Goal: Information Seeking & Learning: Compare options

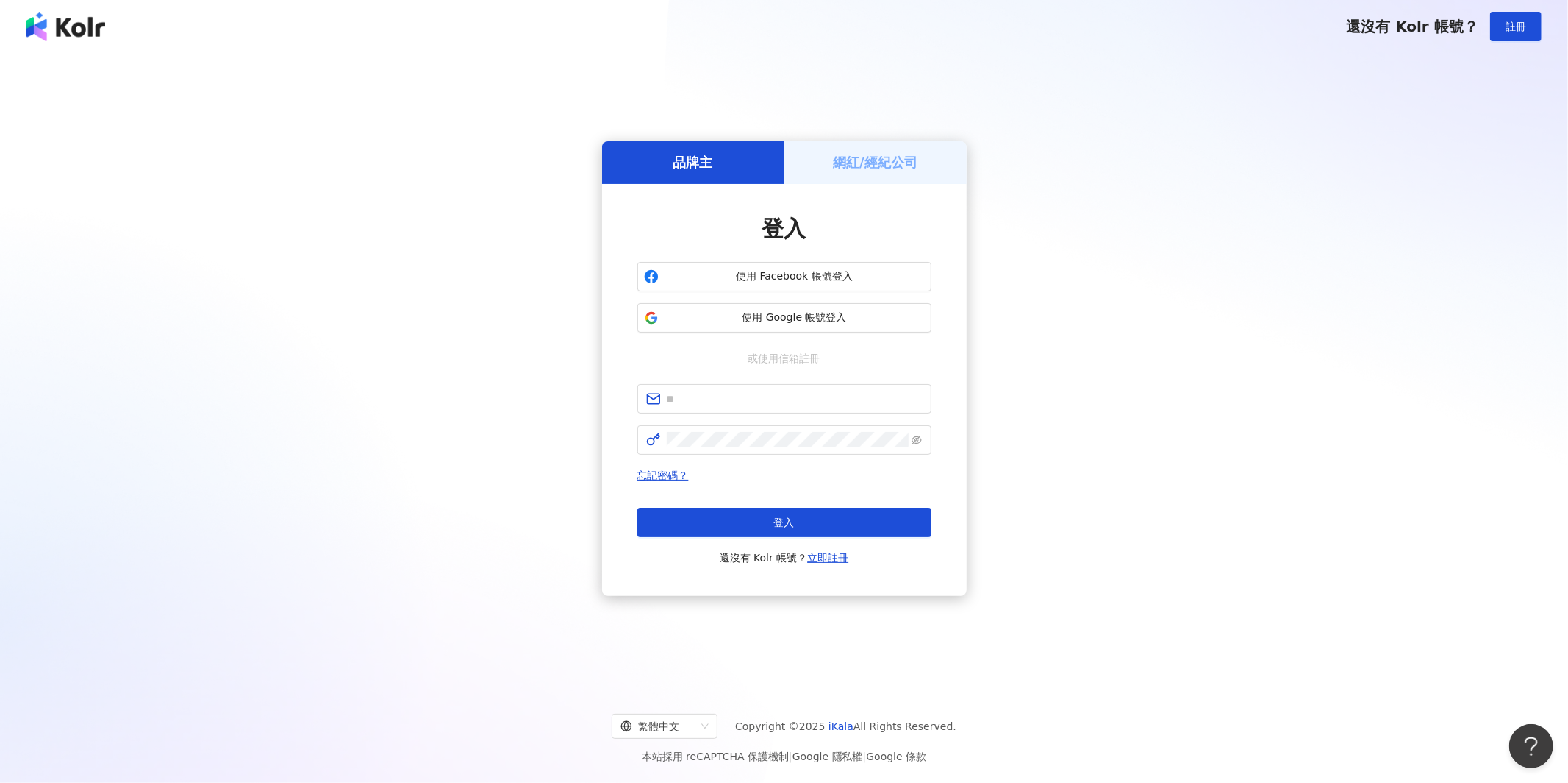
click at [859, 345] on div "登入 使用 Facebook 帳號登入 使用 Google 帳號登入 或使用信箱註冊 忘記密碼？ 登入 還沒有 Kolr 帳號？ 立即註冊" at bounding box center [784, 390] width 294 height 353
click at [876, 317] on span "使用 Google 帳號登入" at bounding box center [795, 317] width 261 height 15
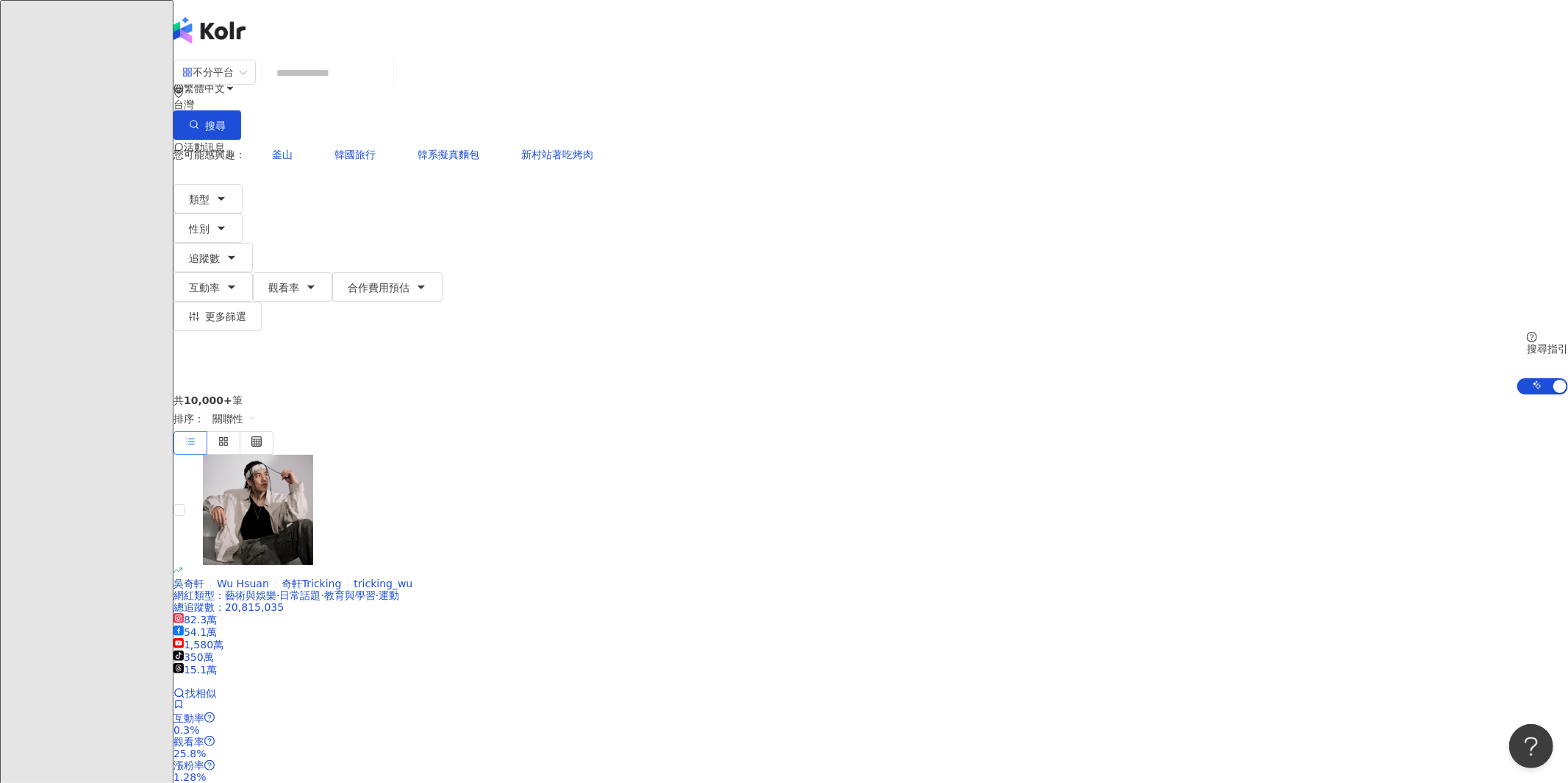
paste input "**********"
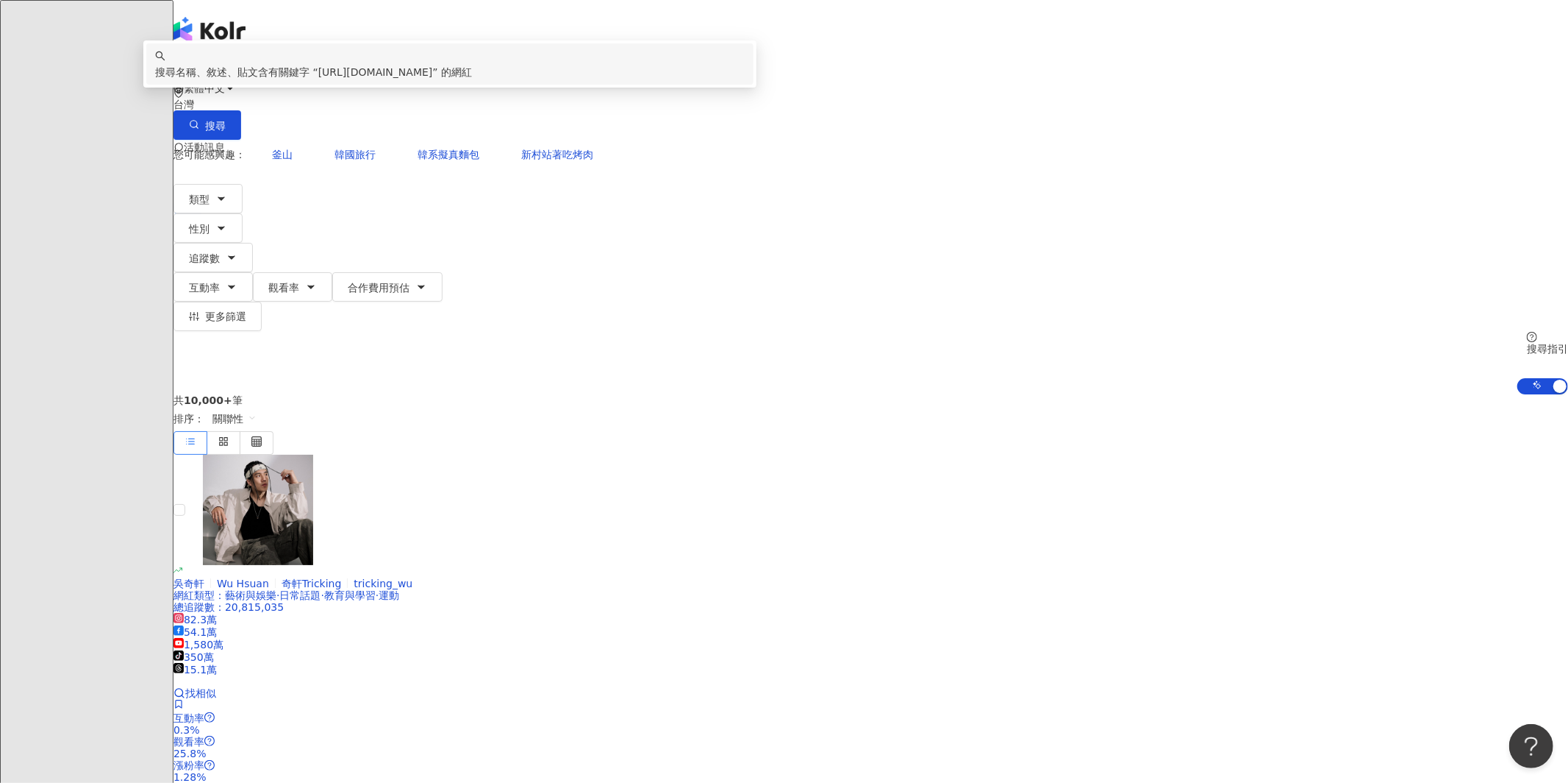
click at [388, 87] on input "**********" at bounding box center [328, 73] width 119 height 28
paste input "search"
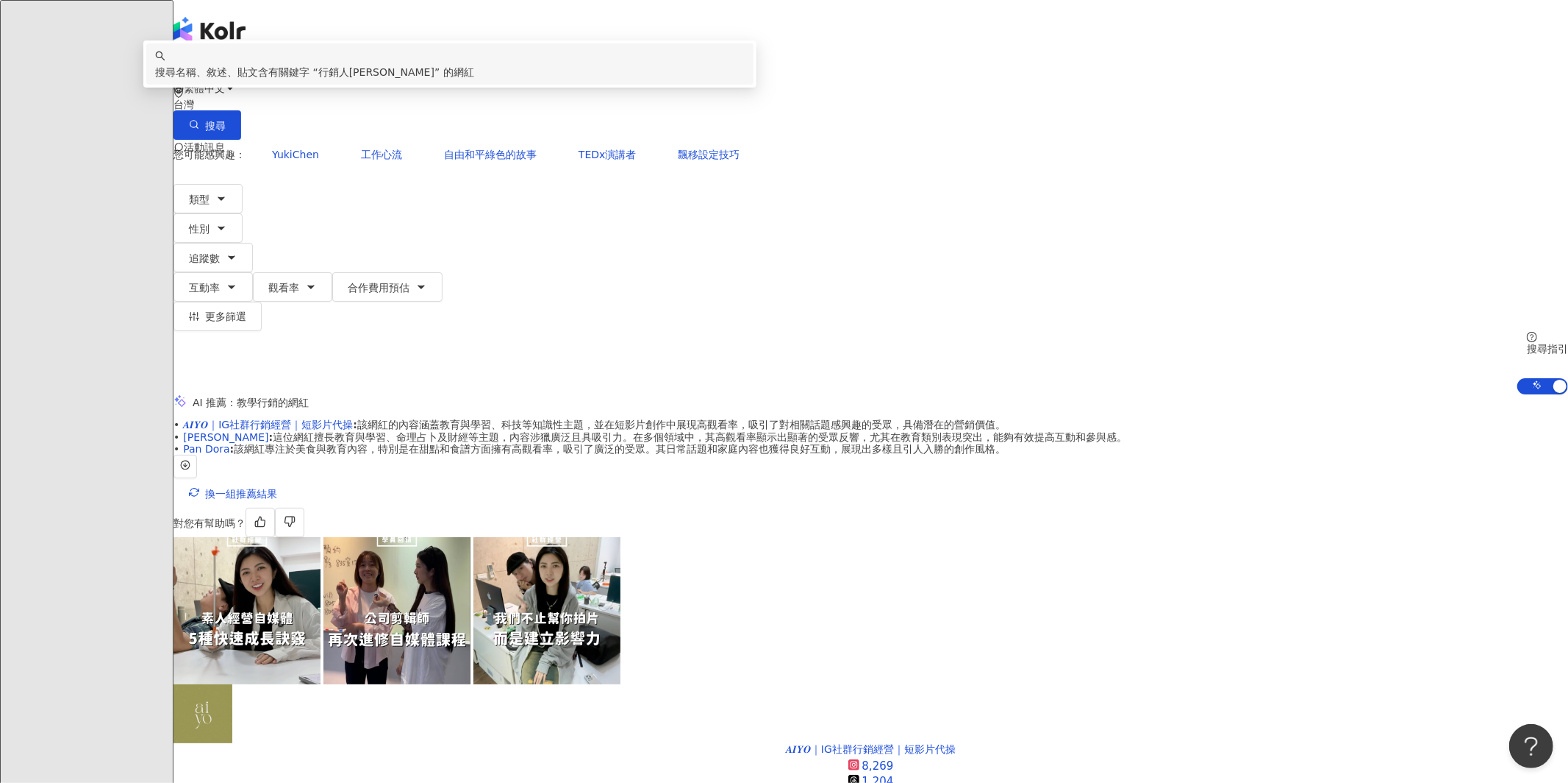
click at [388, 85] on input "*****" at bounding box center [328, 73] width 119 height 28
type input "*"
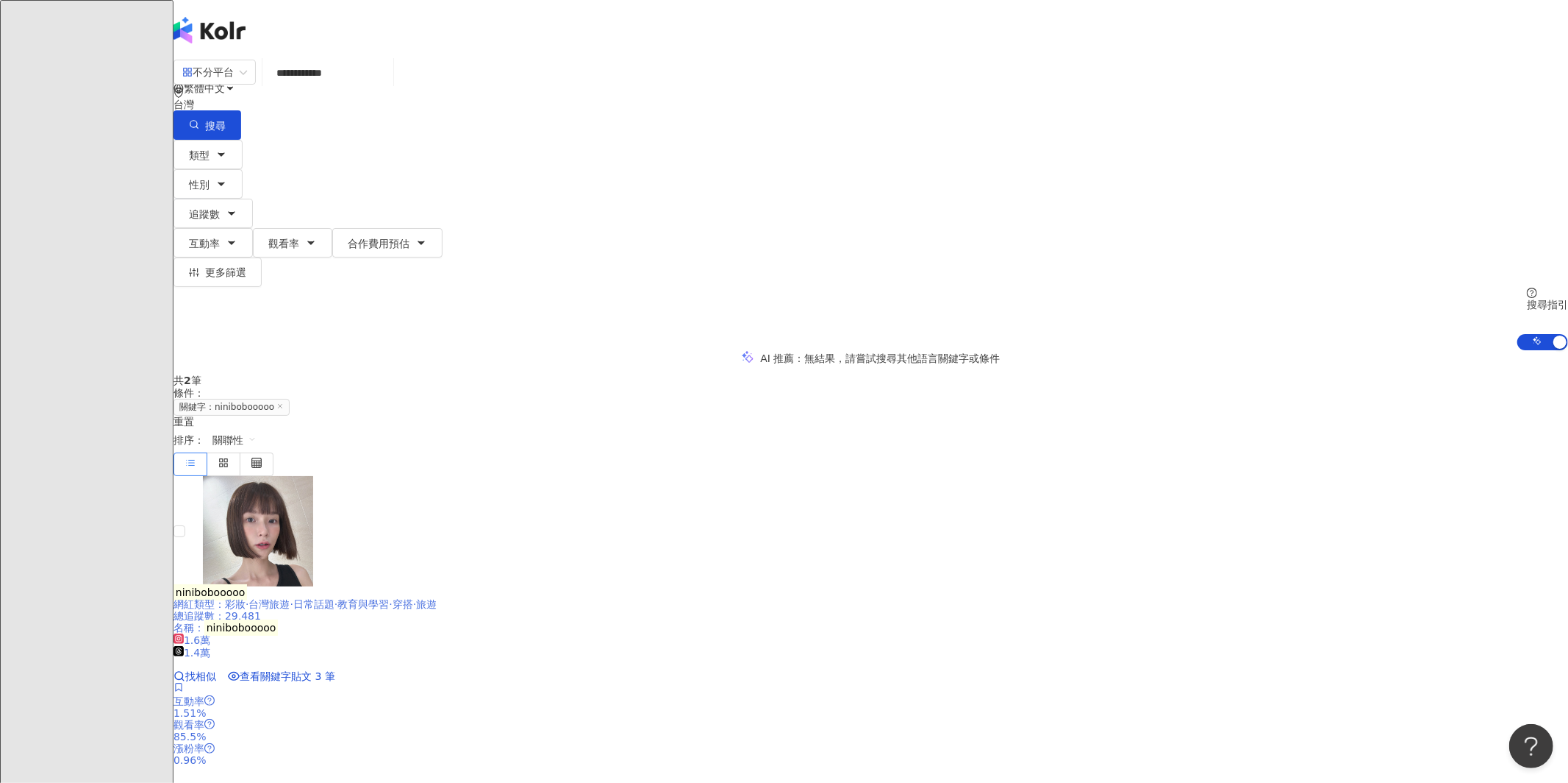
type input "**********"
click at [247, 585] on mark "ninibobooooo" at bounding box center [210, 592] width 74 height 16
click at [247, 84] on span at bounding box center [215, 72] width 65 height 24
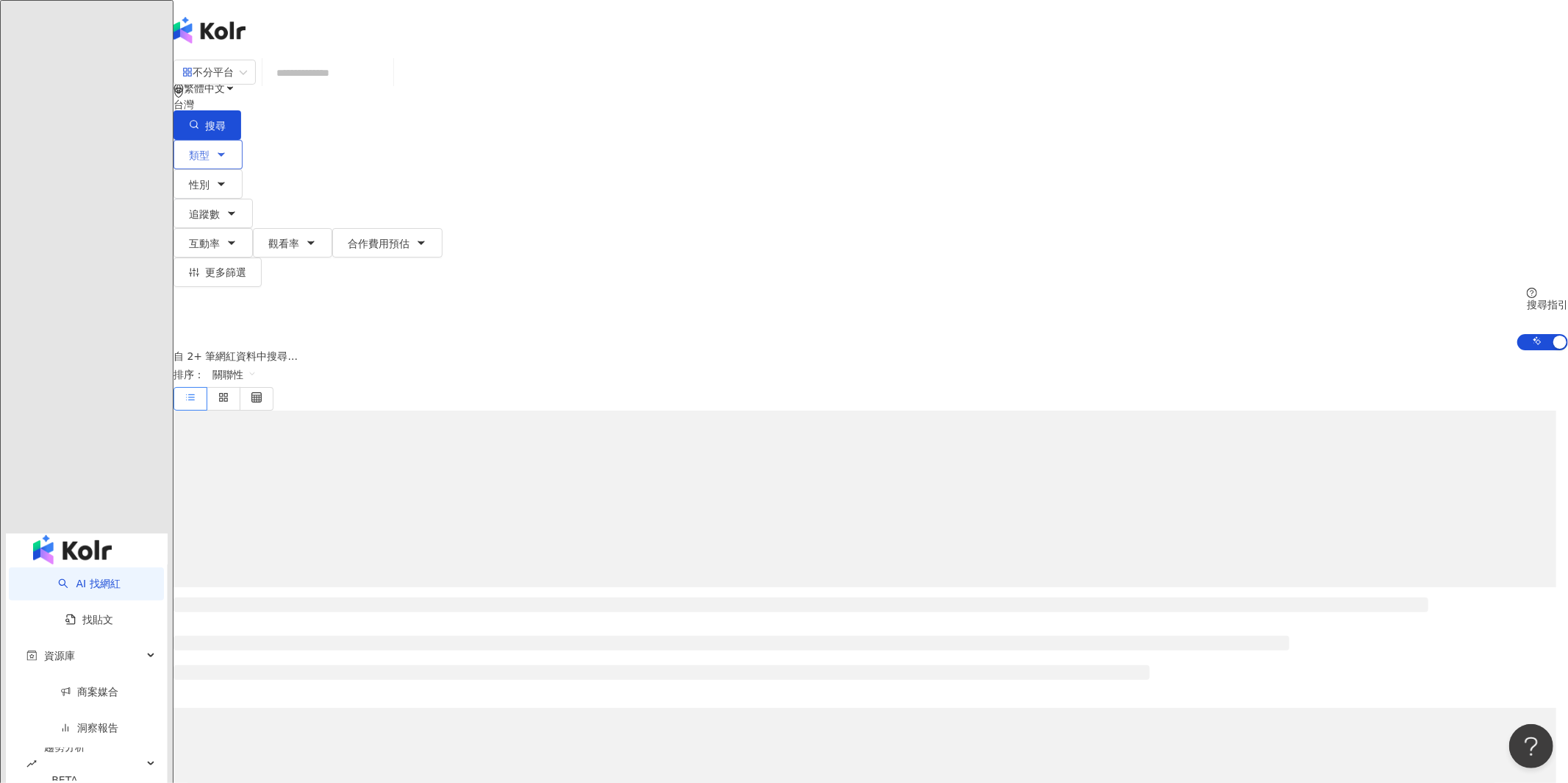
click at [451, 140] on div "類型 性別 追蹤數 互動率 觀看率 合作費用預估 更多篩選" at bounding box center [870, 213] width 1394 height 147
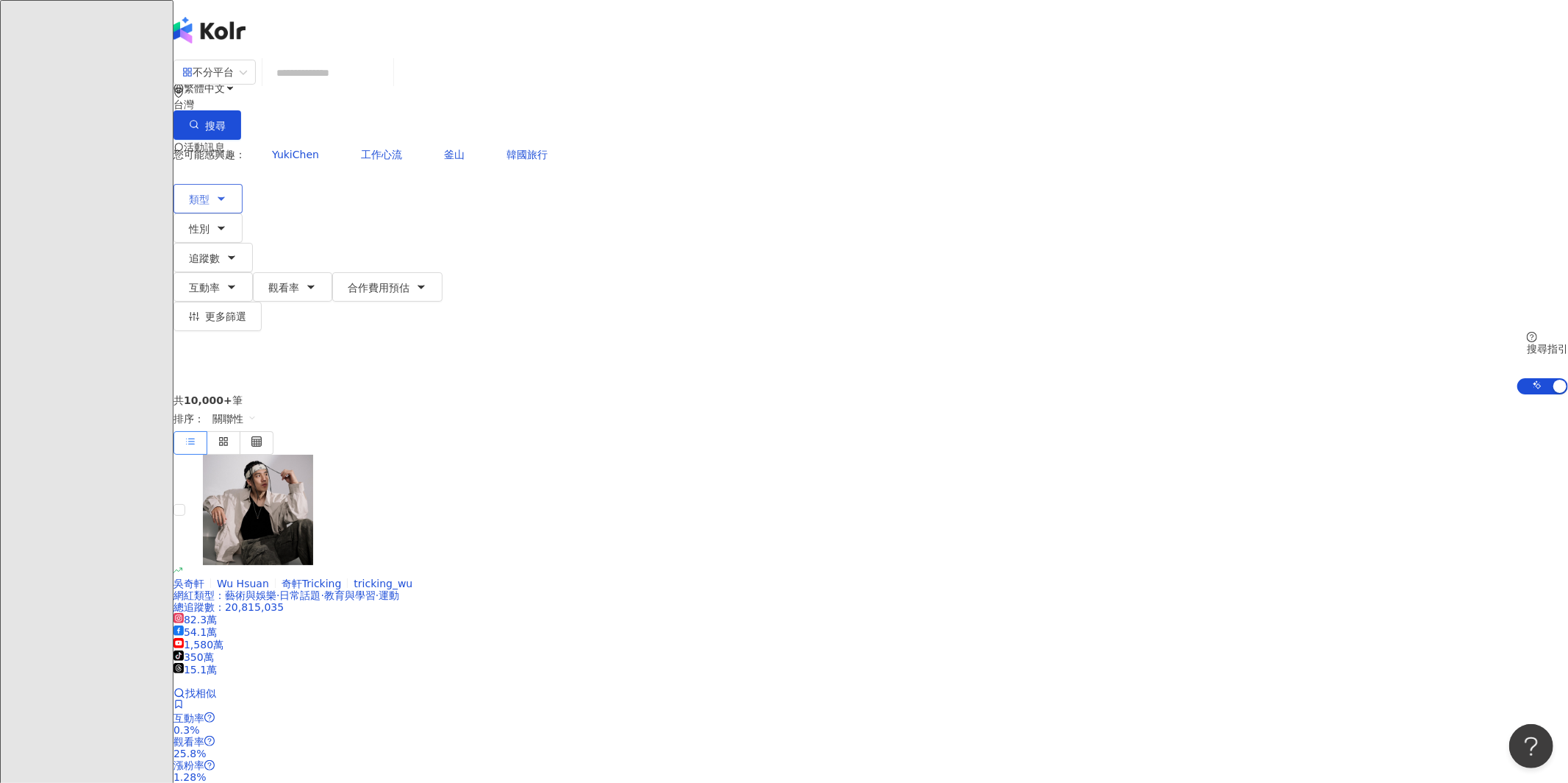
click at [209, 194] on span "類型" at bounding box center [198, 199] width 21 height 12
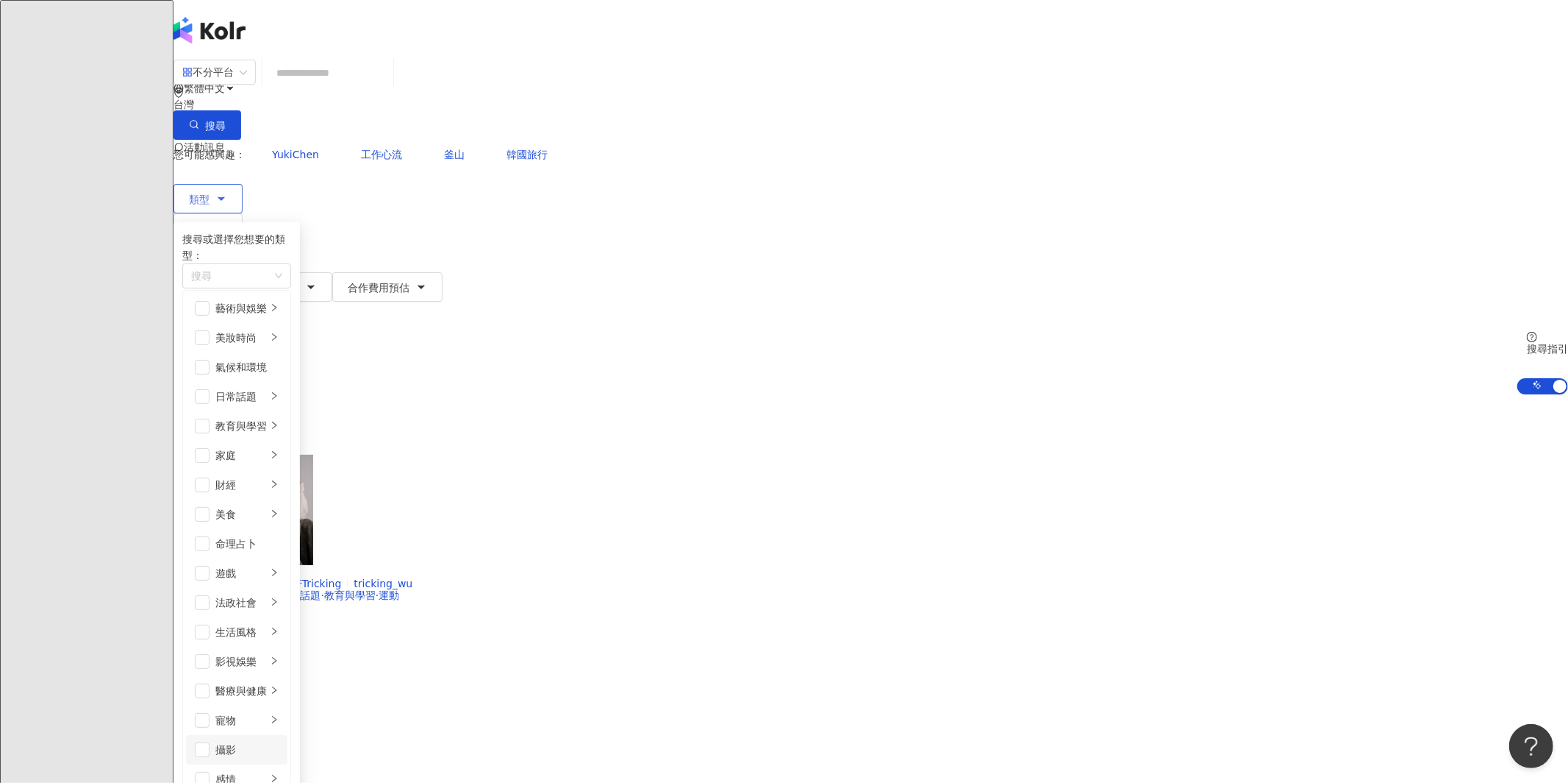
scroll to position [509, 0]
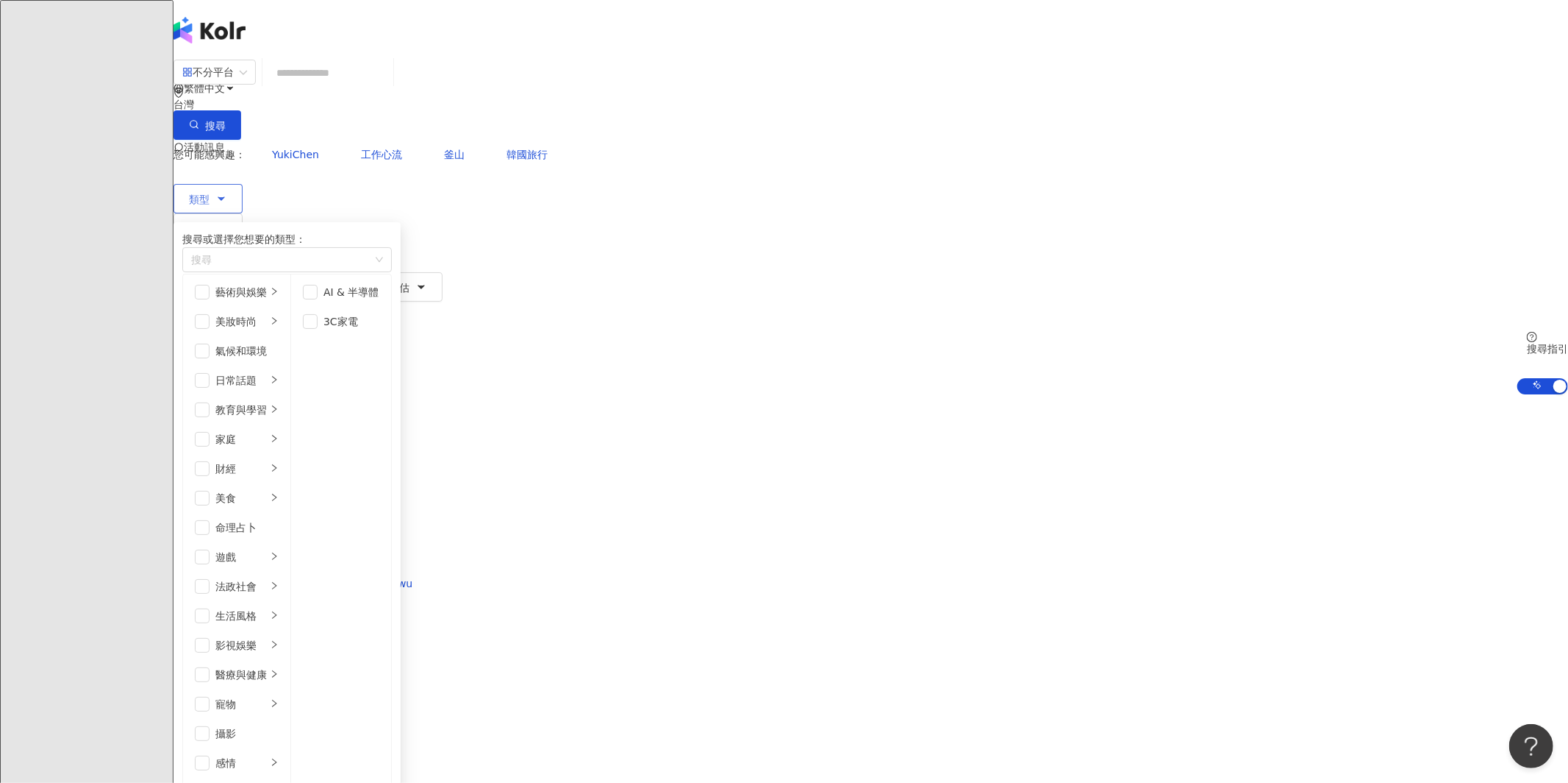
click at [318, 295] on span "button" at bounding box center [310, 291] width 15 height 15
click at [318, 325] on span "button" at bounding box center [310, 321] width 15 height 15
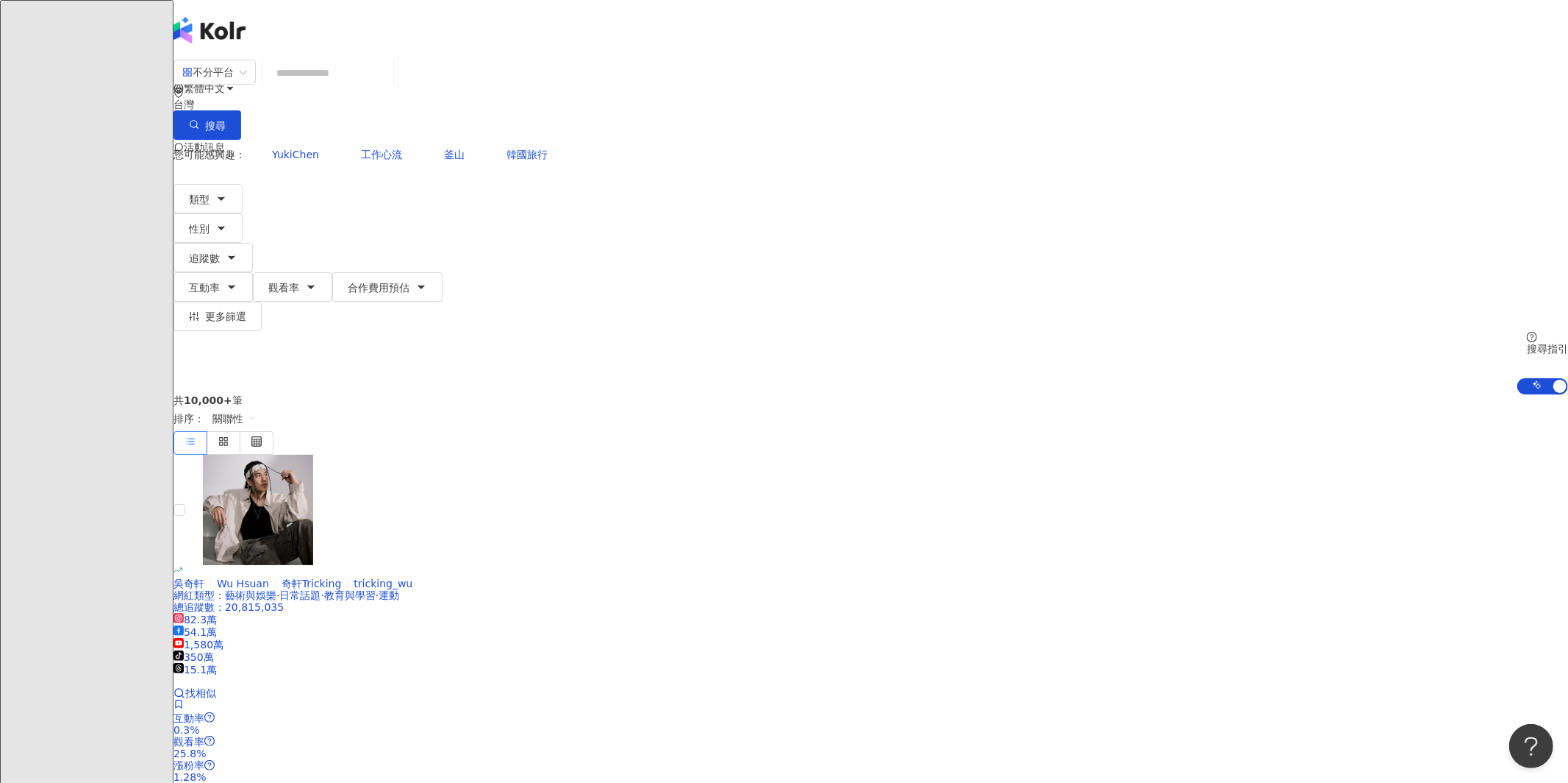
click at [1060, 394] on div "共 10,000+ 筆 排序： 關聯性" at bounding box center [870, 424] width 1394 height 60
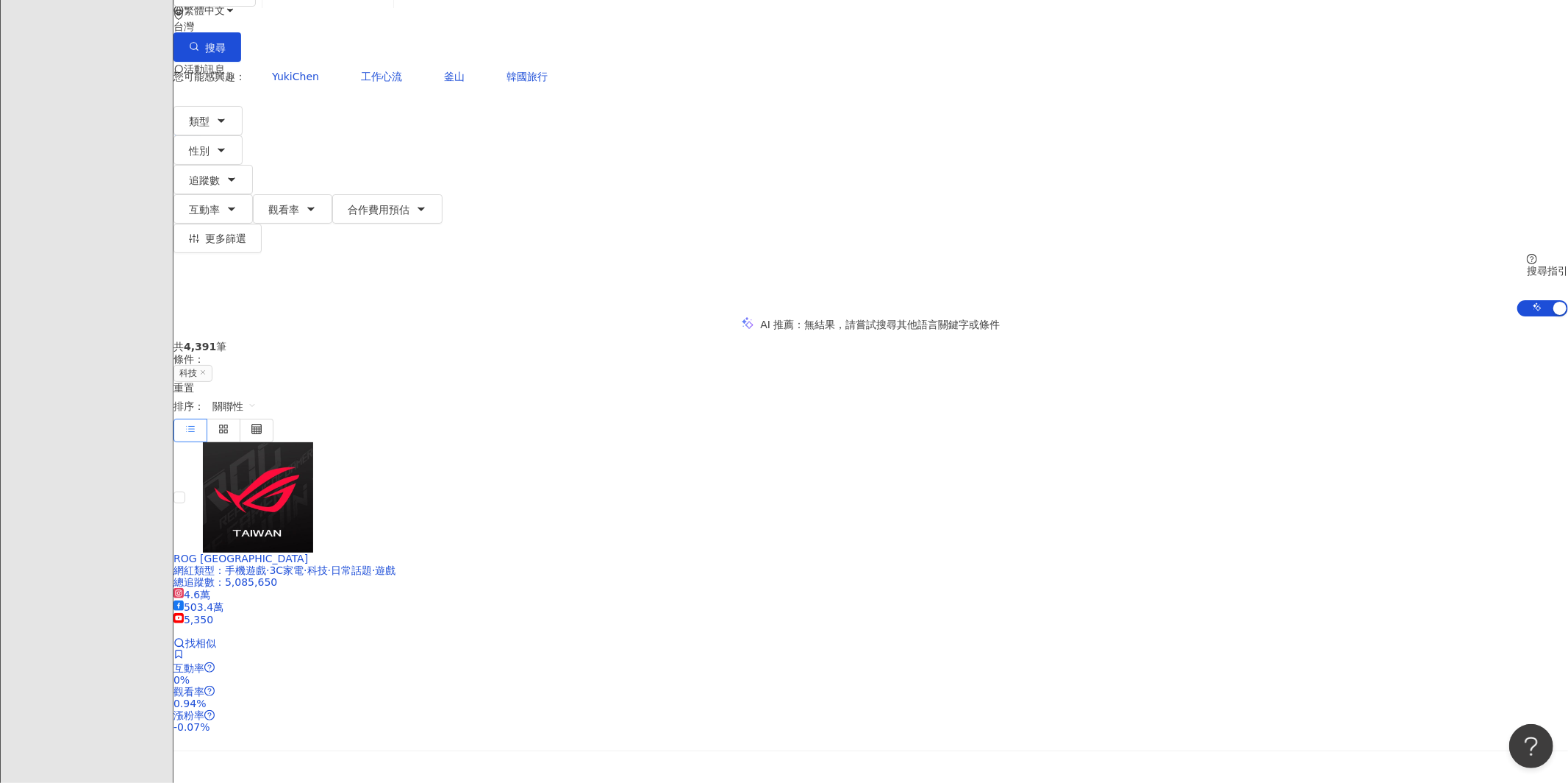
scroll to position [122, 0]
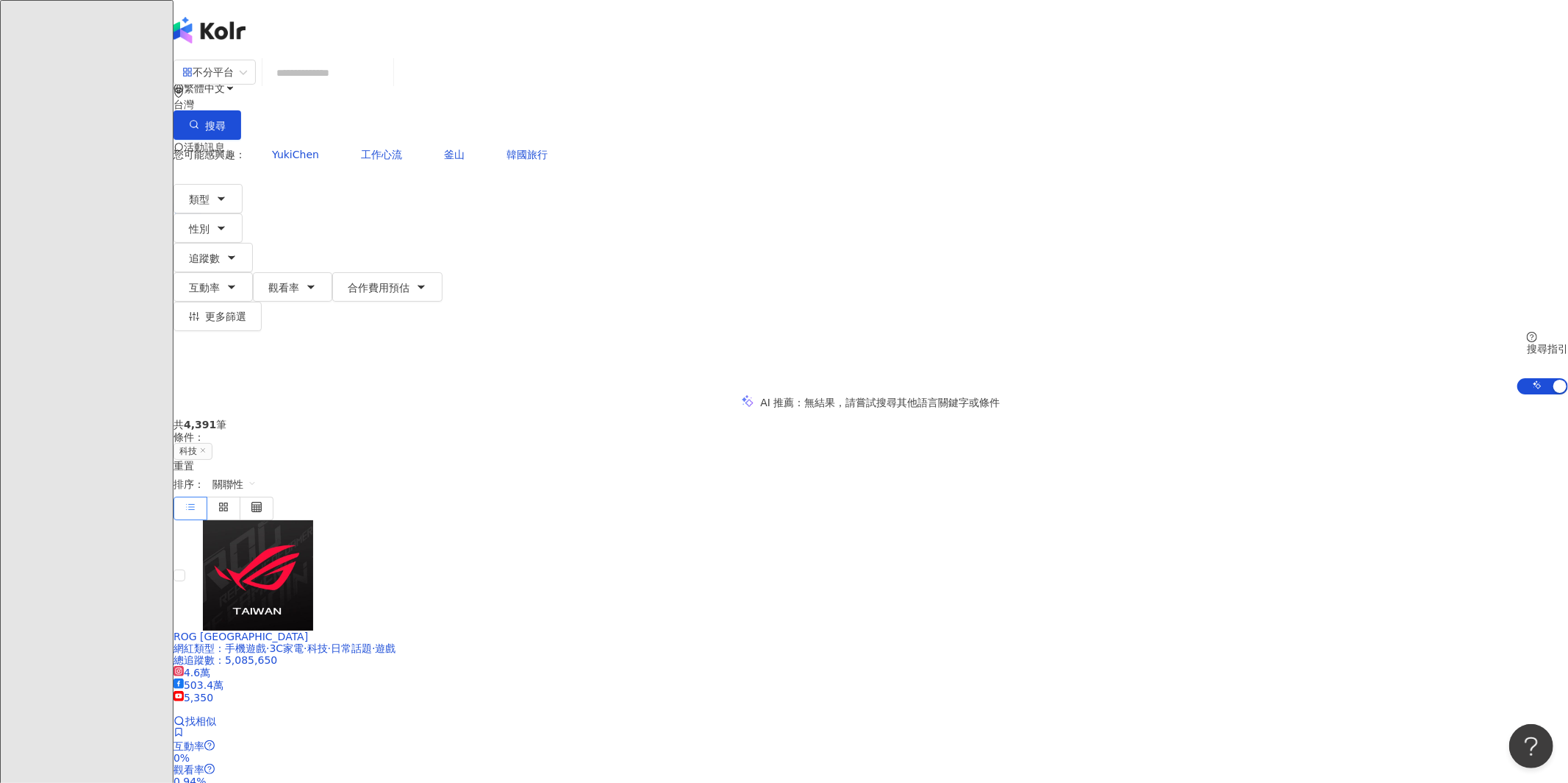
click at [691, 419] on div "共 4,391 筆 條件 ： 科技 重置 排序： 關聯性" at bounding box center [870, 469] width 1394 height 101
click at [257, 472] on span "關聯性" at bounding box center [234, 484] width 44 height 24
click at [1216, 339] on div "追蹤數" at bounding box center [1216, 347] width 37 height 16
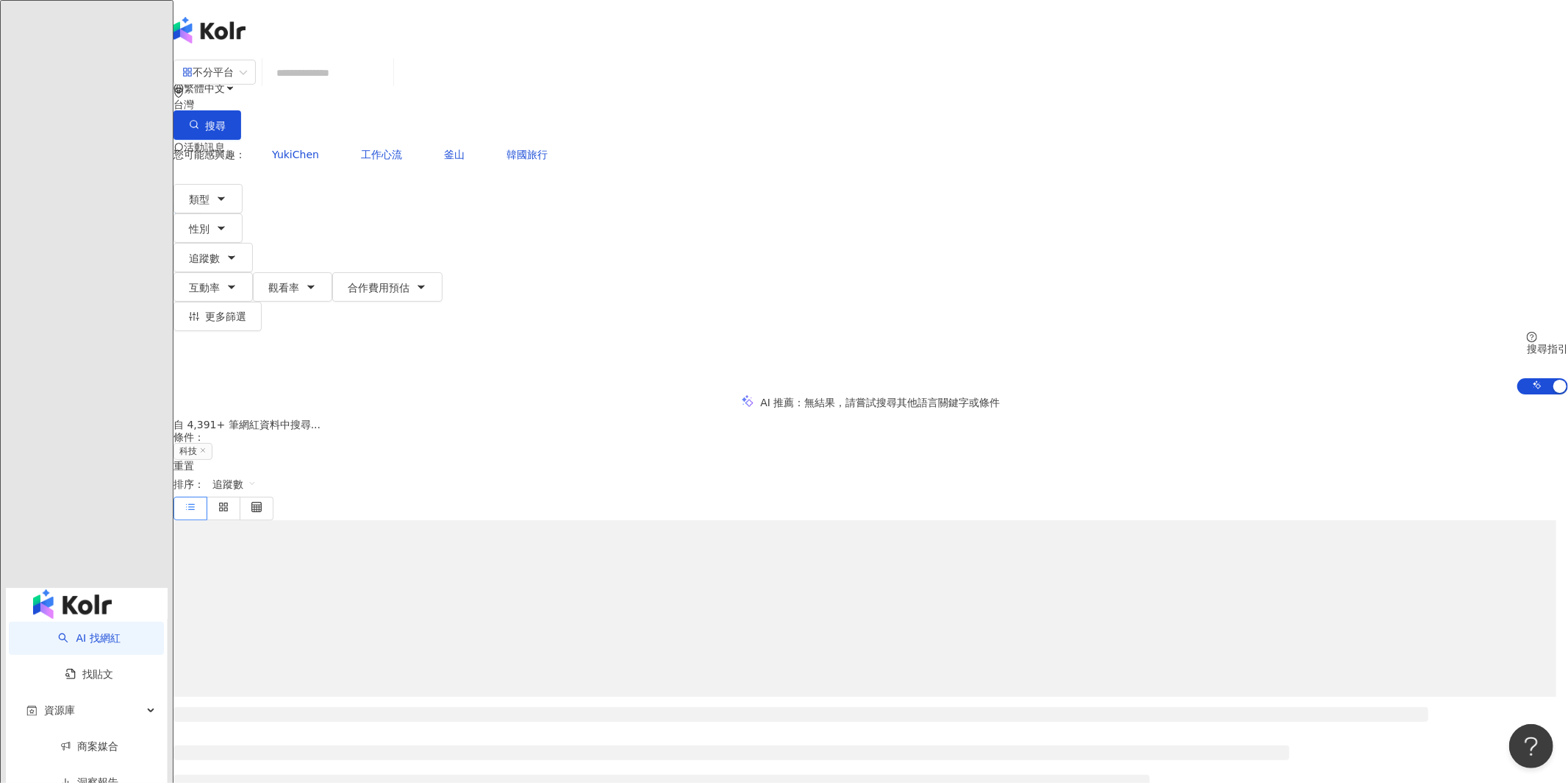
click at [1372, 353] on main "不分平台 台灣 搜尋 loading 搜尋名稱、敘述、貼文含有關鍵字 “ ninibobooooo ” 的網紅 您可能感興趣： YukiChen 工作心流 釜…" at bounding box center [870, 759] width 1394 height 1400
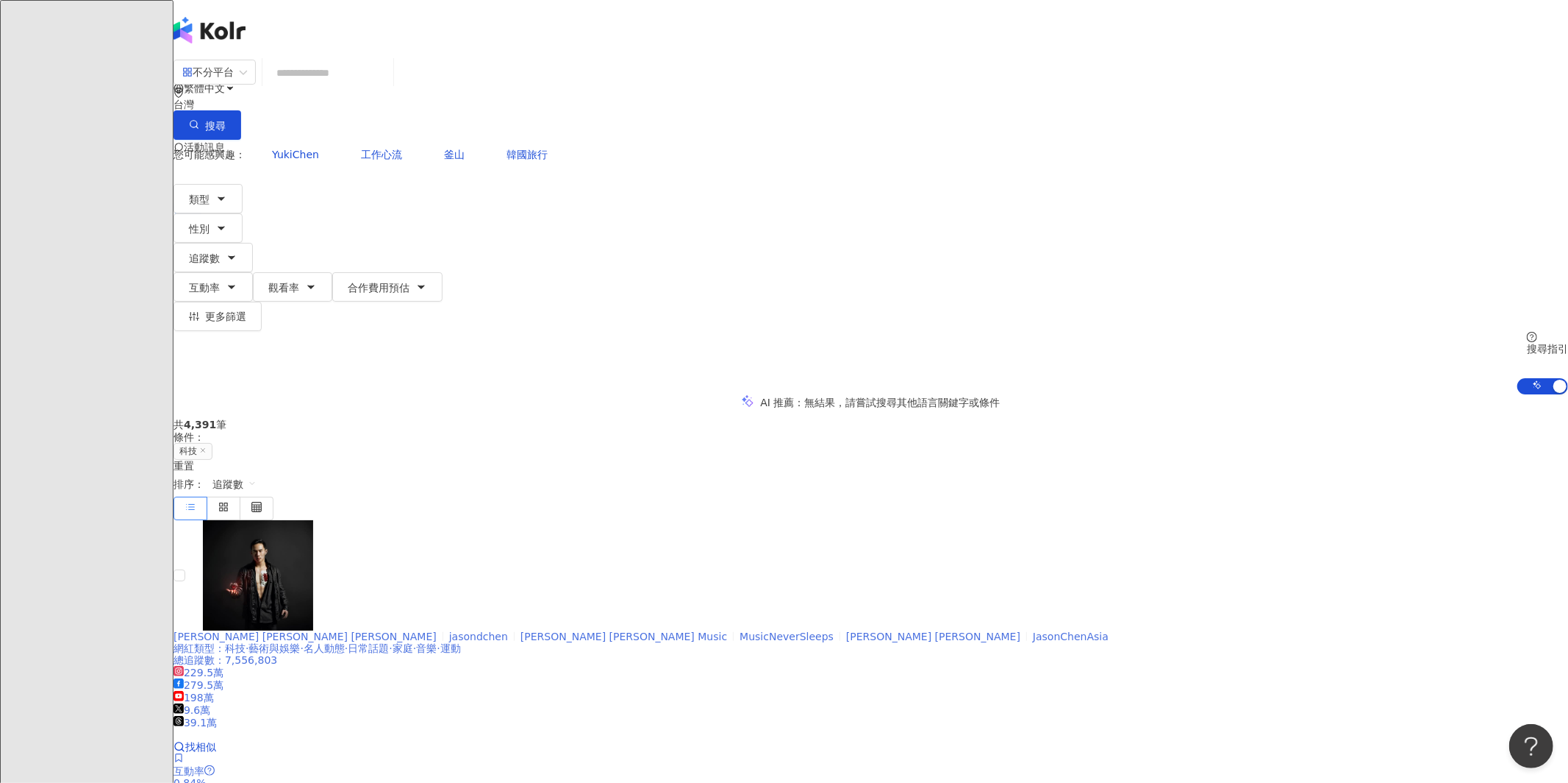
scroll to position [282, 0]
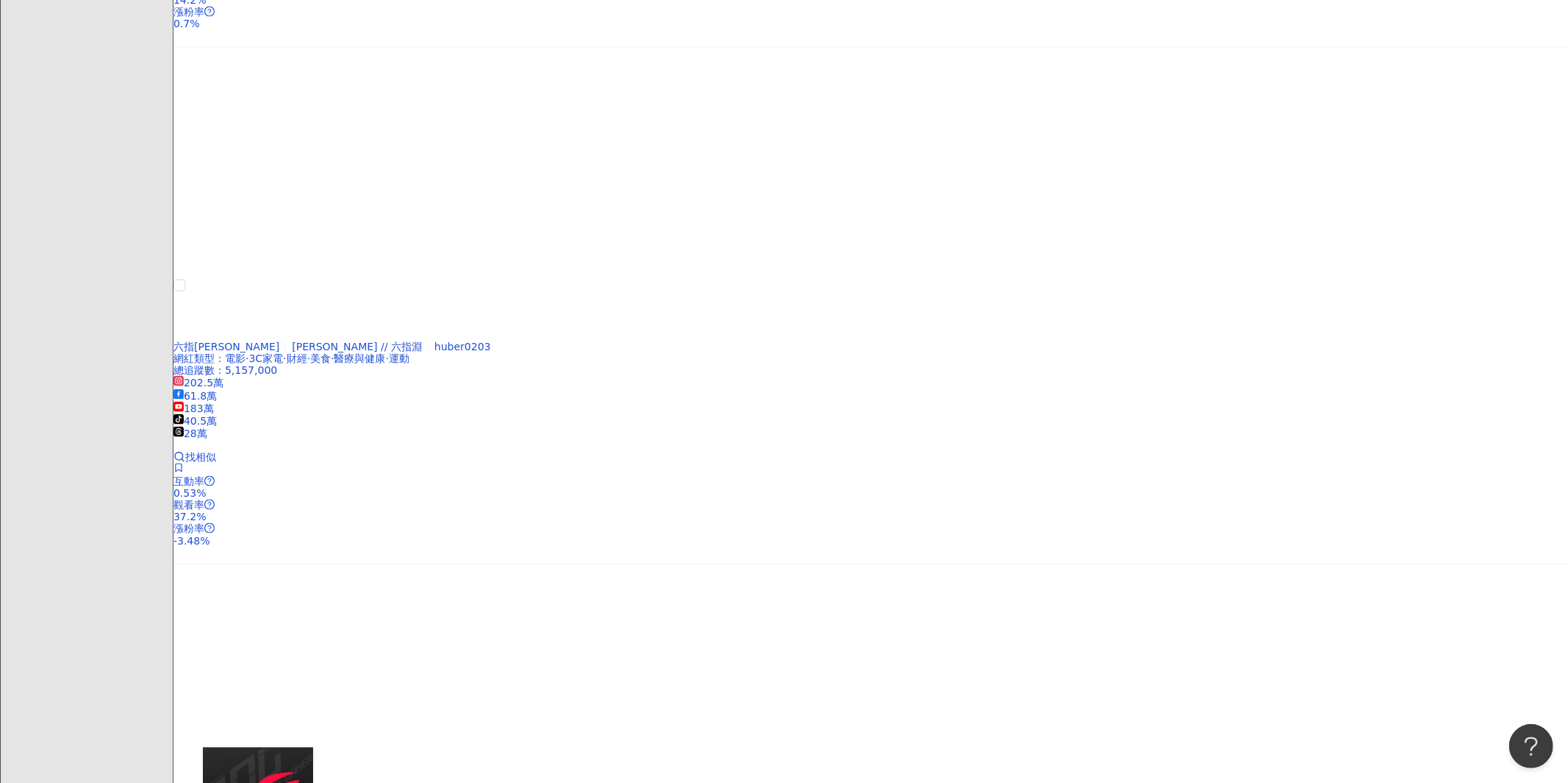
scroll to position [1841, 0]
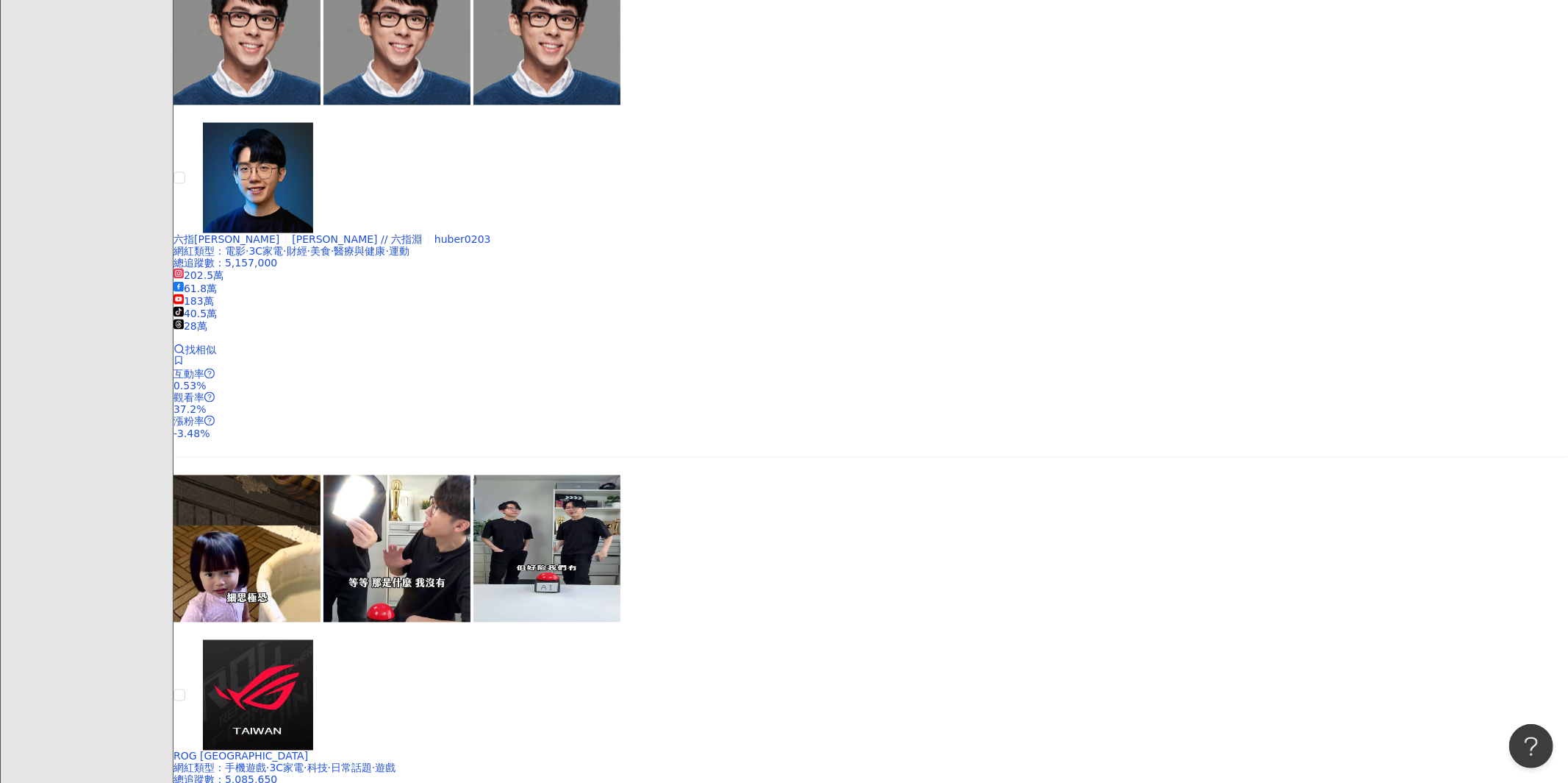
scroll to position [1960, 0]
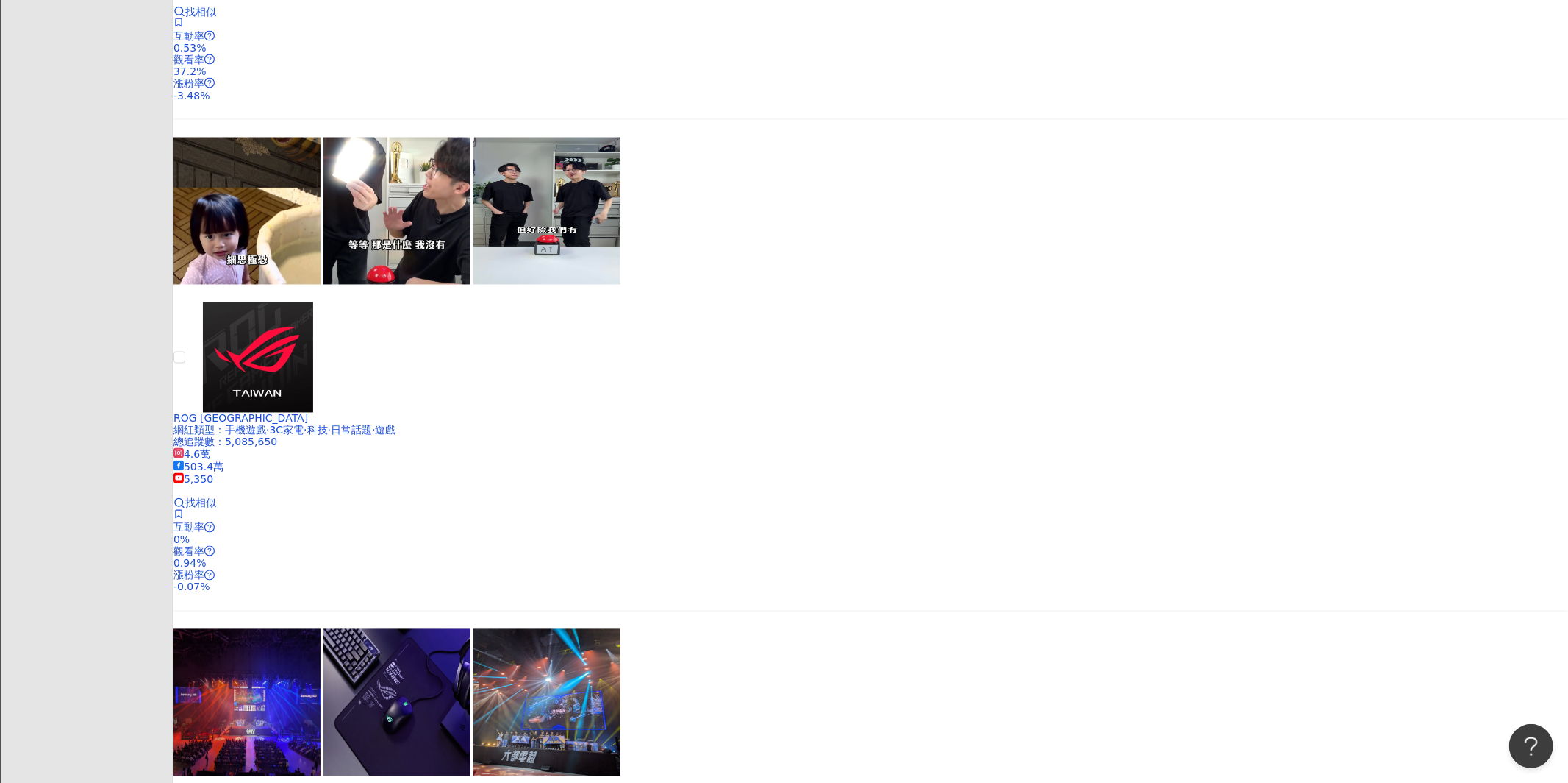
scroll to position [2270, 0]
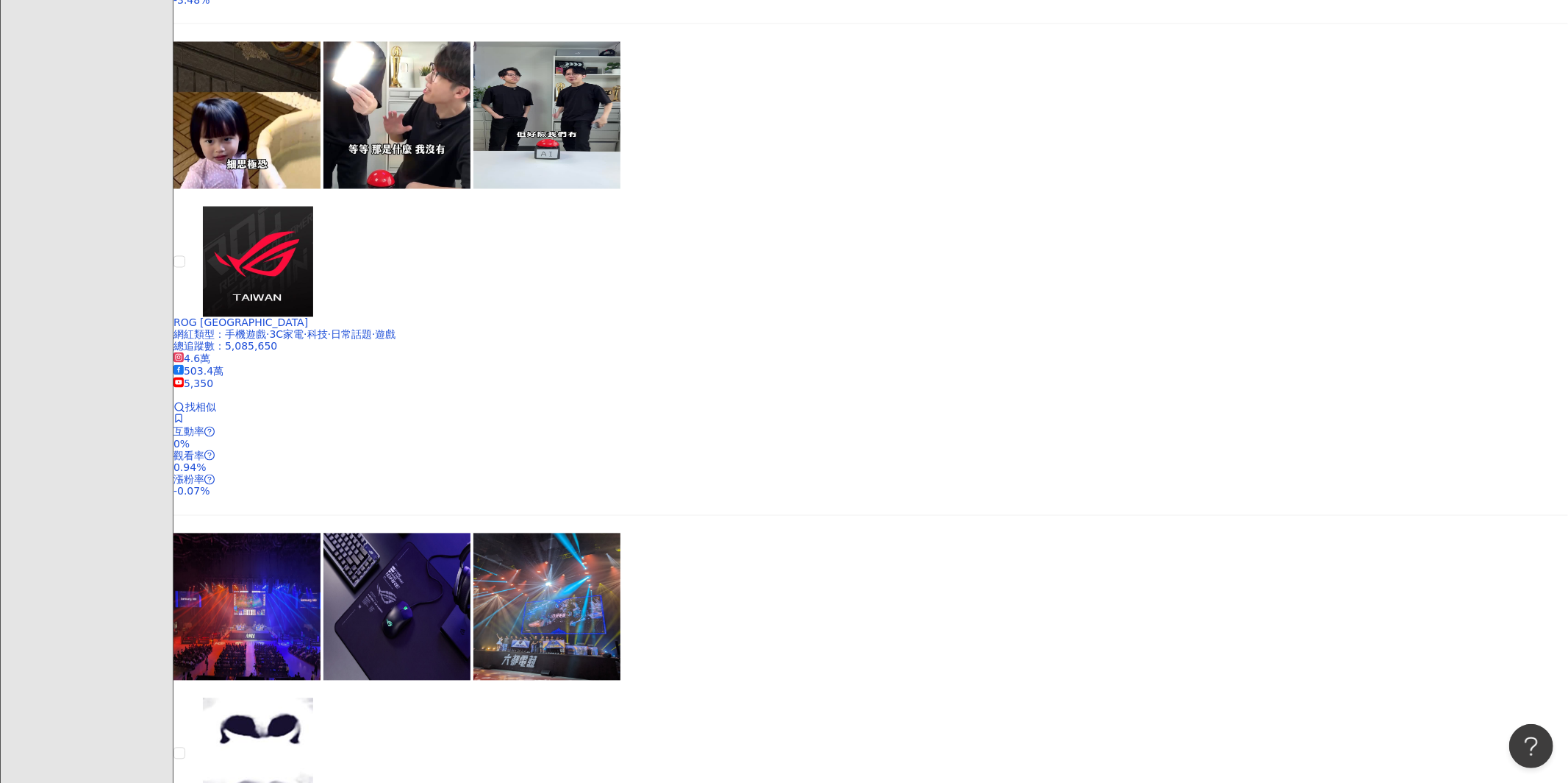
scroll to position [2400, 0]
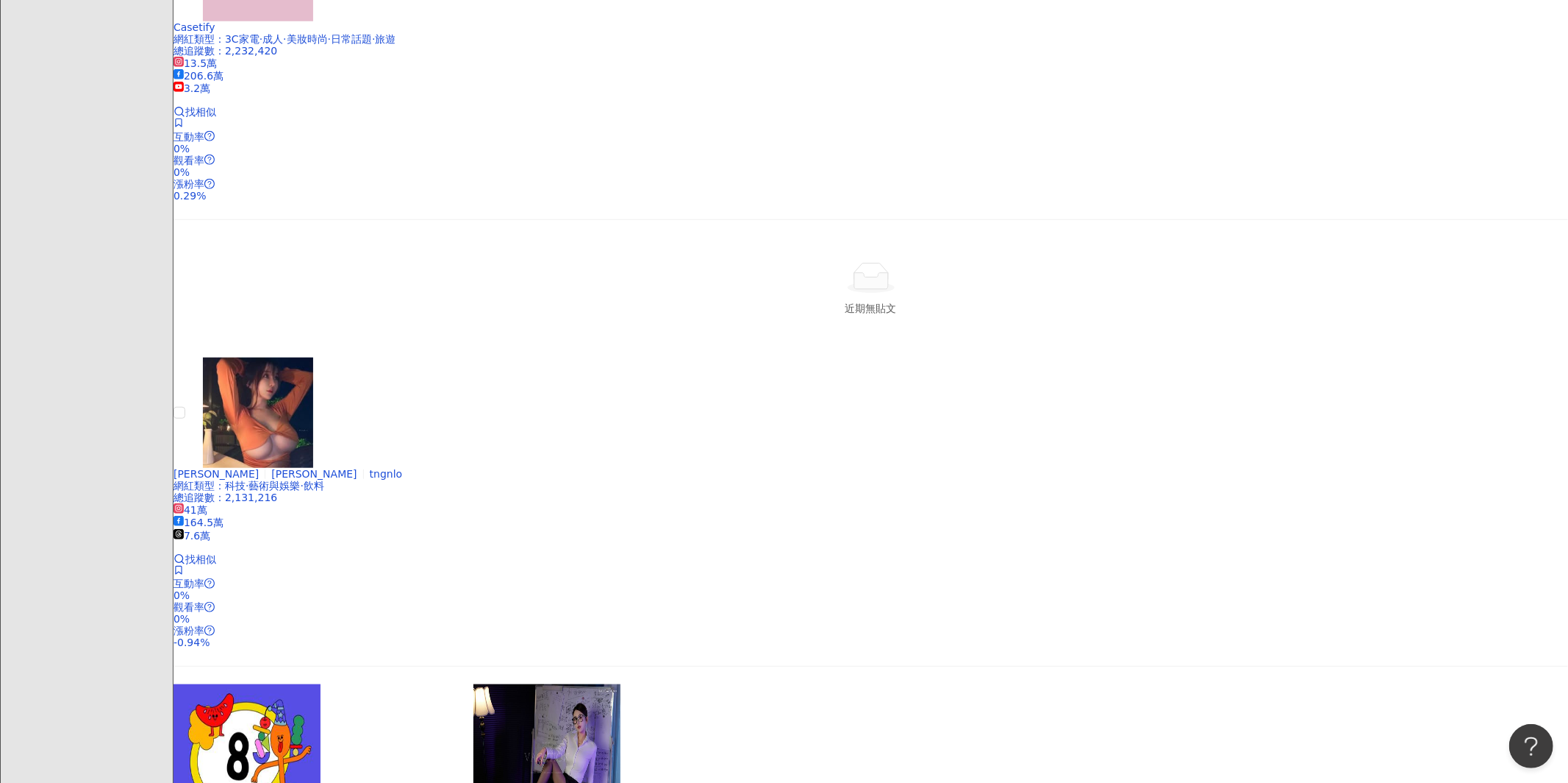
scroll to position [0, 0]
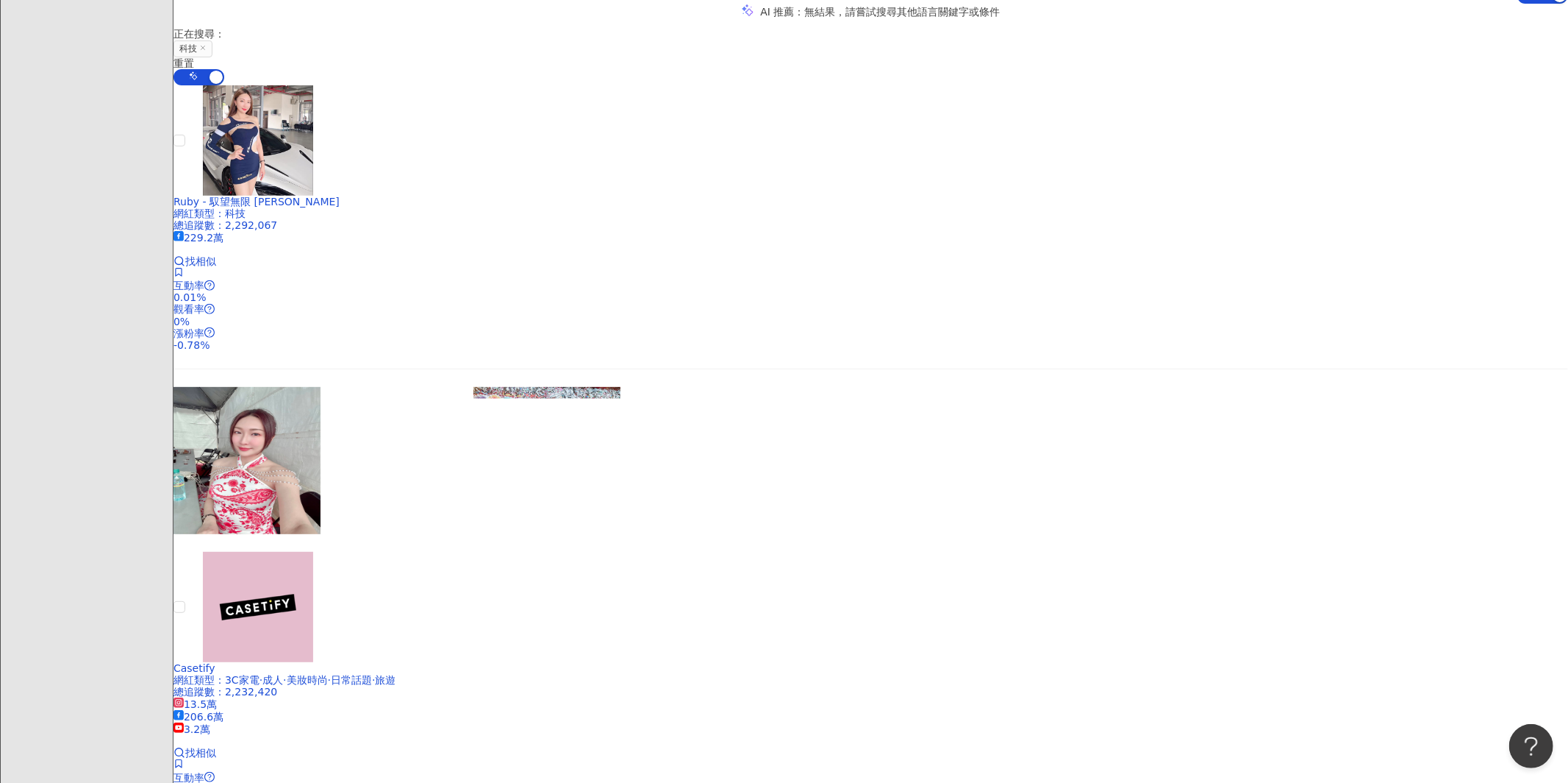
scroll to position [522, 0]
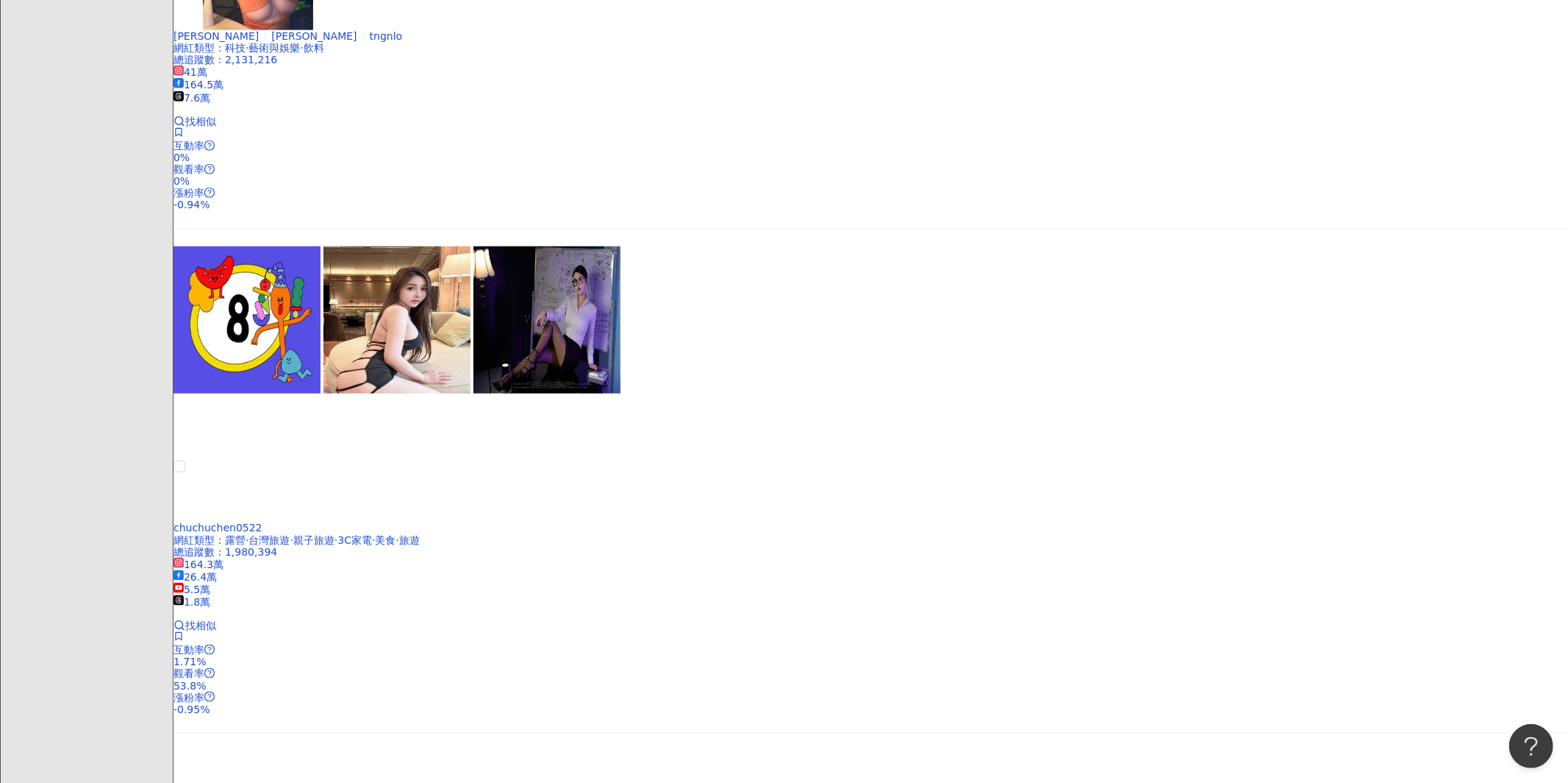
scroll to position [1512, 0]
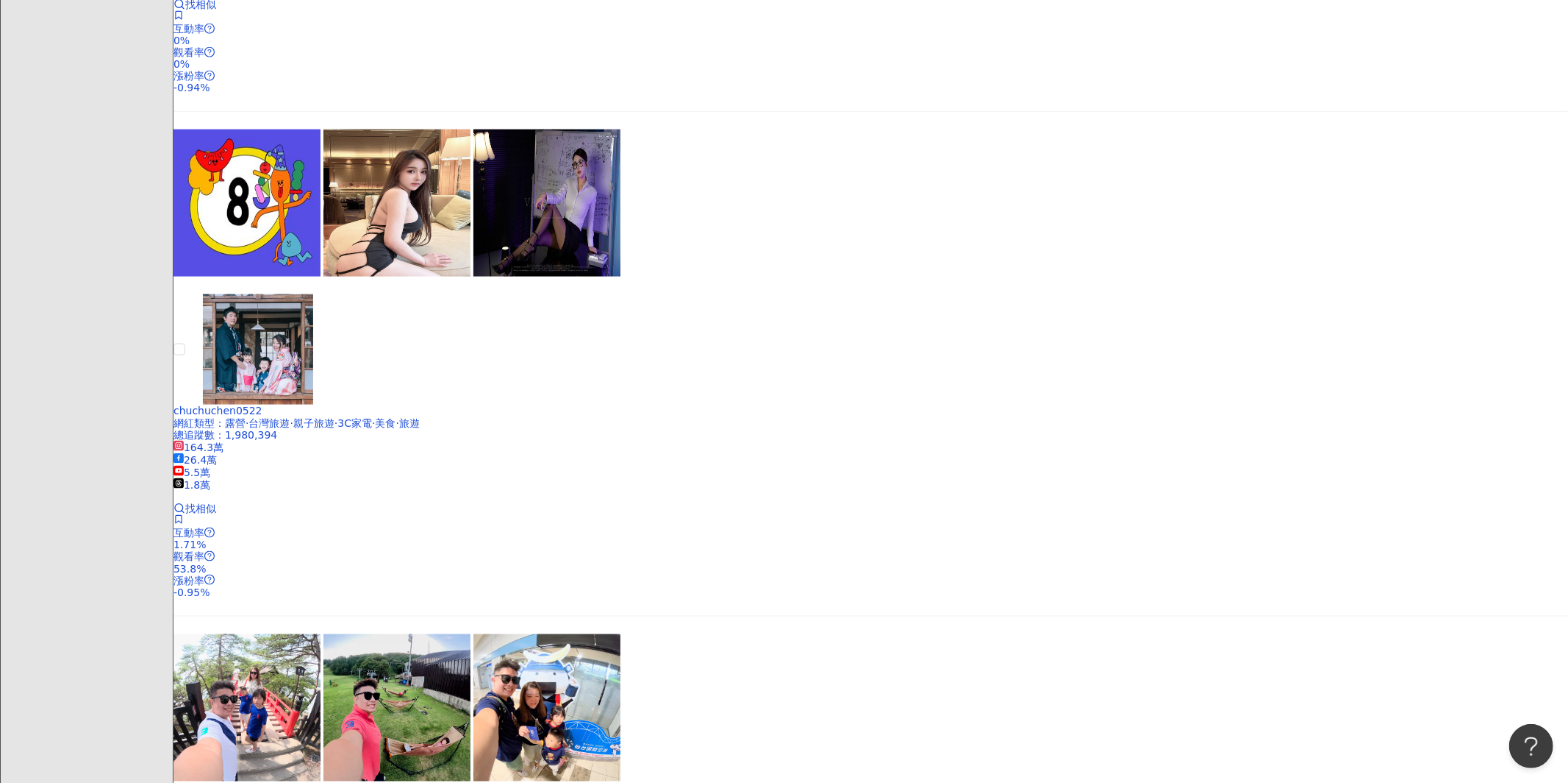
scroll to position [1620, 0]
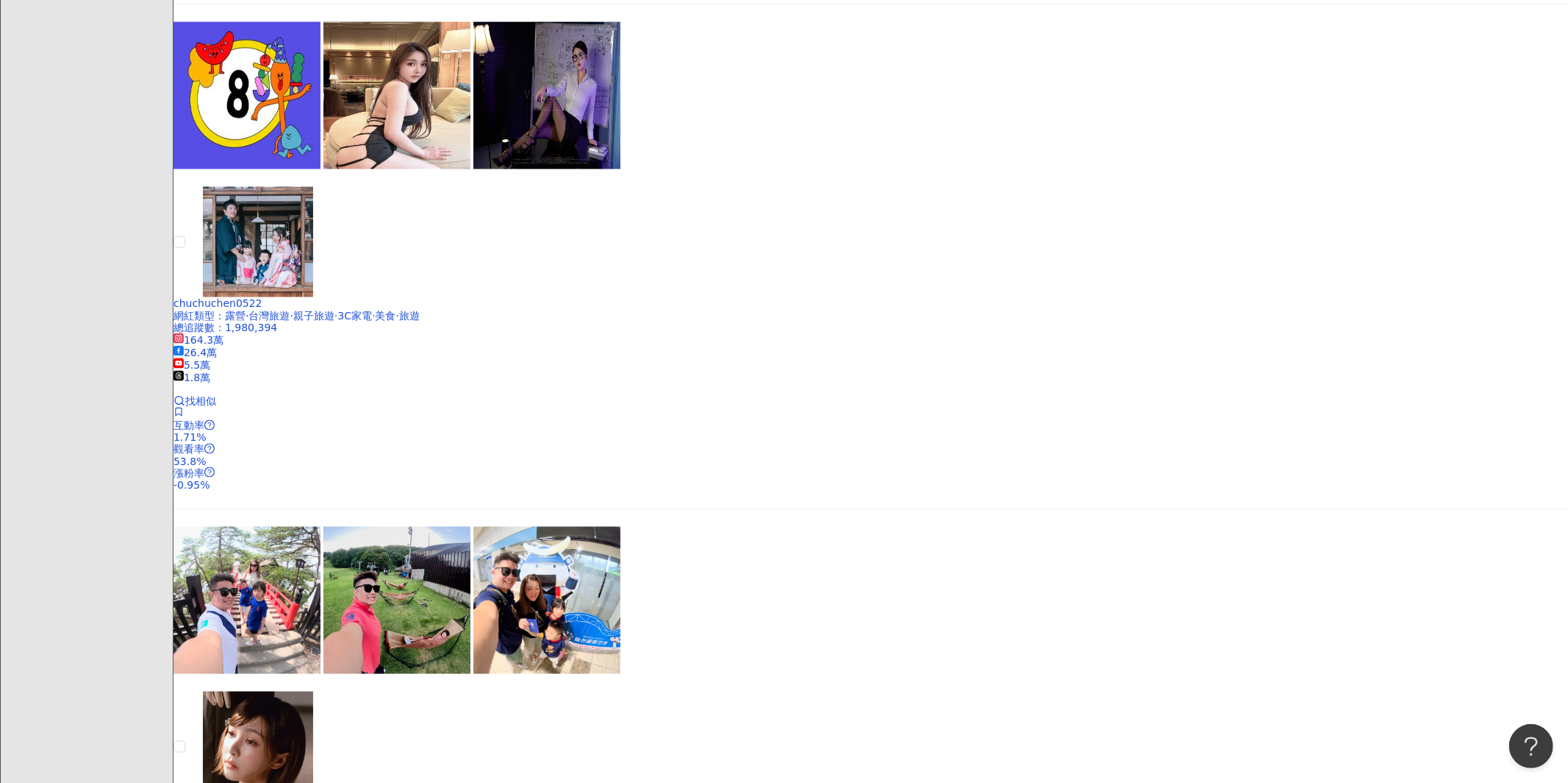
scroll to position [1771, 0]
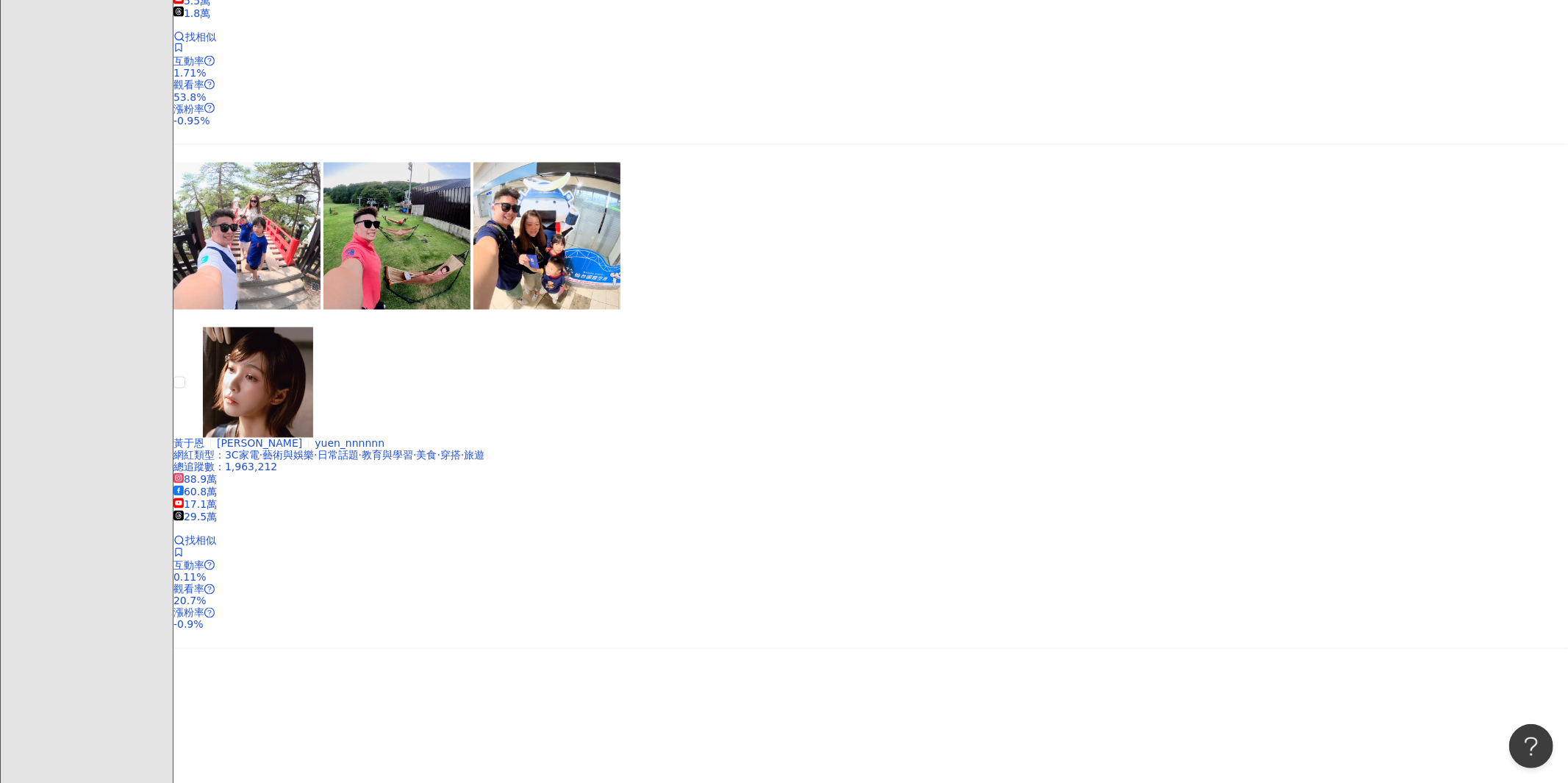
scroll to position [2192, 0]
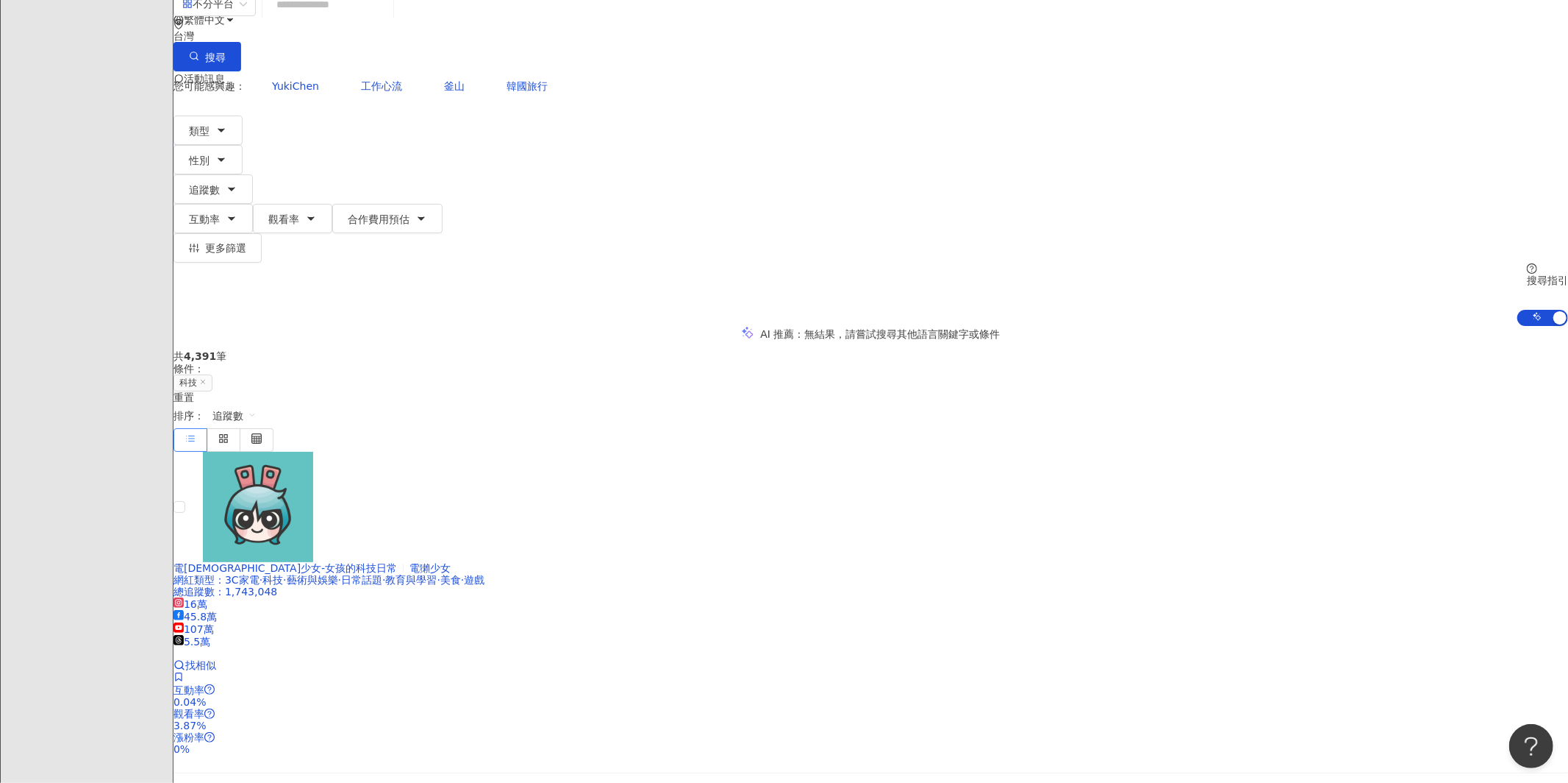
scroll to position [77, 0]
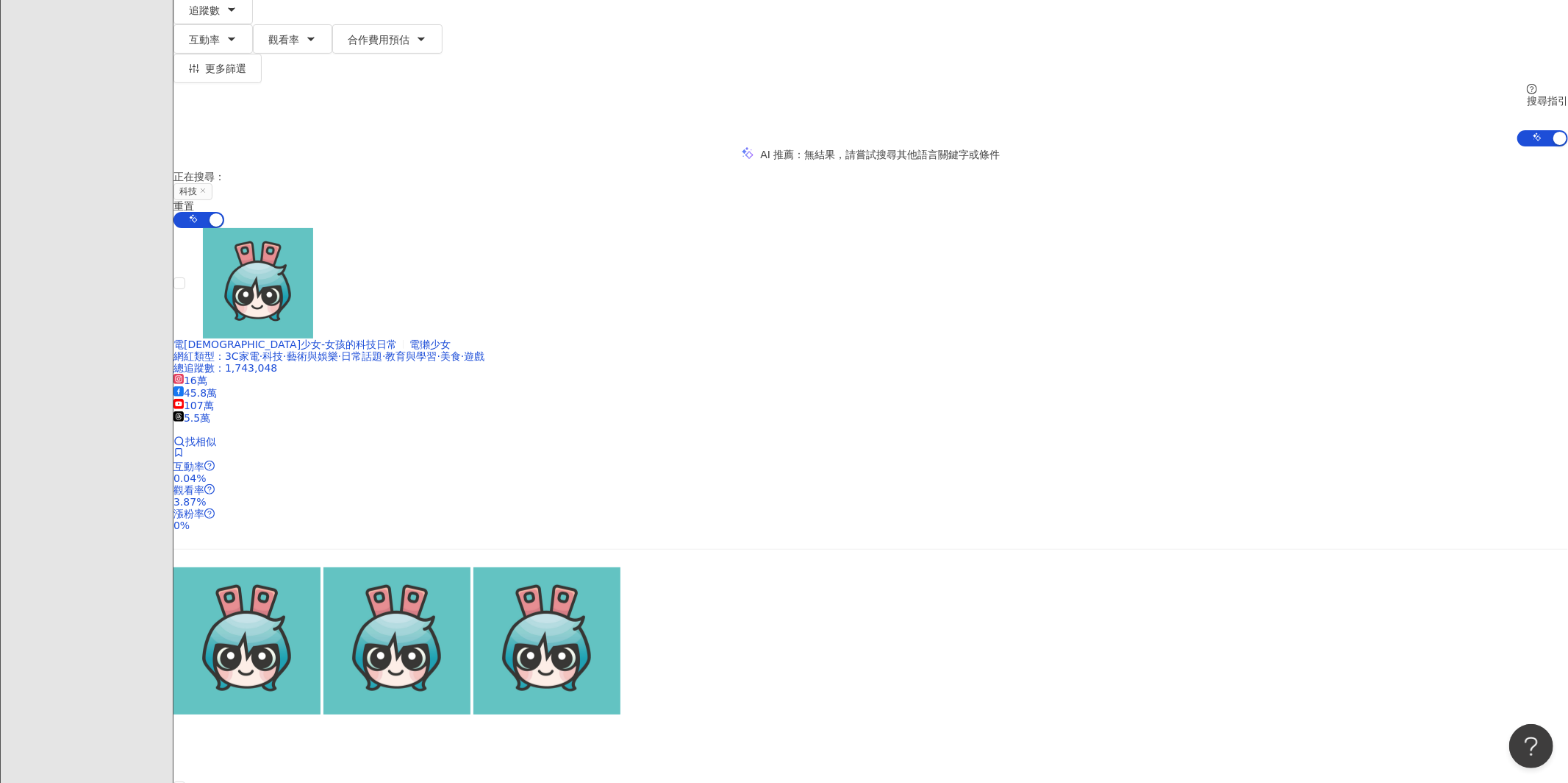
scroll to position [348, 0]
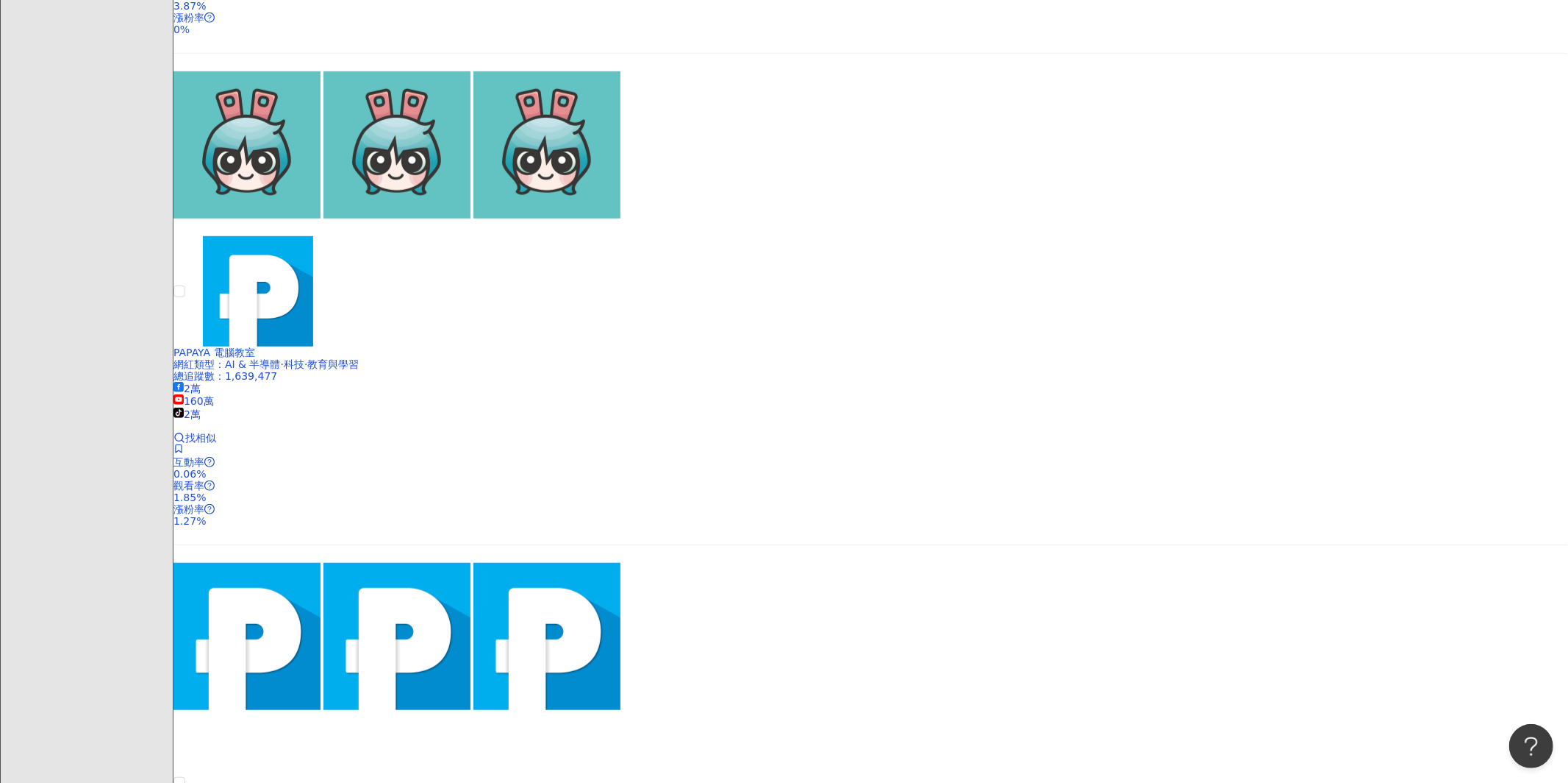
scroll to position [908, 0]
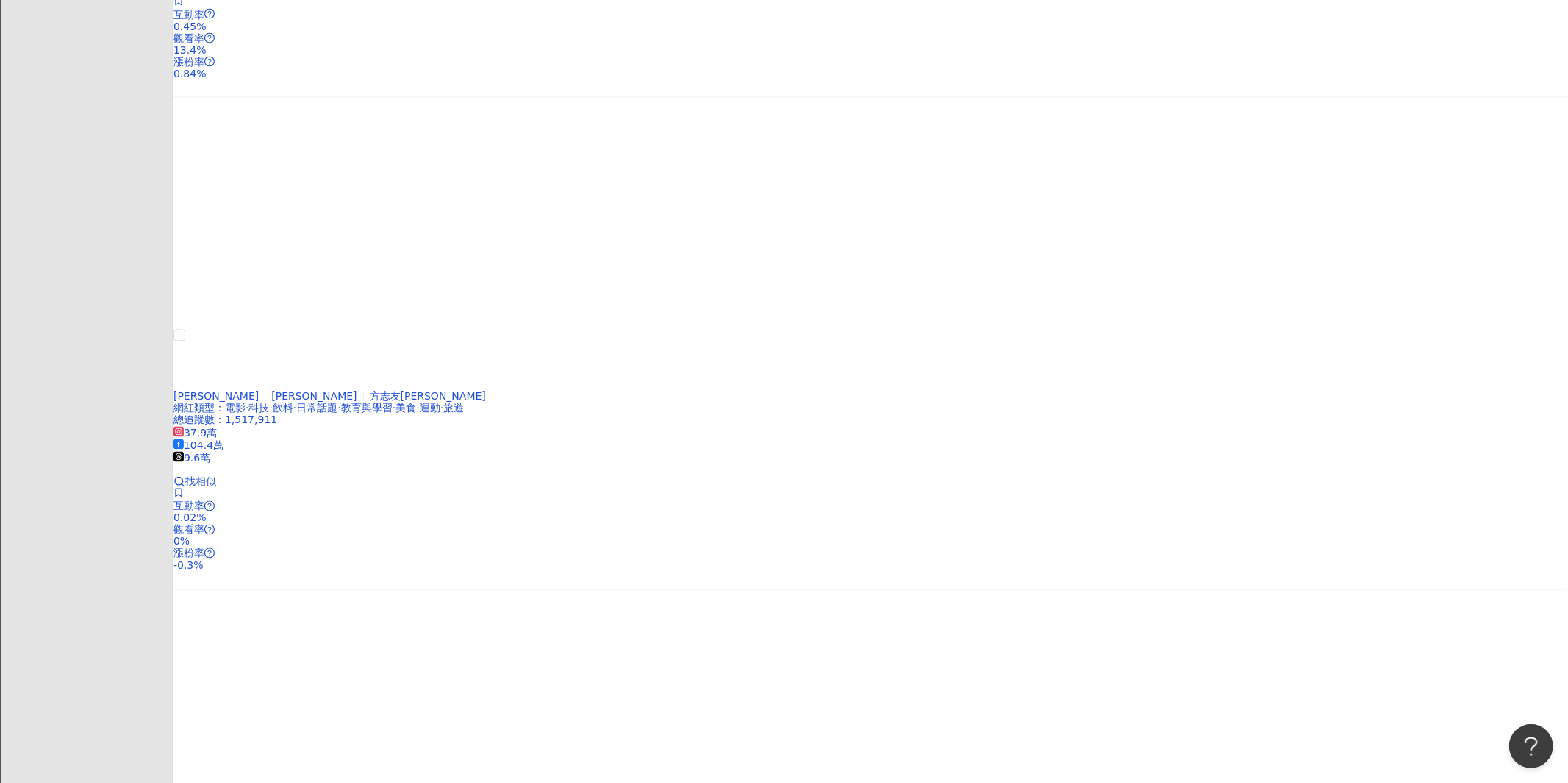
scroll to position [2256, 0]
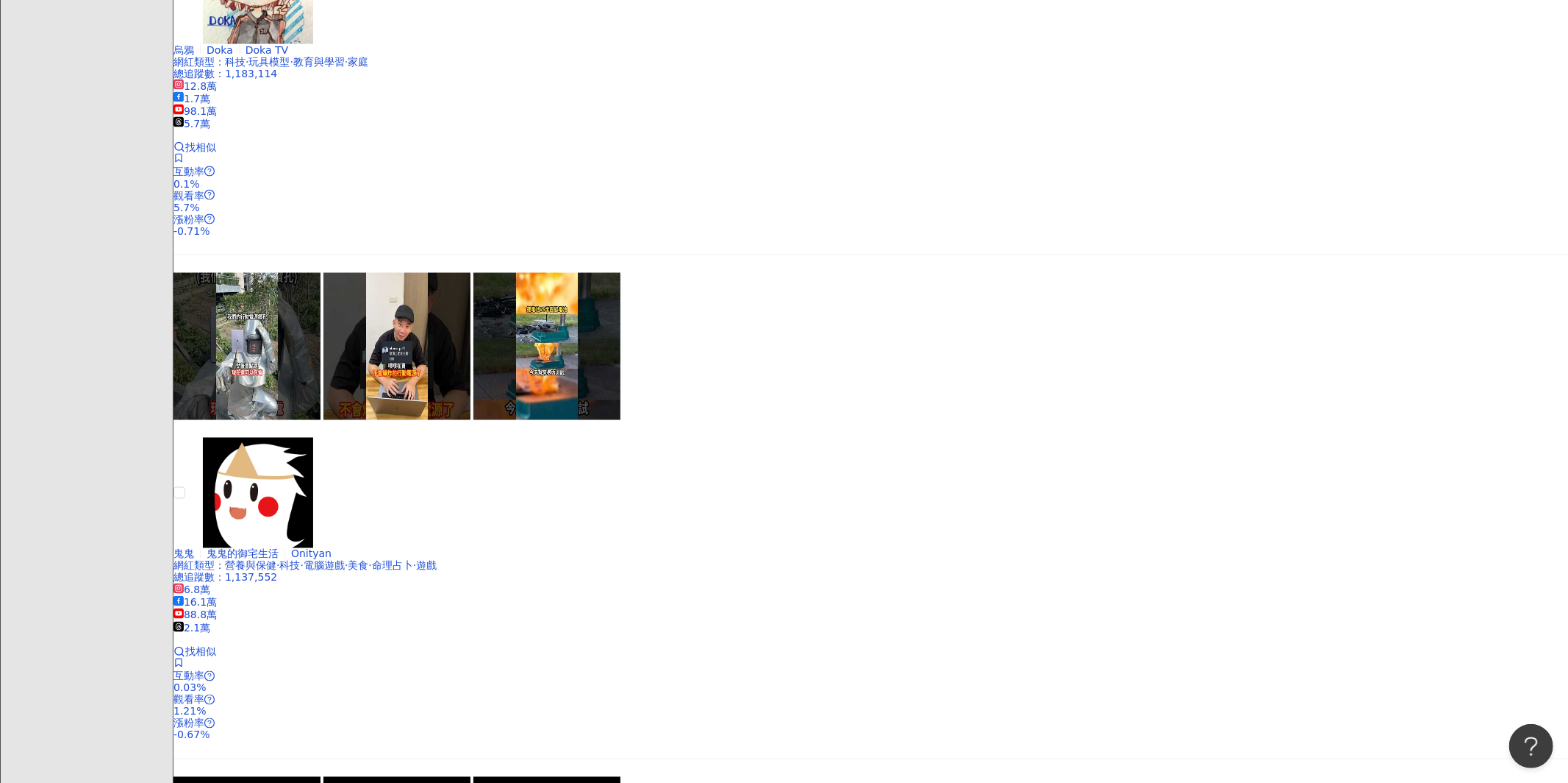
scroll to position [2164, 0]
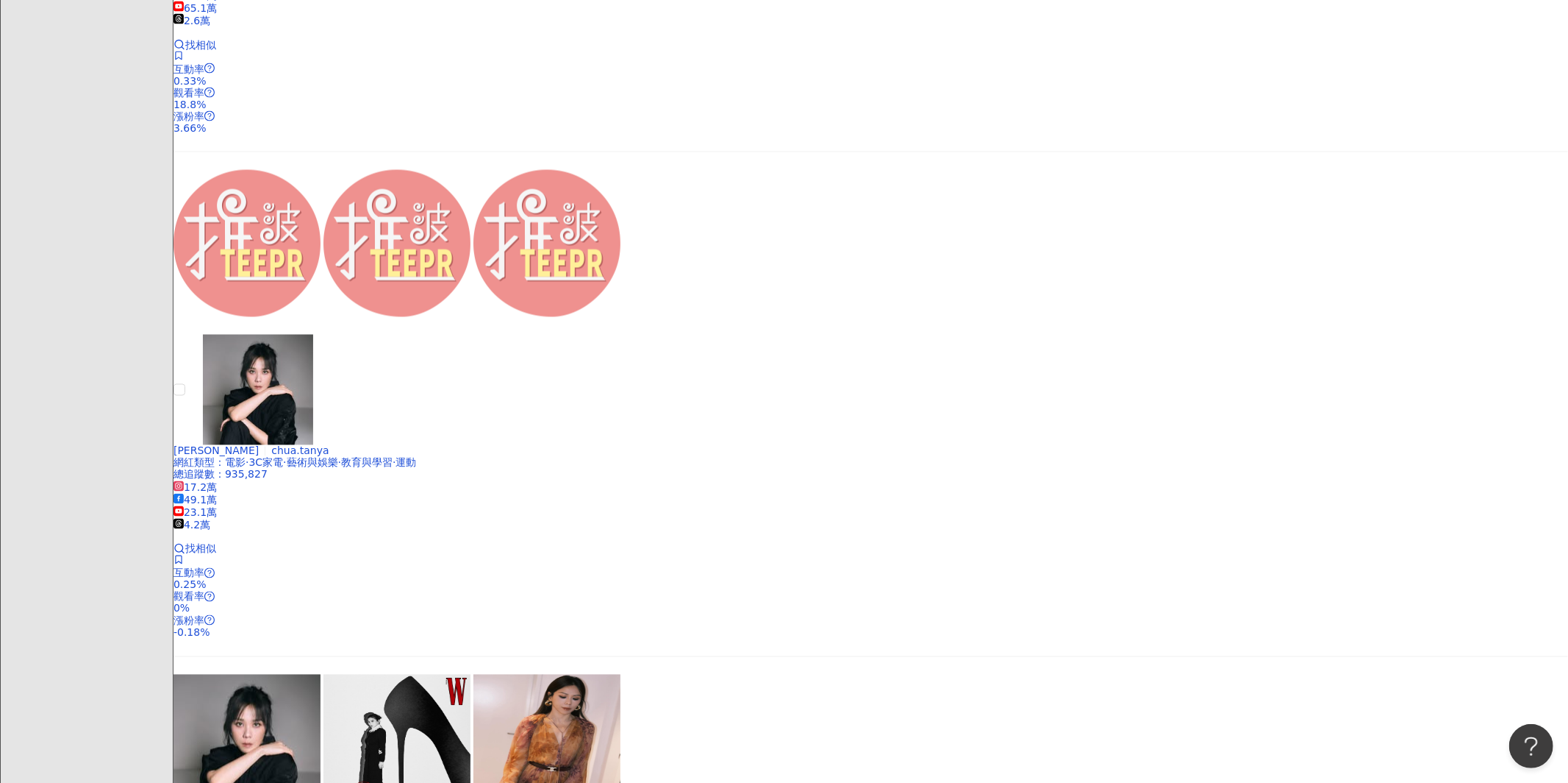
scroll to position [2198, 0]
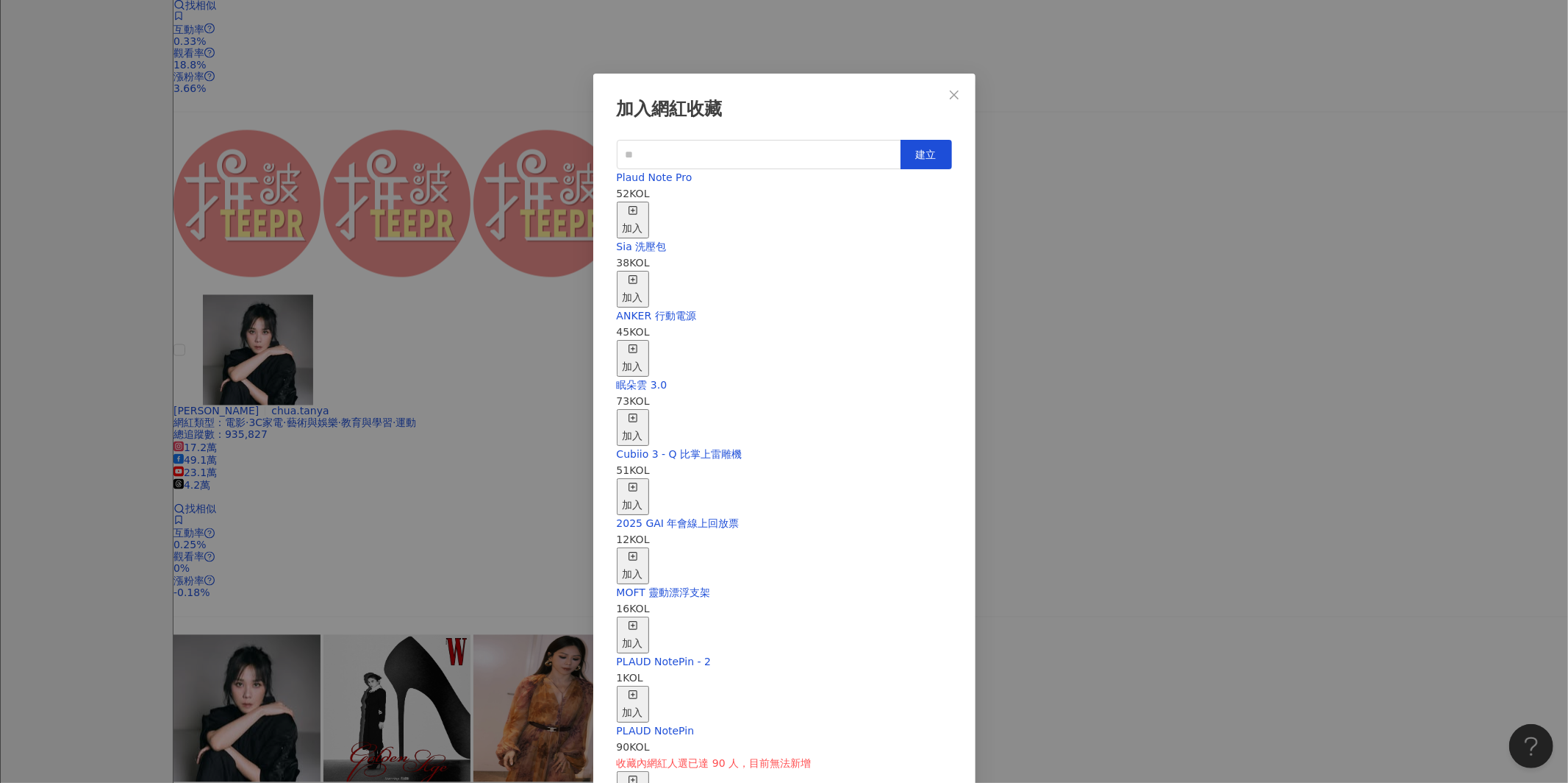
click at [643, 203] on div "加入" at bounding box center [633, 219] width 21 height 33
click at [955, 100] on button "Close" at bounding box center [954, 95] width 30 height 30
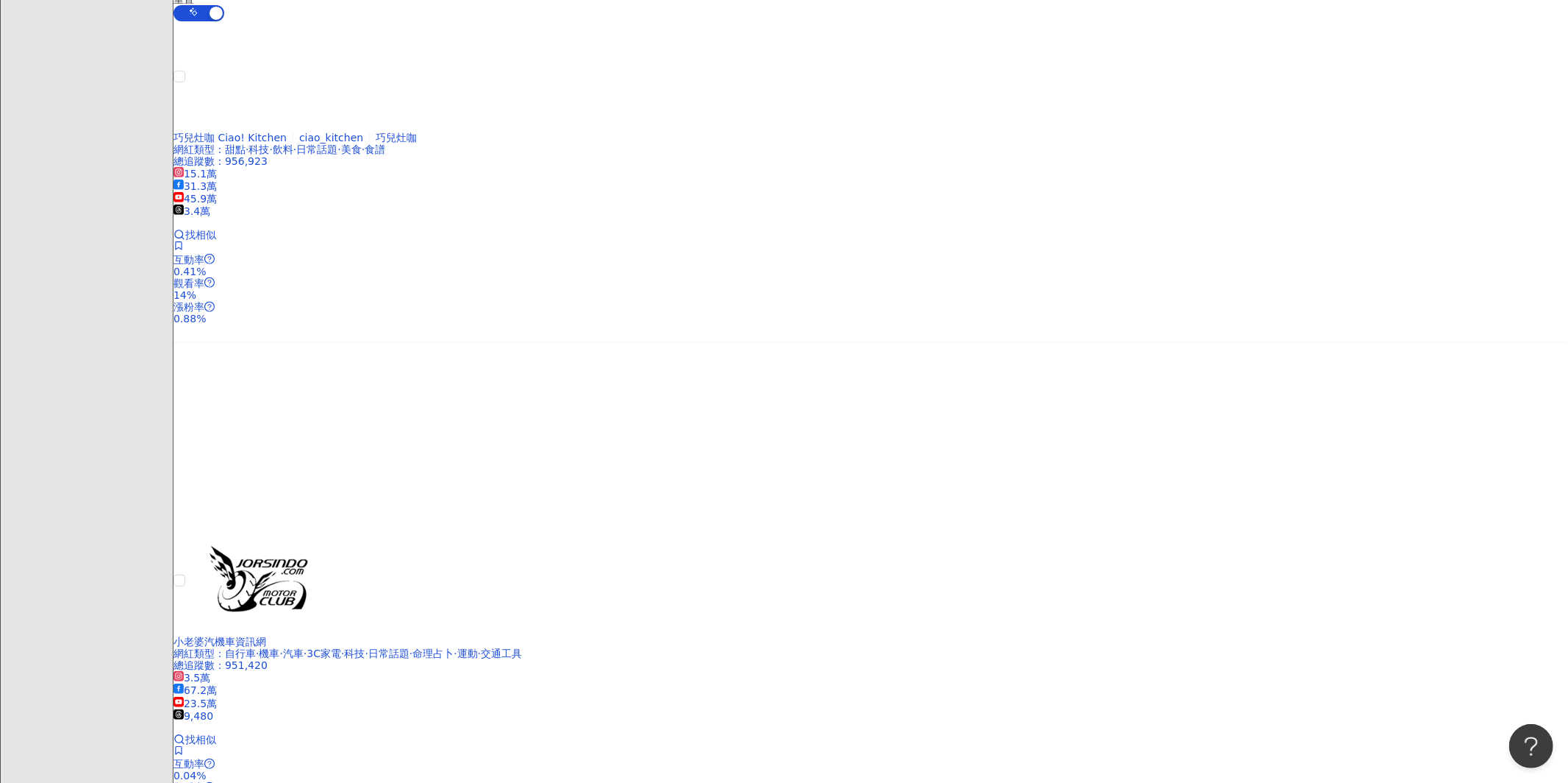
scroll to position [0, 0]
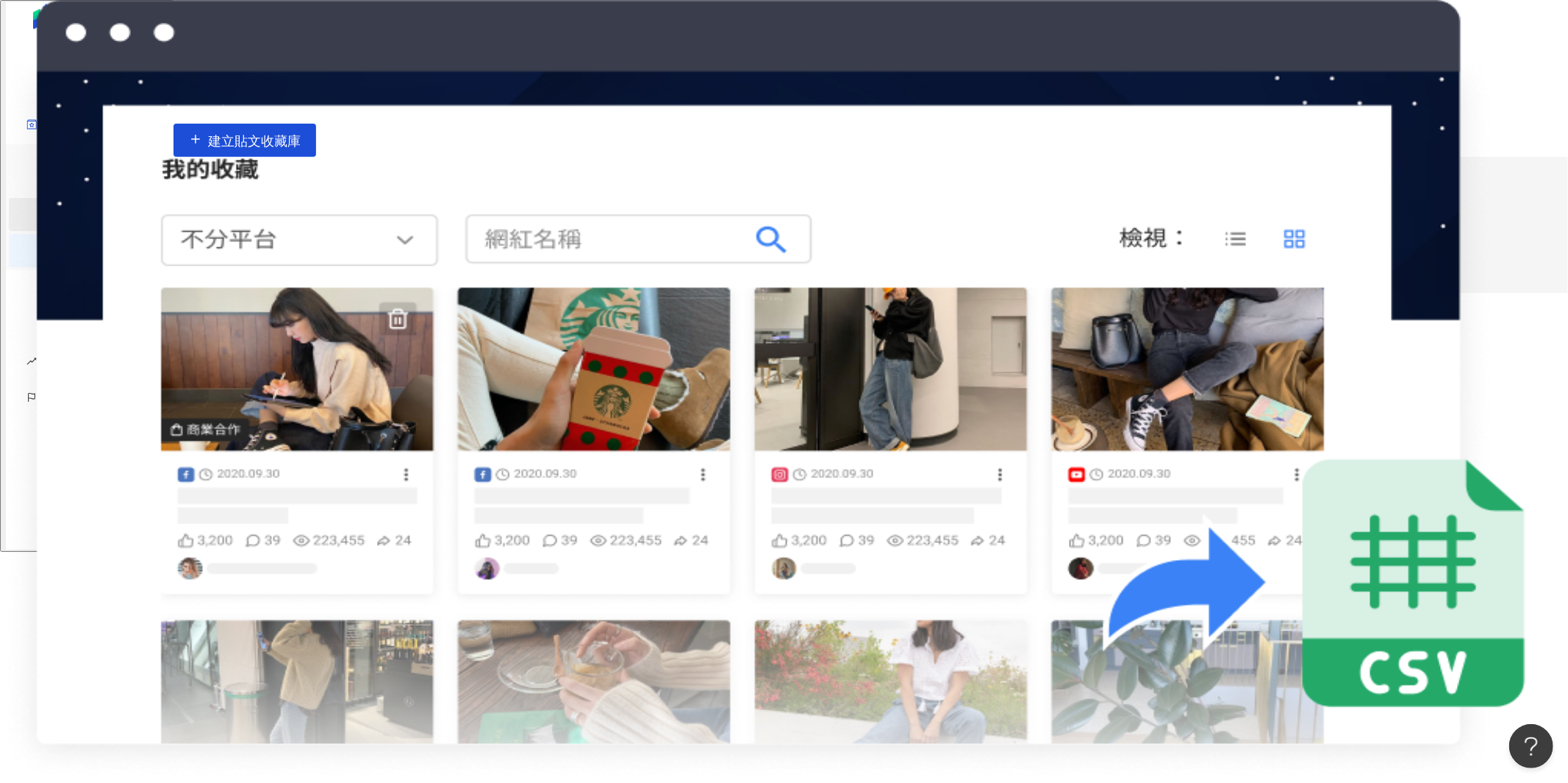
click at [94, 213] on link "網紅收藏" at bounding box center [99, 214] width 41 height 12
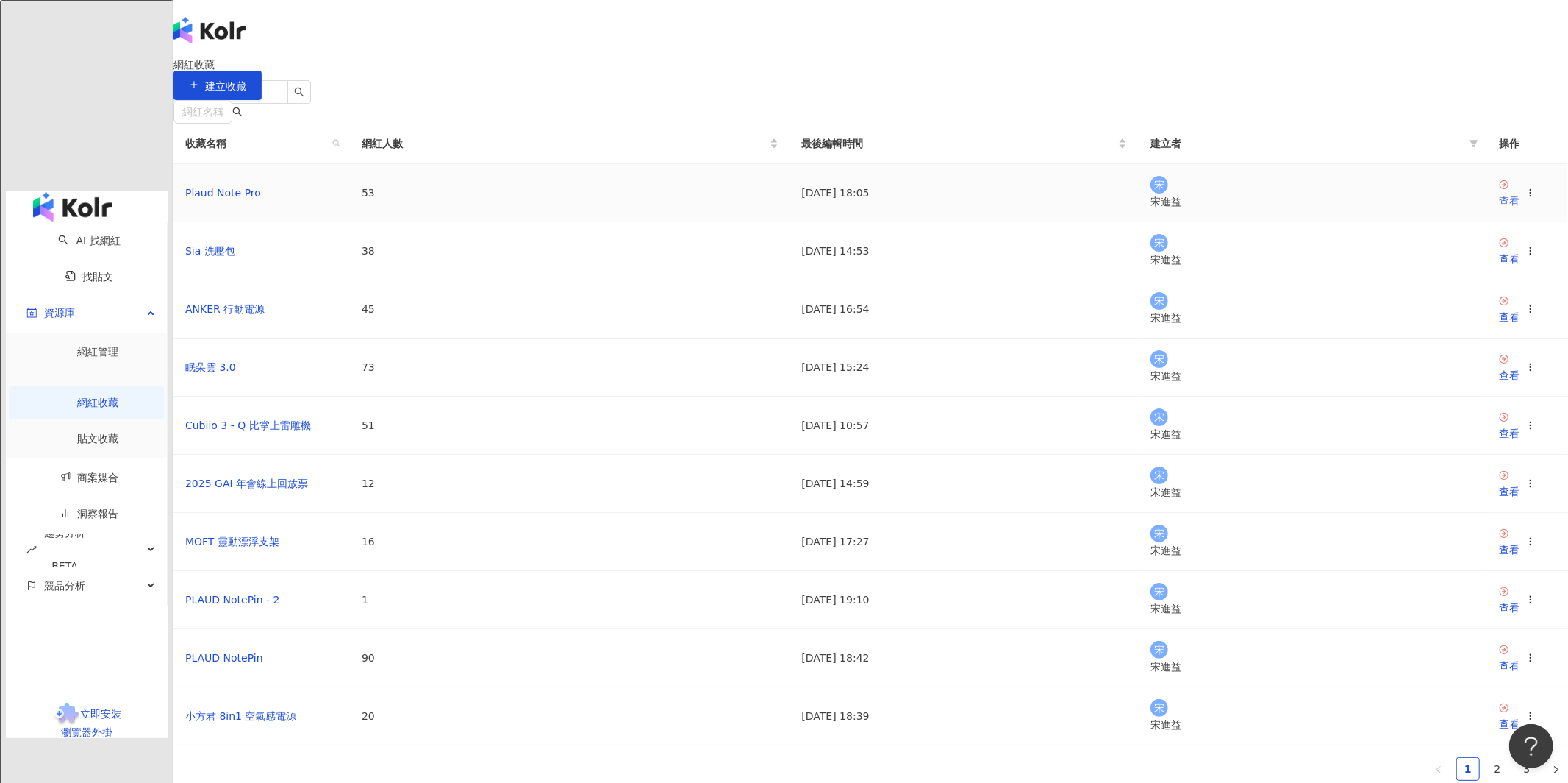
click at [1499, 190] on icon at bounding box center [1504, 185] width 10 height 10
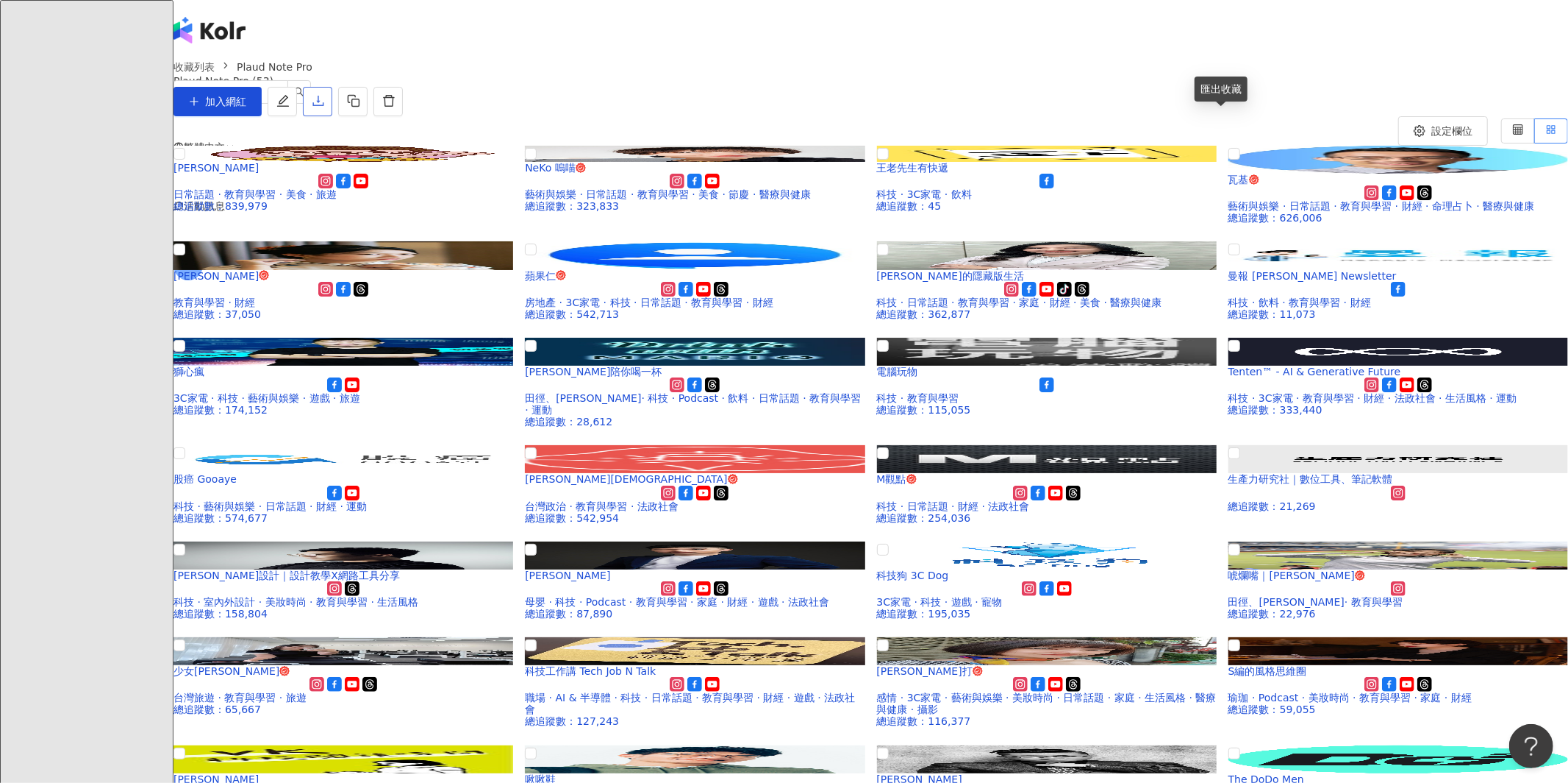
click at [333, 117] on button "button" at bounding box center [318, 102] width 30 height 30
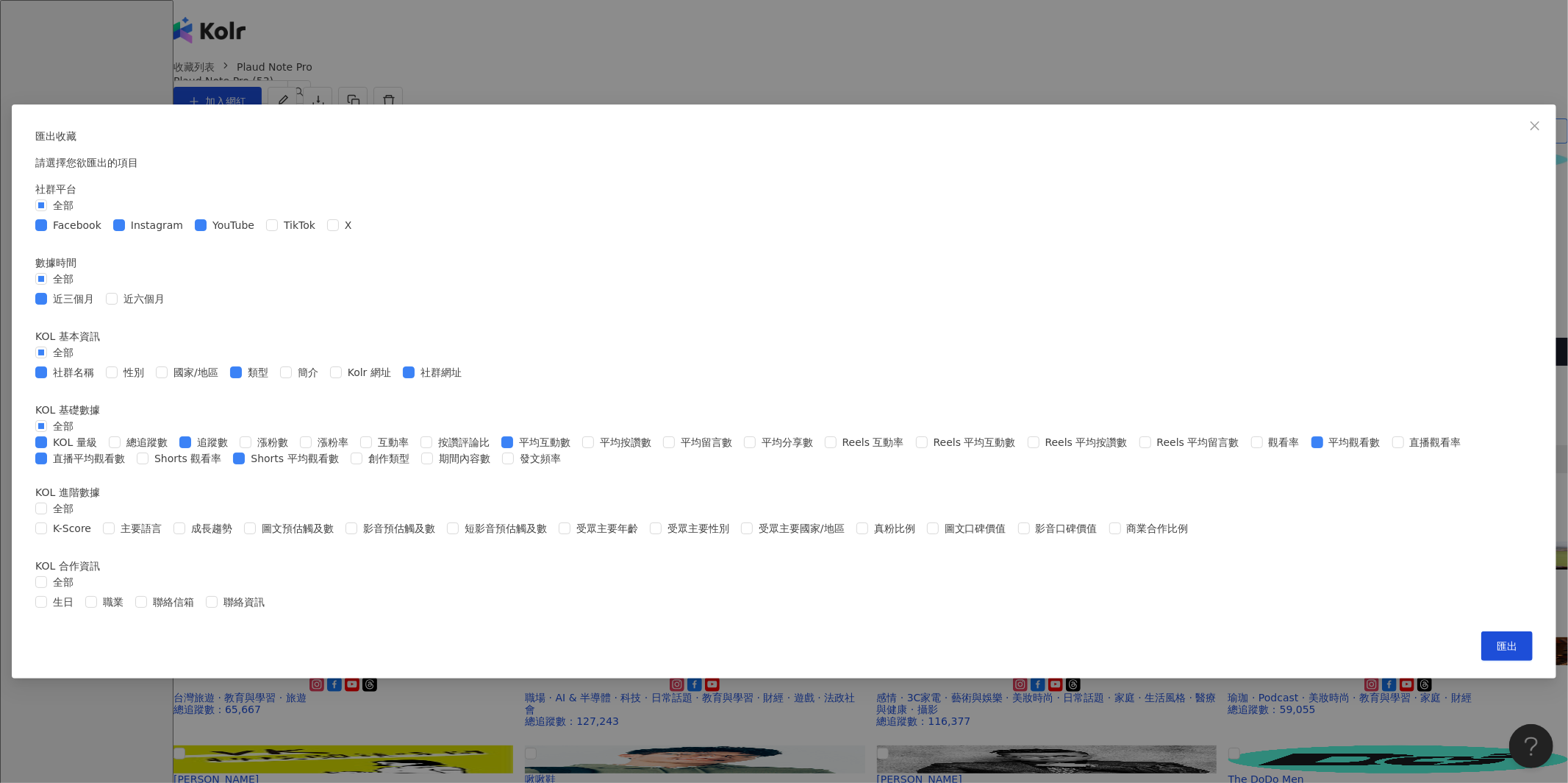
scroll to position [361, 0]
click at [1481, 661] on button "匯出" at bounding box center [1507, 646] width 51 height 30
click at [1531, 120] on icon "close" at bounding box center [1534, 124] width 9 height 9
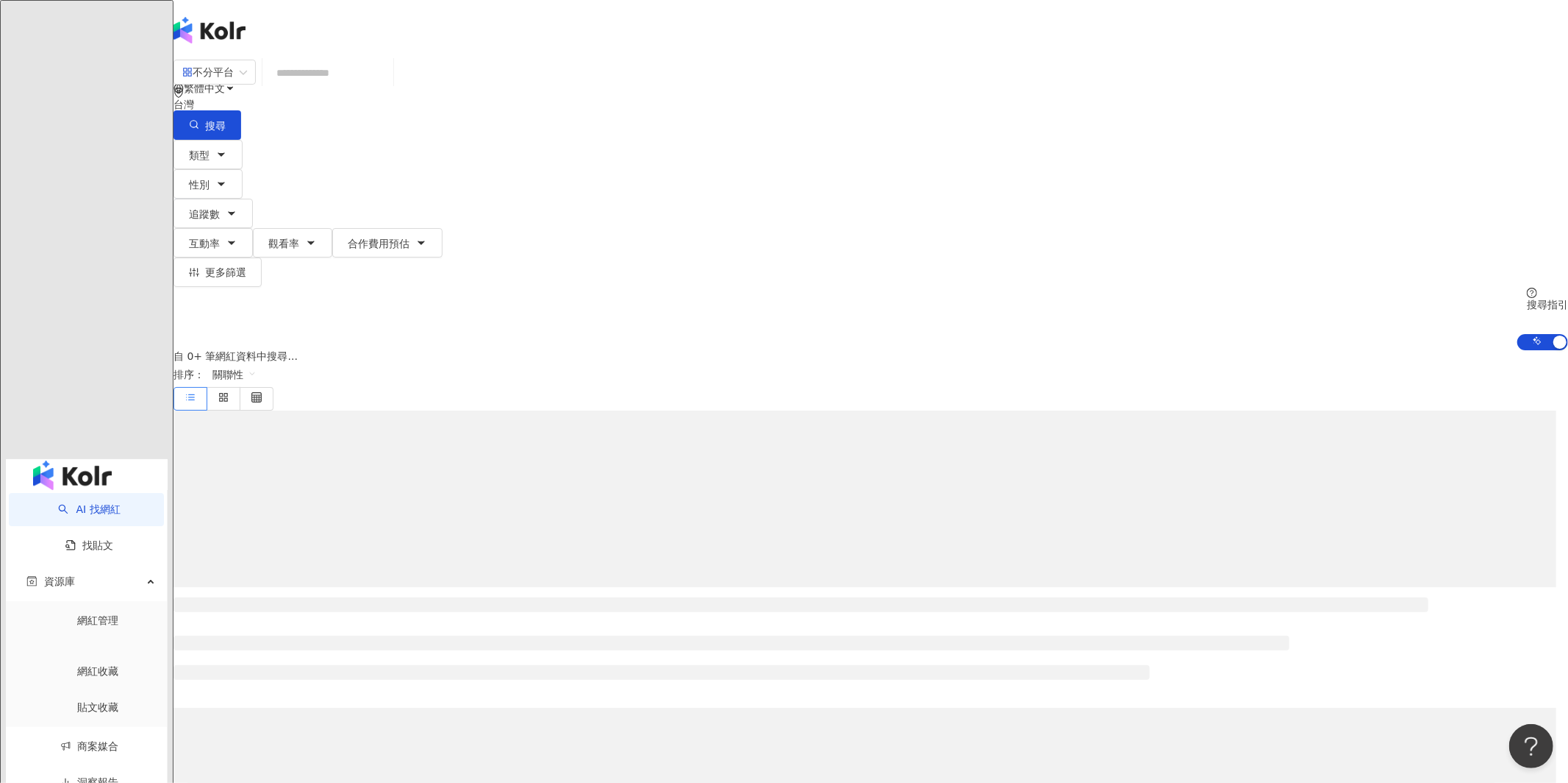
click at [388, 87] on input "search" at bounding box center [328, 73] width 119 height 28
type input "*"
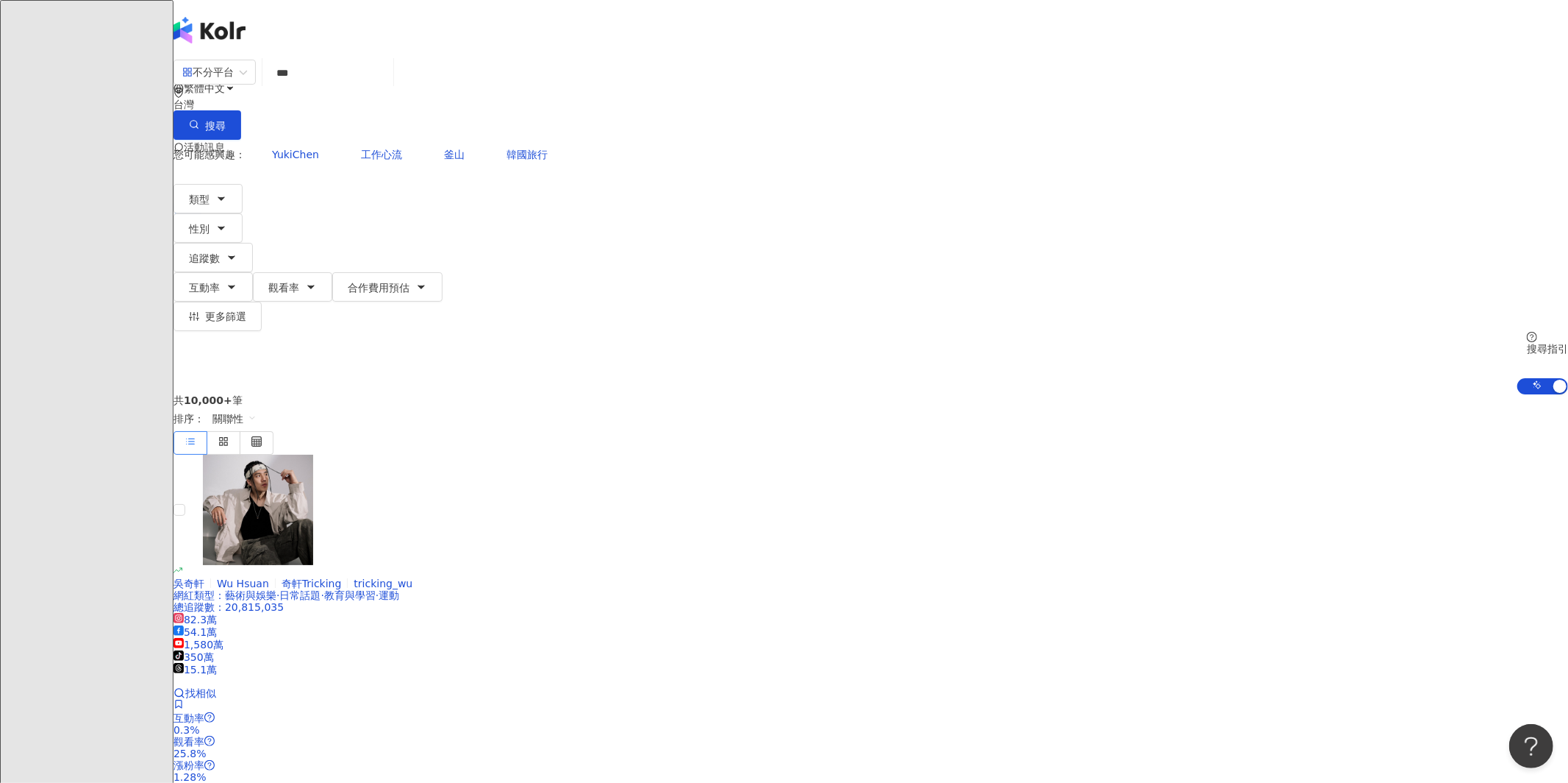
type input "****"
type input "*"
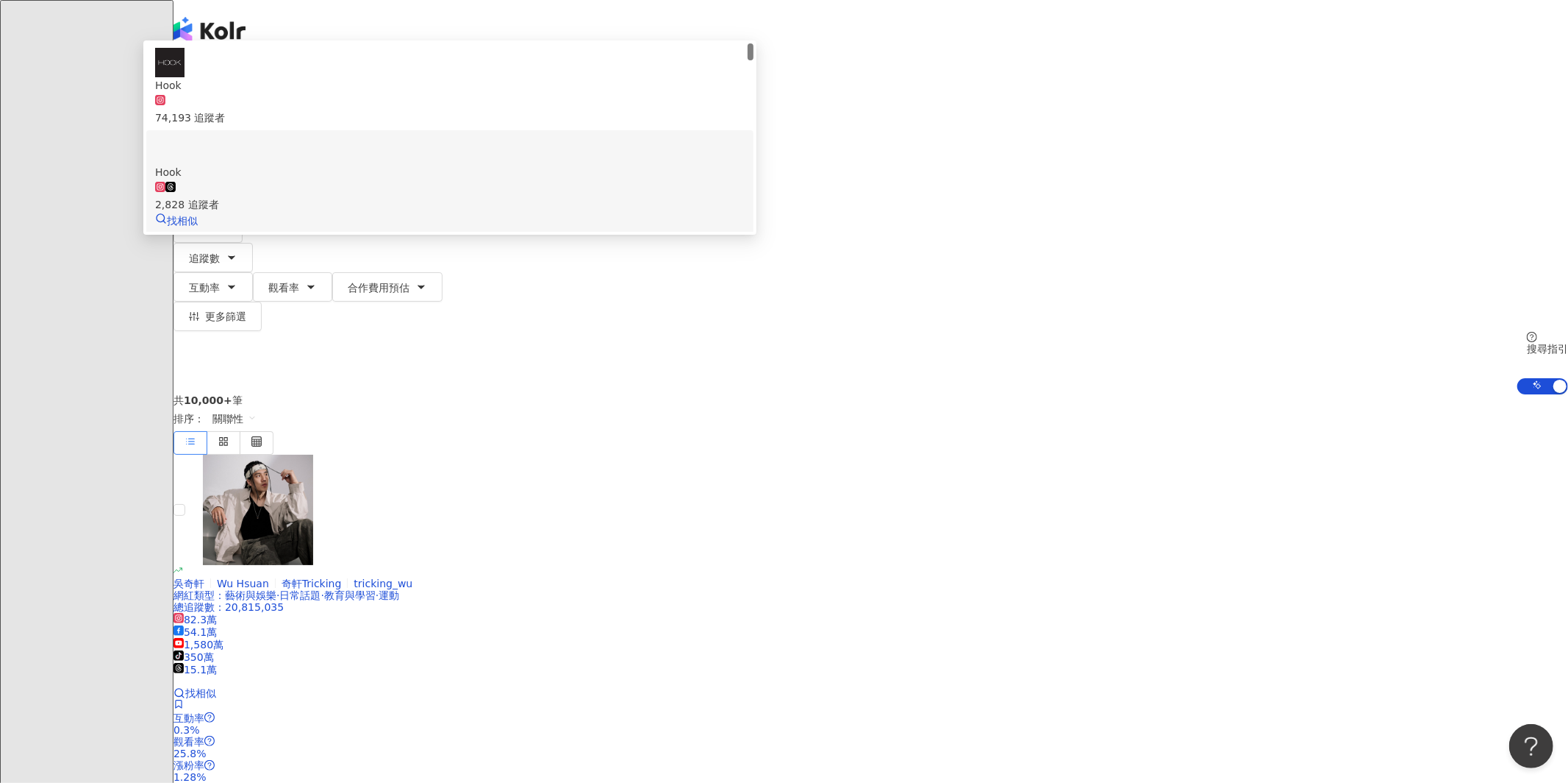
scroll to position [96, 0]
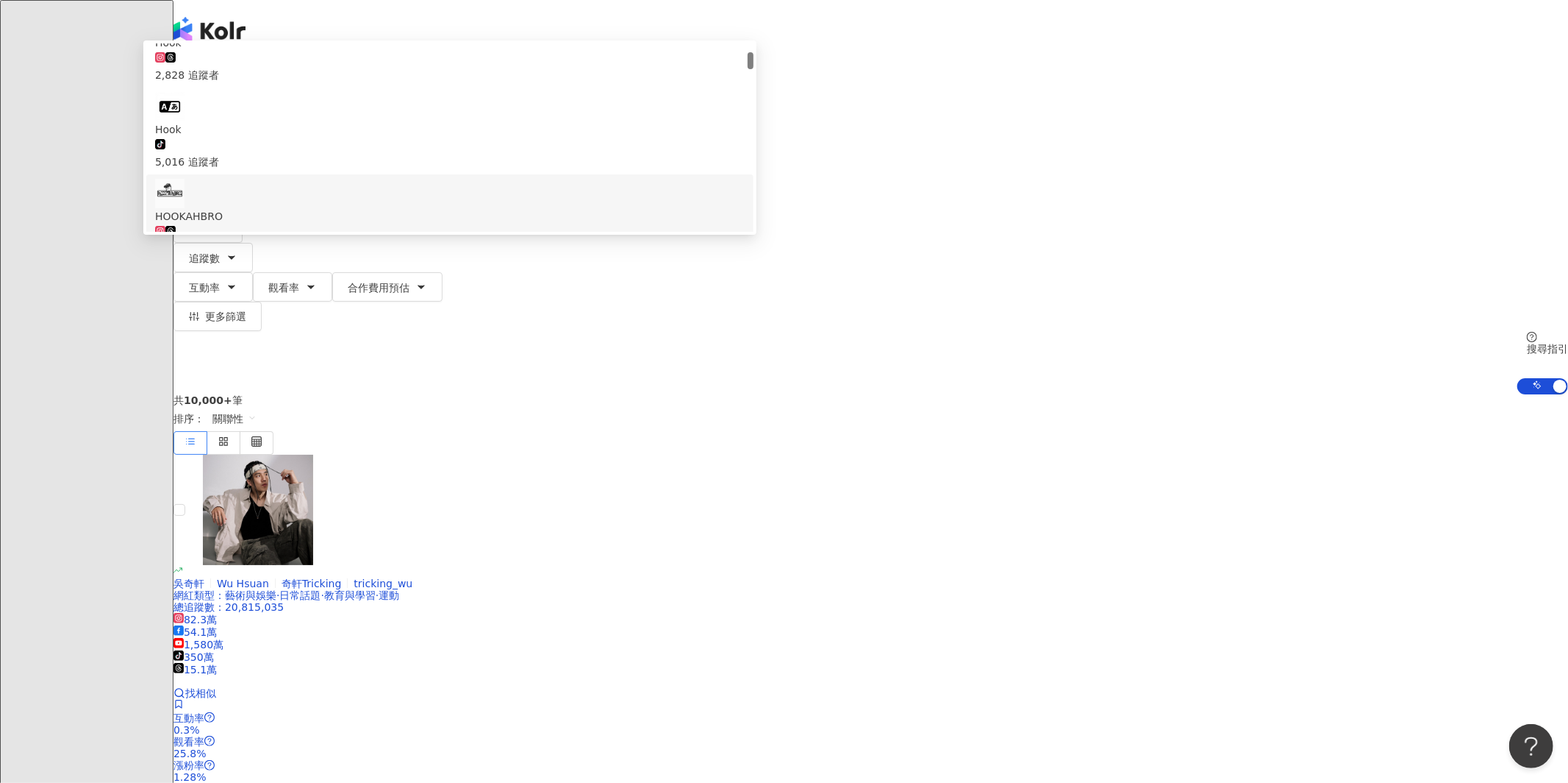
click at [388, 87] on input "****" at bounding box center [328, 73] width 119 height 28
paste input "**********"
type input "**********"
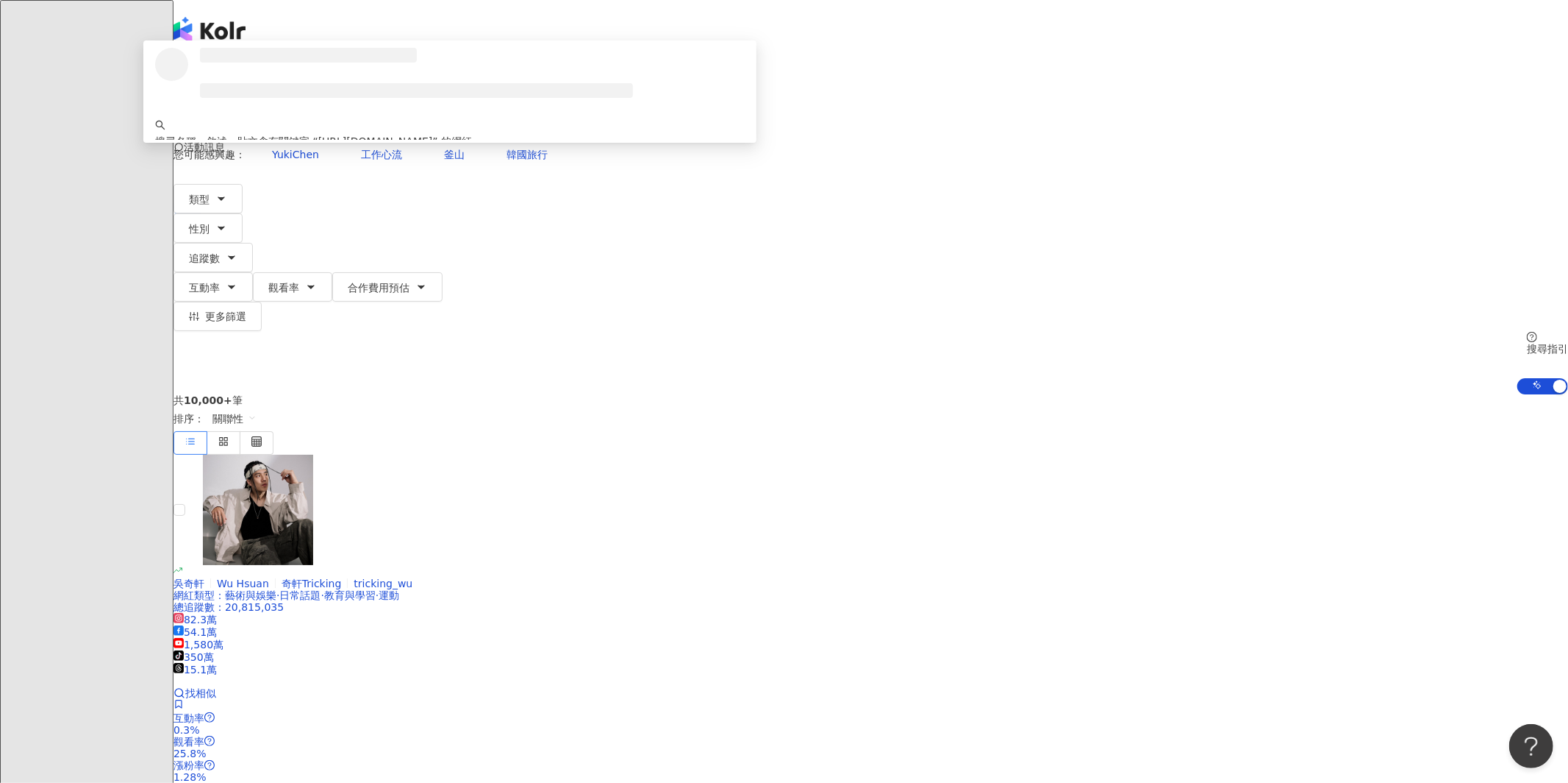
scroll to position [0, 0]
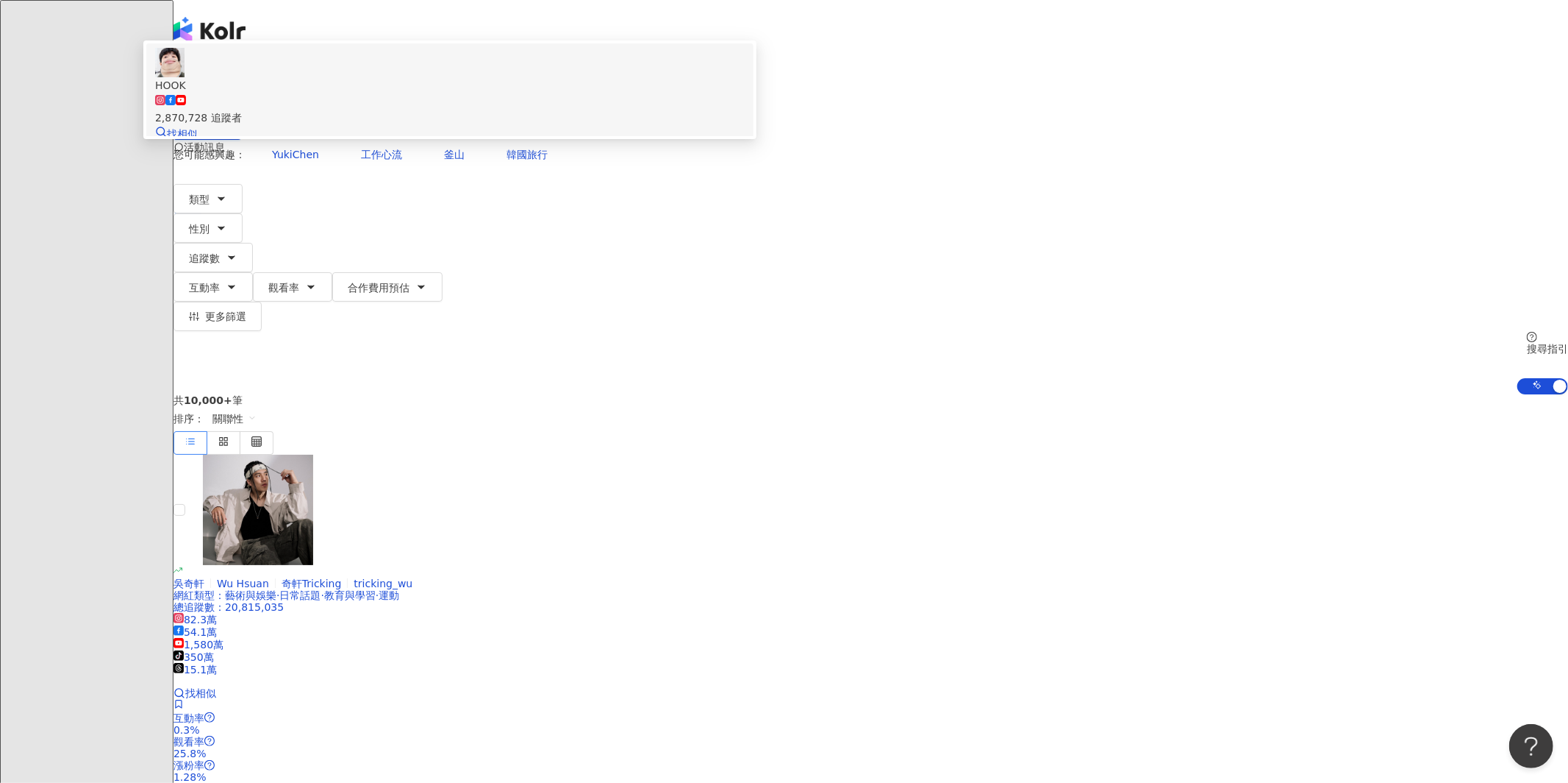
click at [745, 125] on div "2,870,728 追蹤者" at bounding box center [450, 110] width 590 height 33
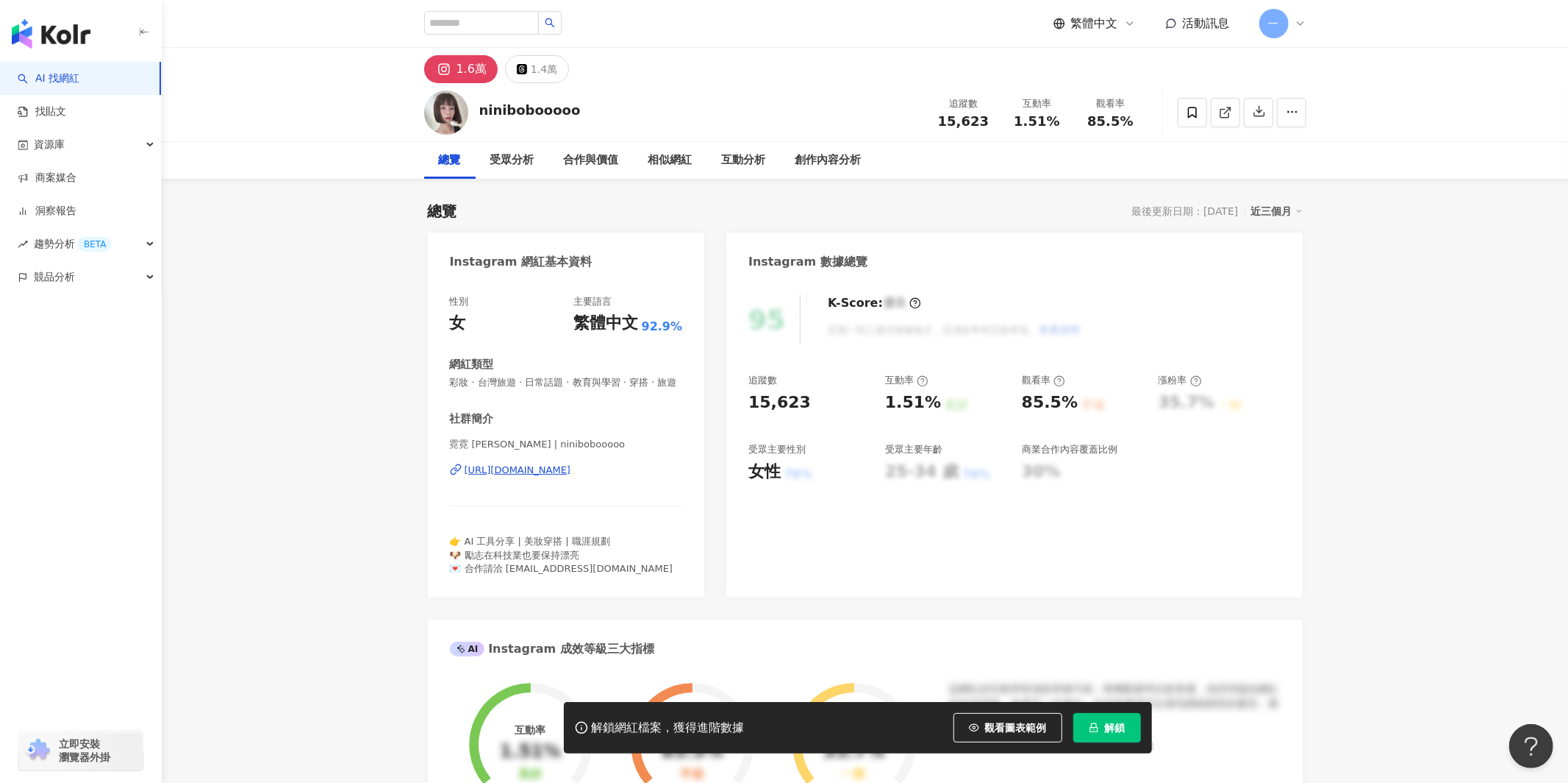
click at [571, 477] on div "https://www.instagram.com/ninibobooooo/" at bounding box center [518, 469] width 107 height 13
click at [1187, 111] on icon at bounding box center [1192, 112] width 13 height 13
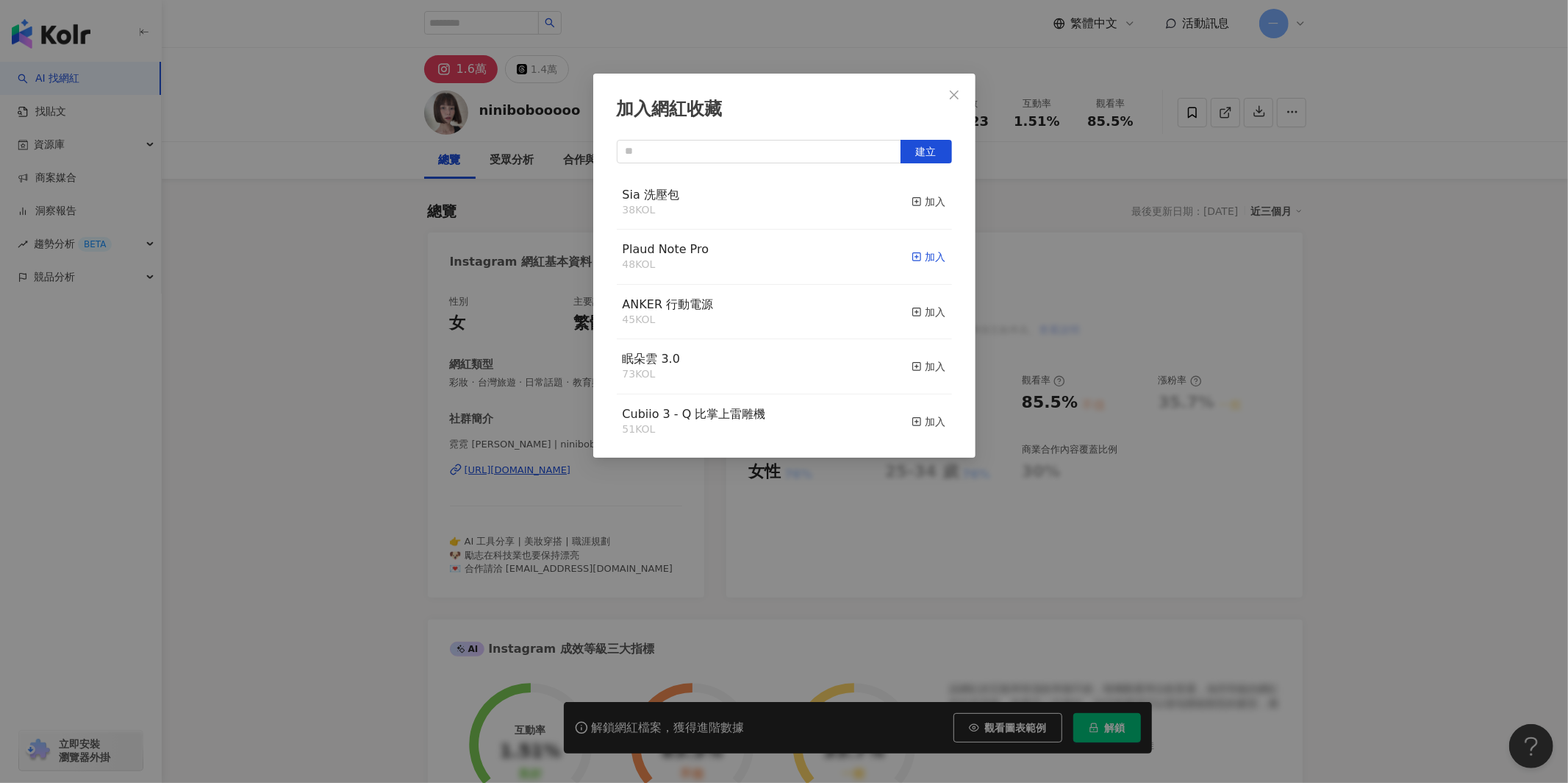
click at [921, 257] on rect "button" at bounding box center [917, 257] width 8 height 8
click at [1406, 253] on div "加入網紅收藏 建立" at bounding box center [784, 391] width 1568 height 783
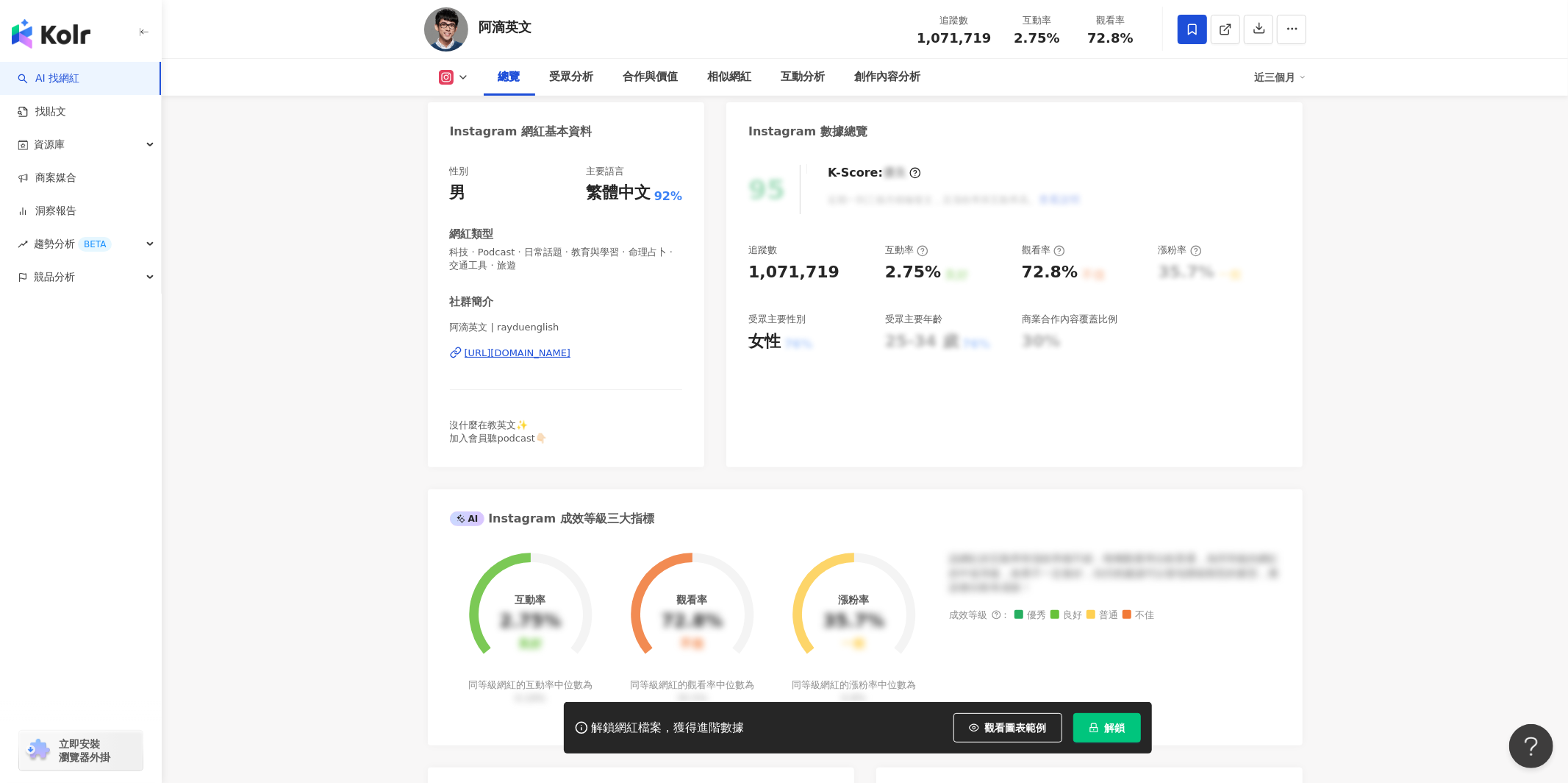
scroll to position [68, 0]
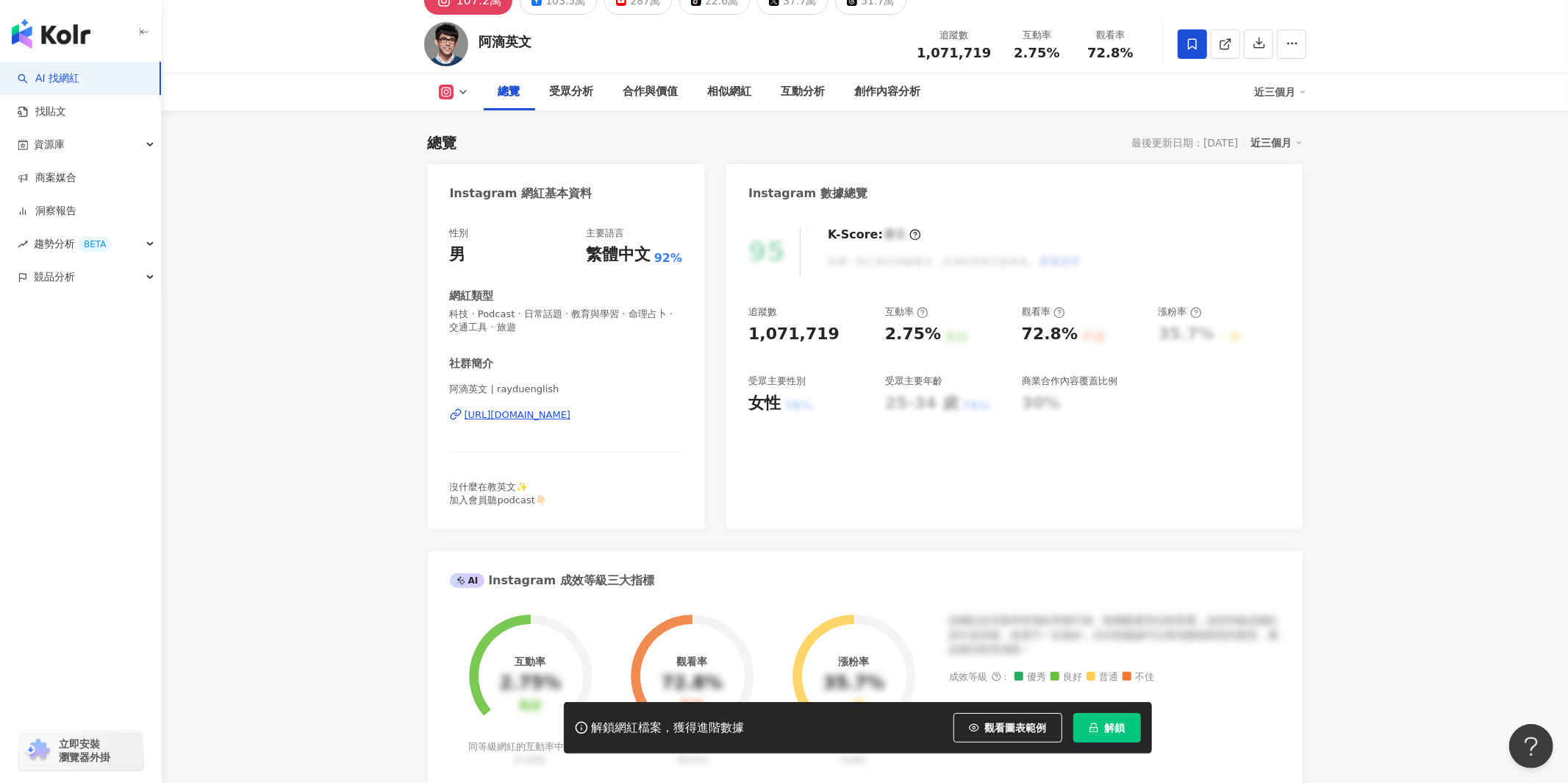
click at [457, 94] on icon at bounding box center [463, 92] width 12 height 12
click at [481, 157] on button "Facebook" at bounding box center [477, 153] width 88 height 21
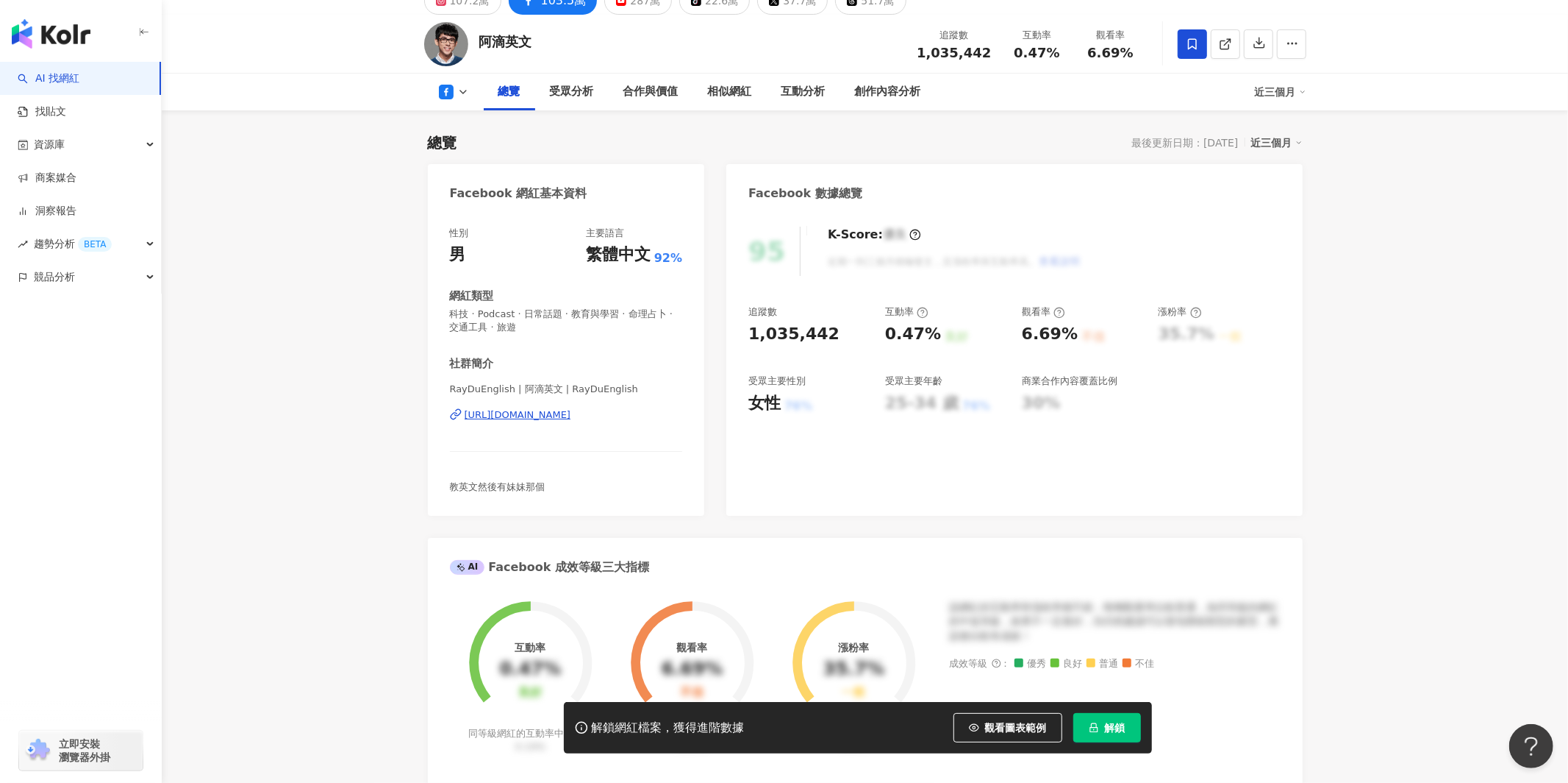
click at [562, 419] on div "https://www.facebook.com/1478518292360151" at bounding box center [518, 415] width 107 height 13
click at [1199, 36] on span at bounding box center [1193, 44] width 30 height 30
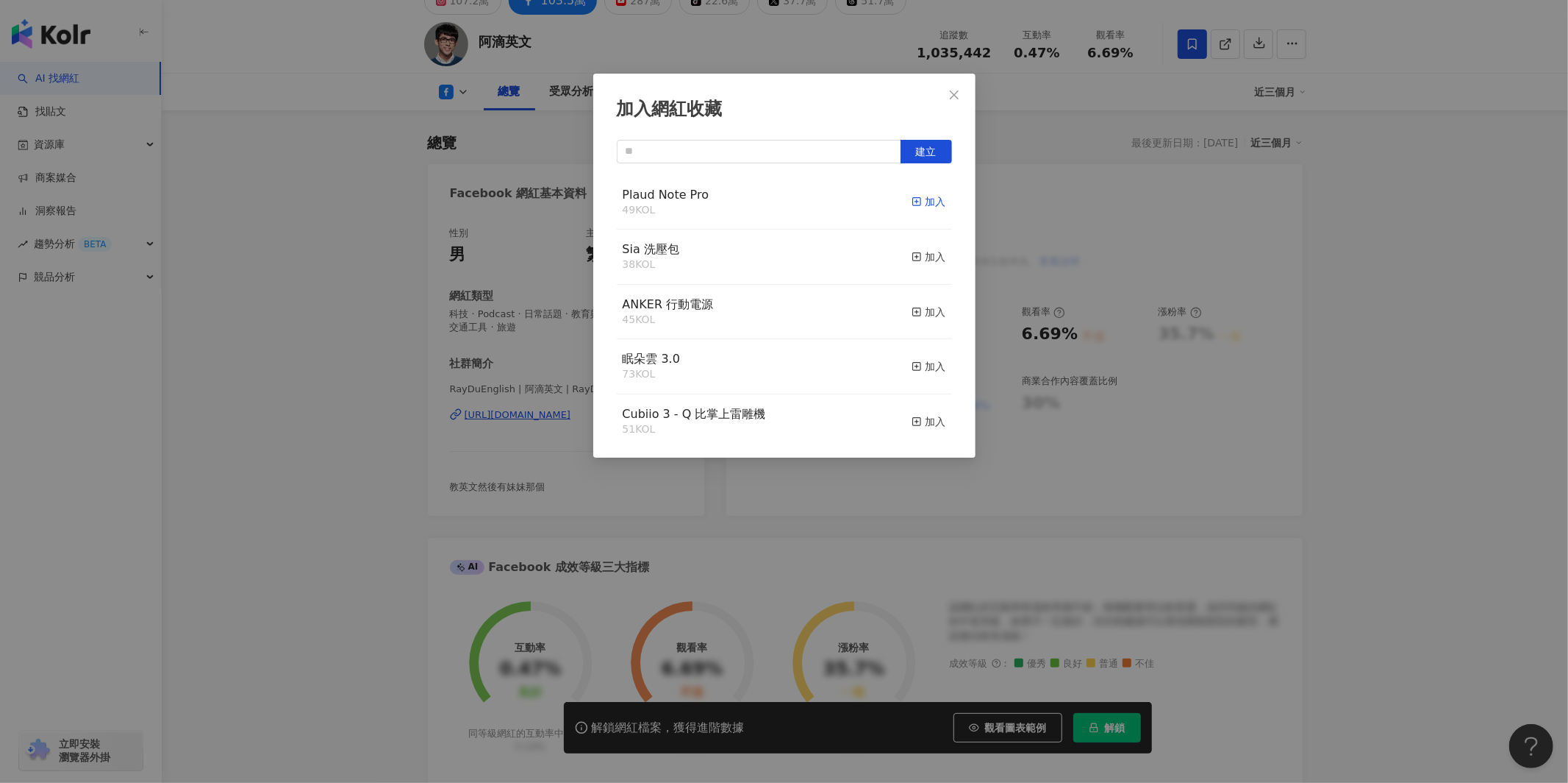
click at [931, 200] on div "加入" at bounding box center [929, 201] width 35 height 16
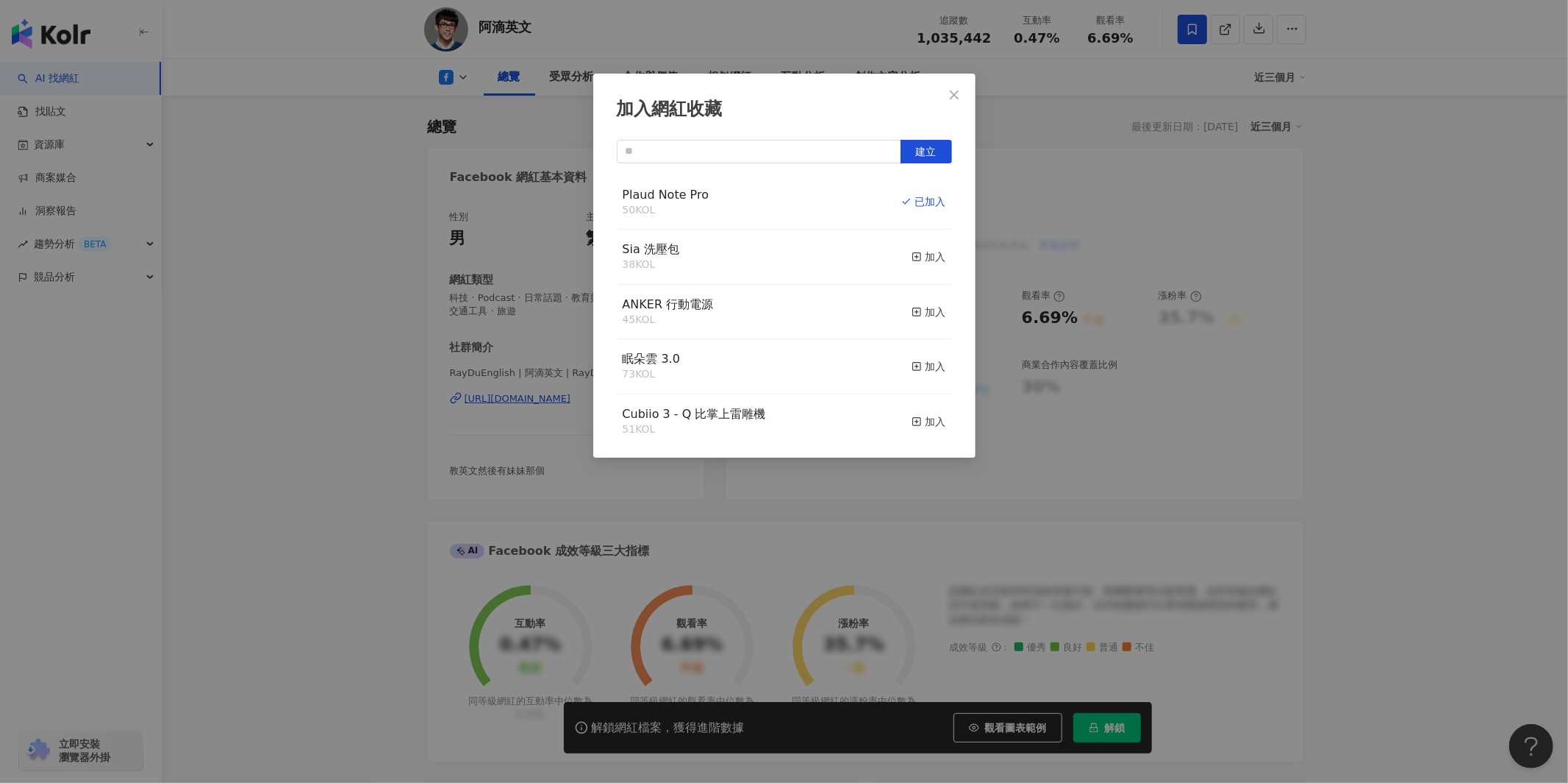
scroll to position [68, 0]
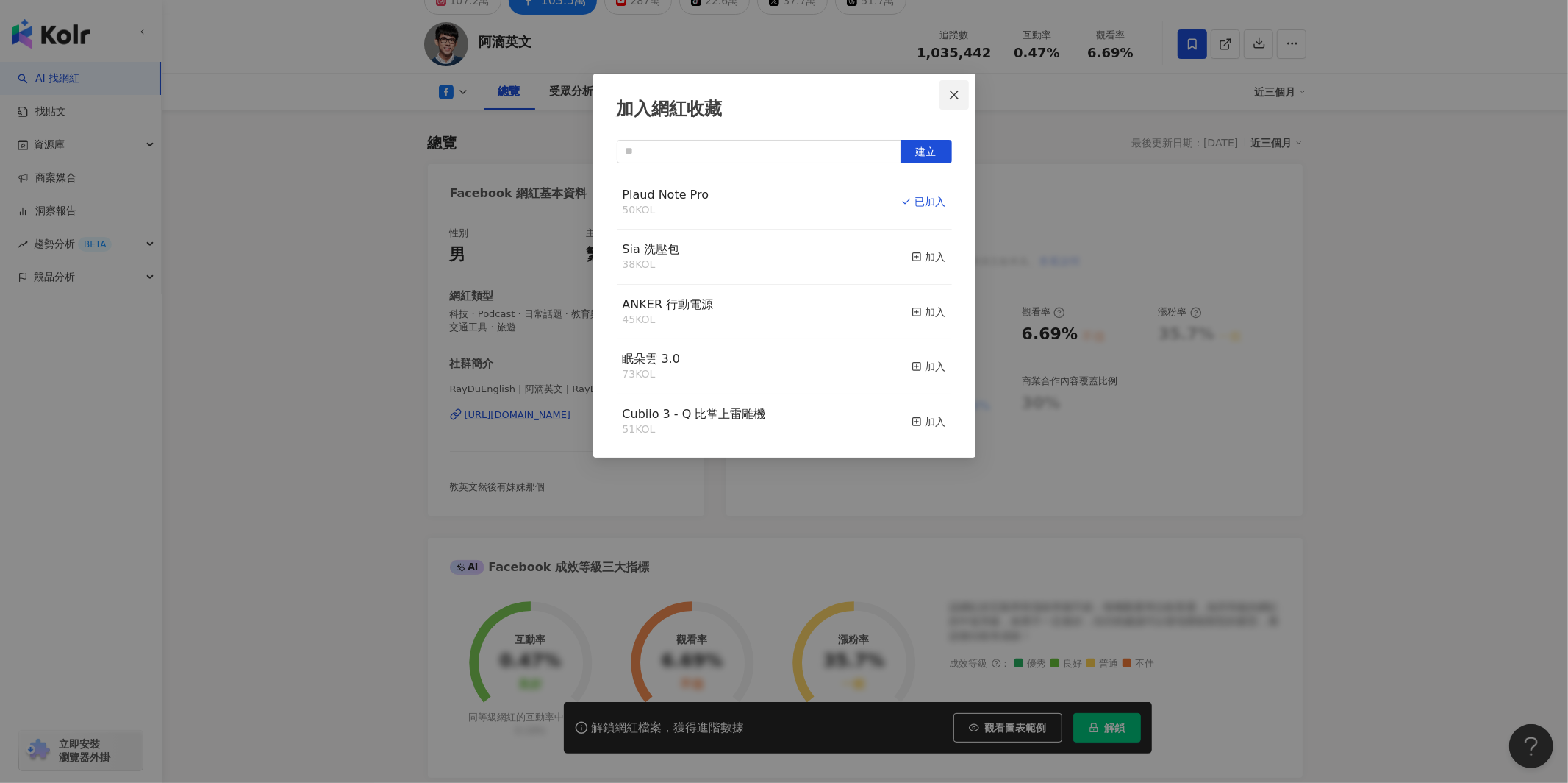
click at [953, 98] on icon "close" at bounding box center [954, 95] width 12 height 12
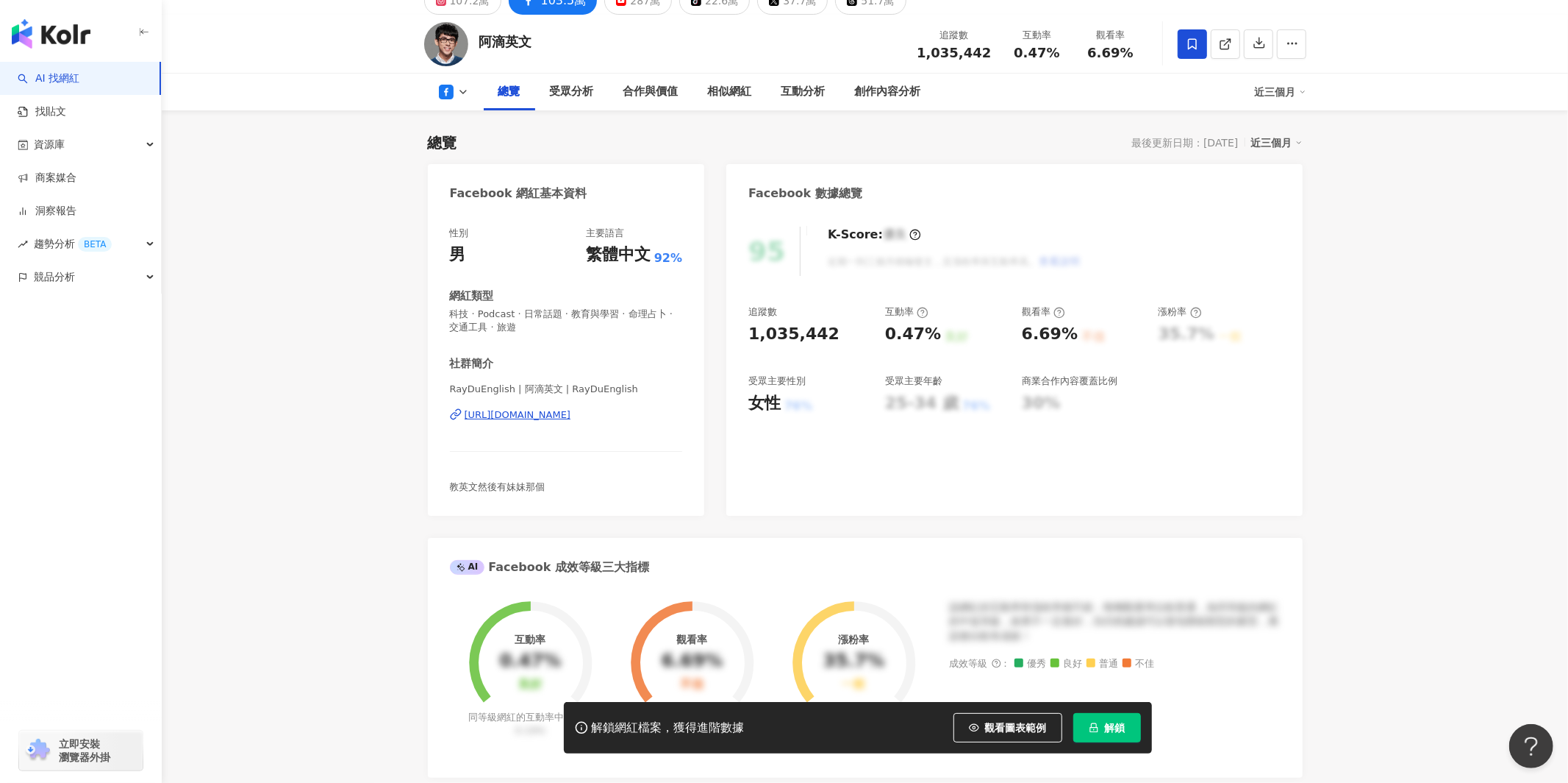
scroll to position [0, 0]
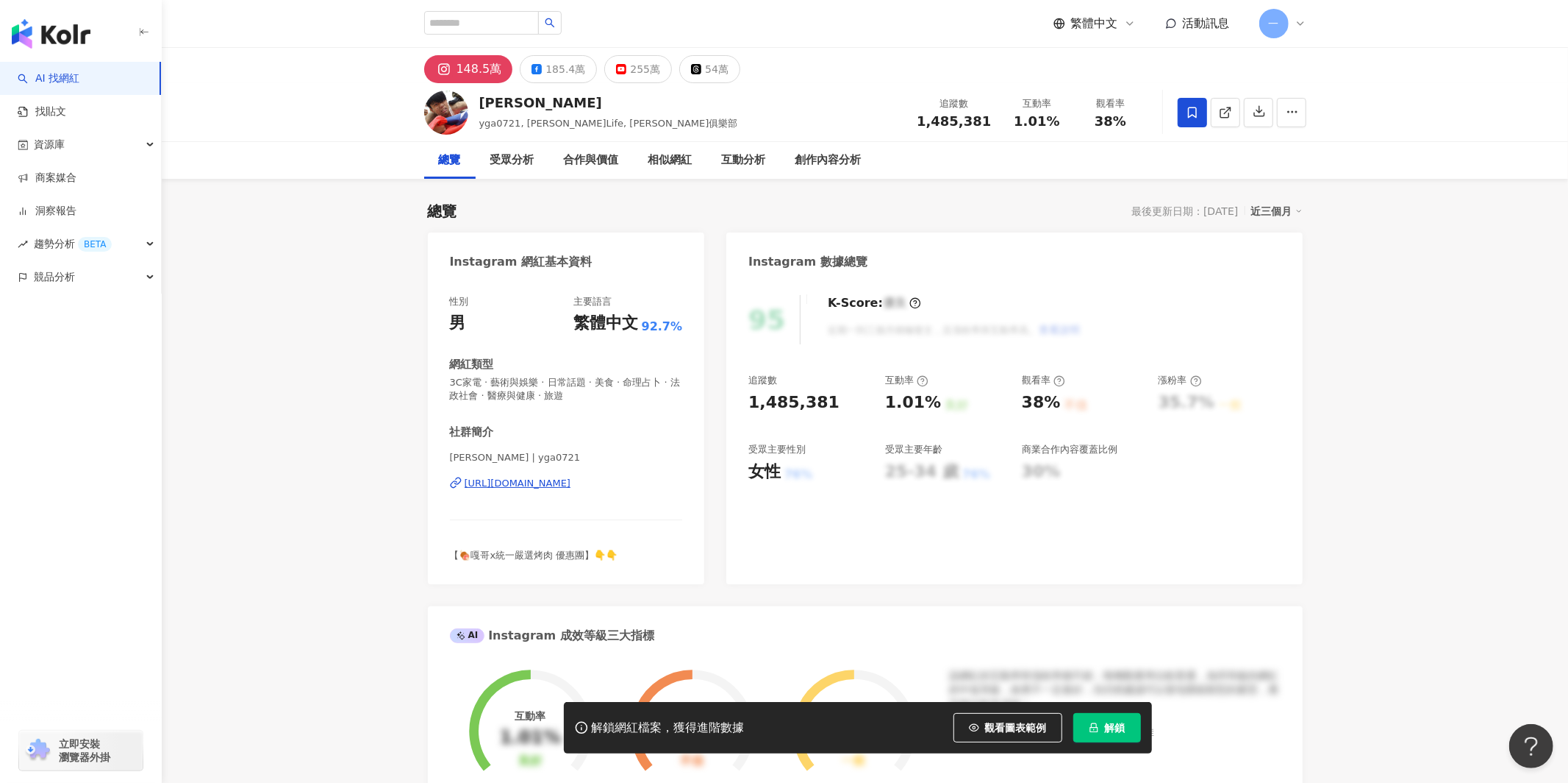
click at [571, 483] on div "https://www.instagram.com/yga0721/" at bounding box center [518, 483] width 107 height 13
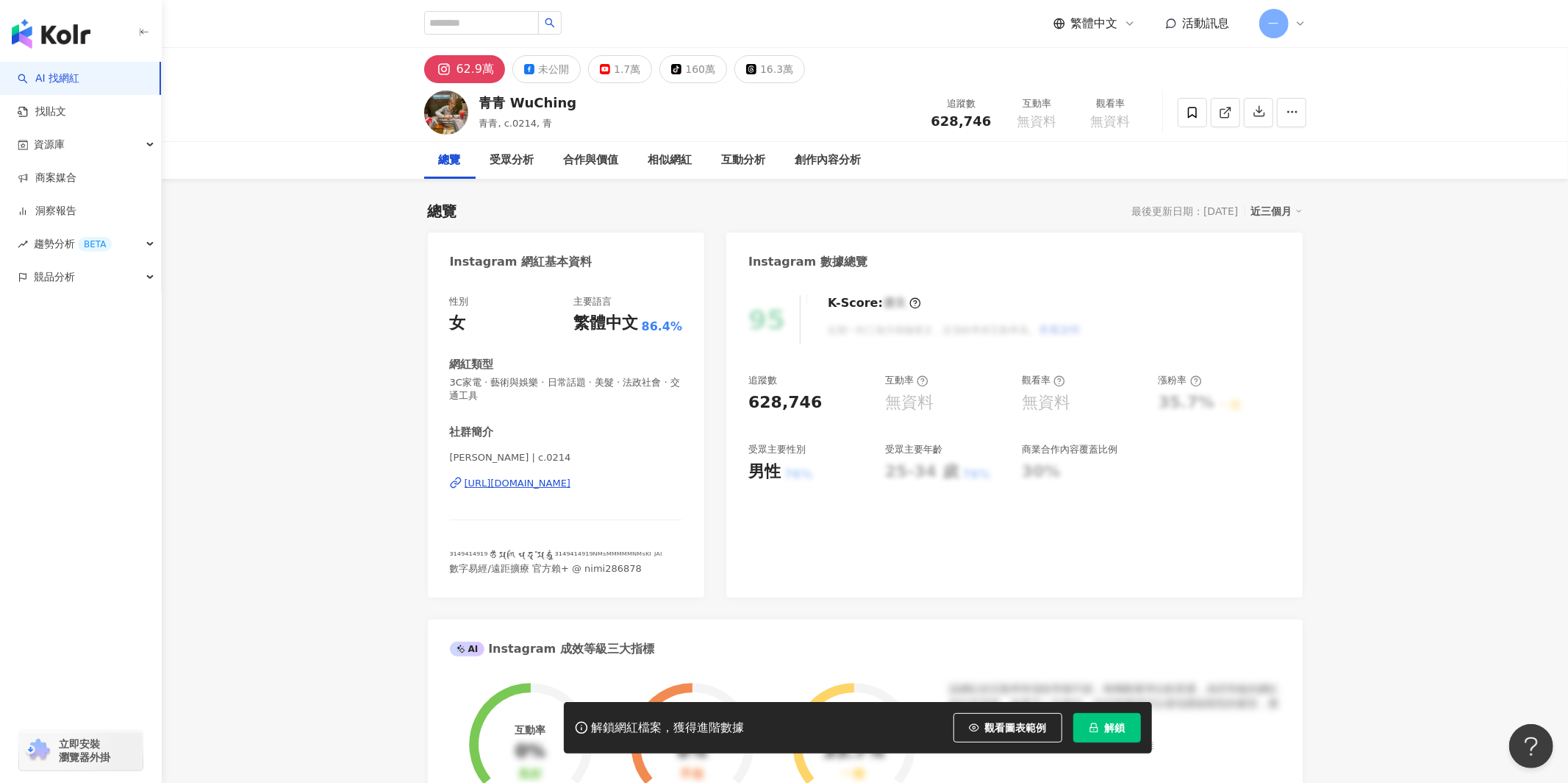
click at [545, 489] on div "https://www.instagram.com/c.0214/" at bounding box center [518, 483] width 107 height 13
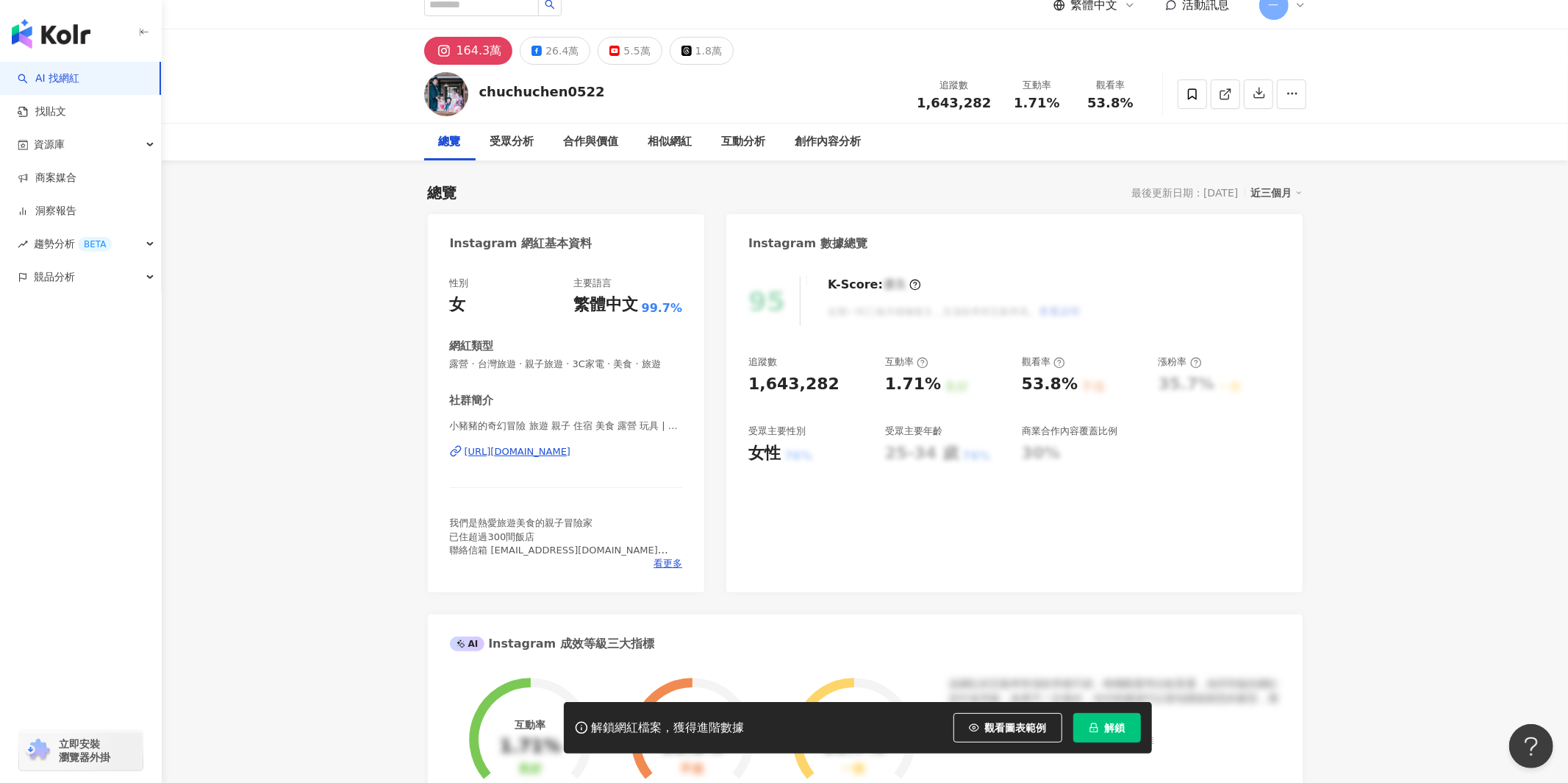
scroll to position [31, 0]
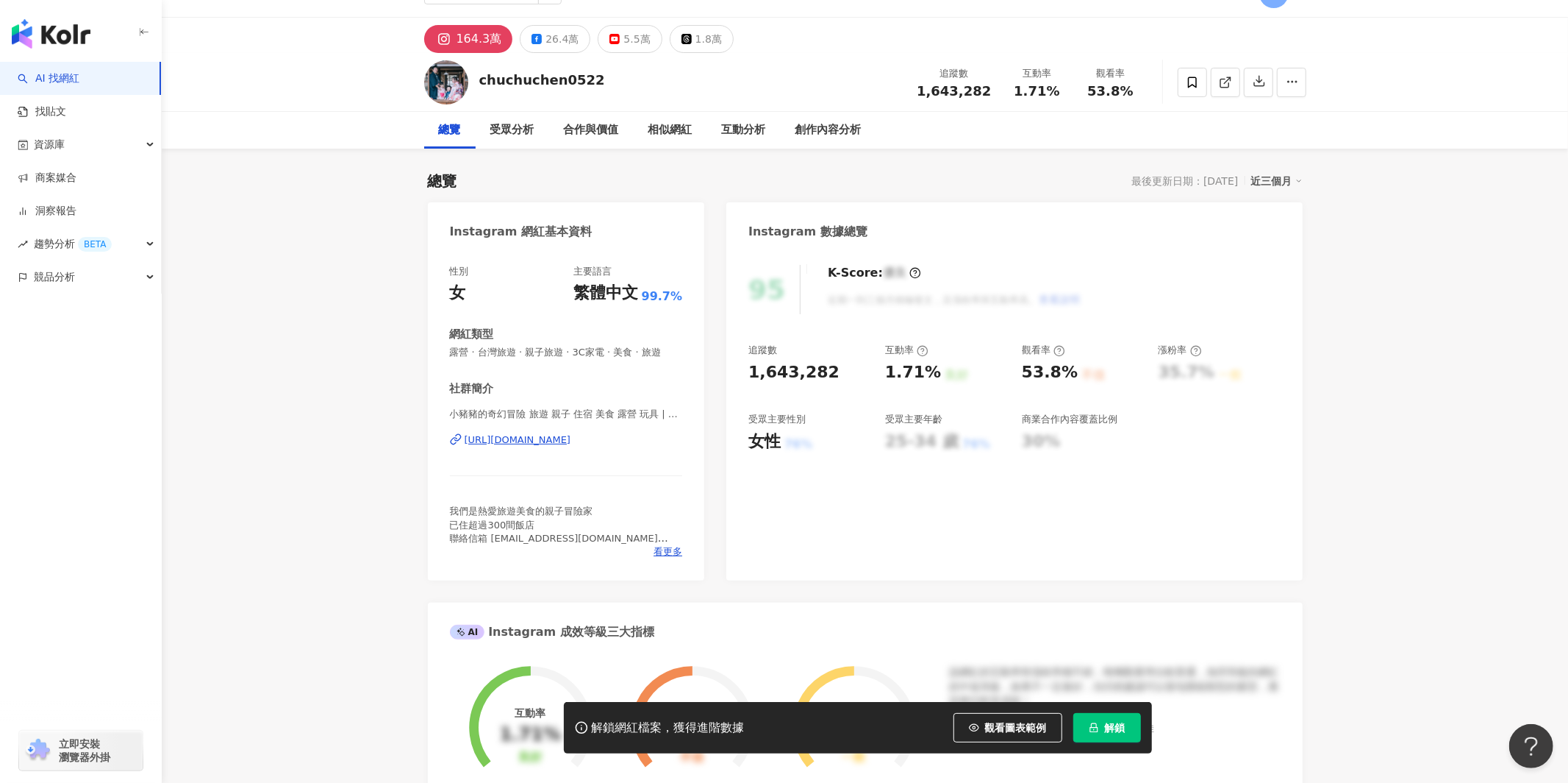
click at [571, 446] on div "https://www.instagram.com/chuchuchen0522/" at bounding box center [518, 439] width 107 height 13
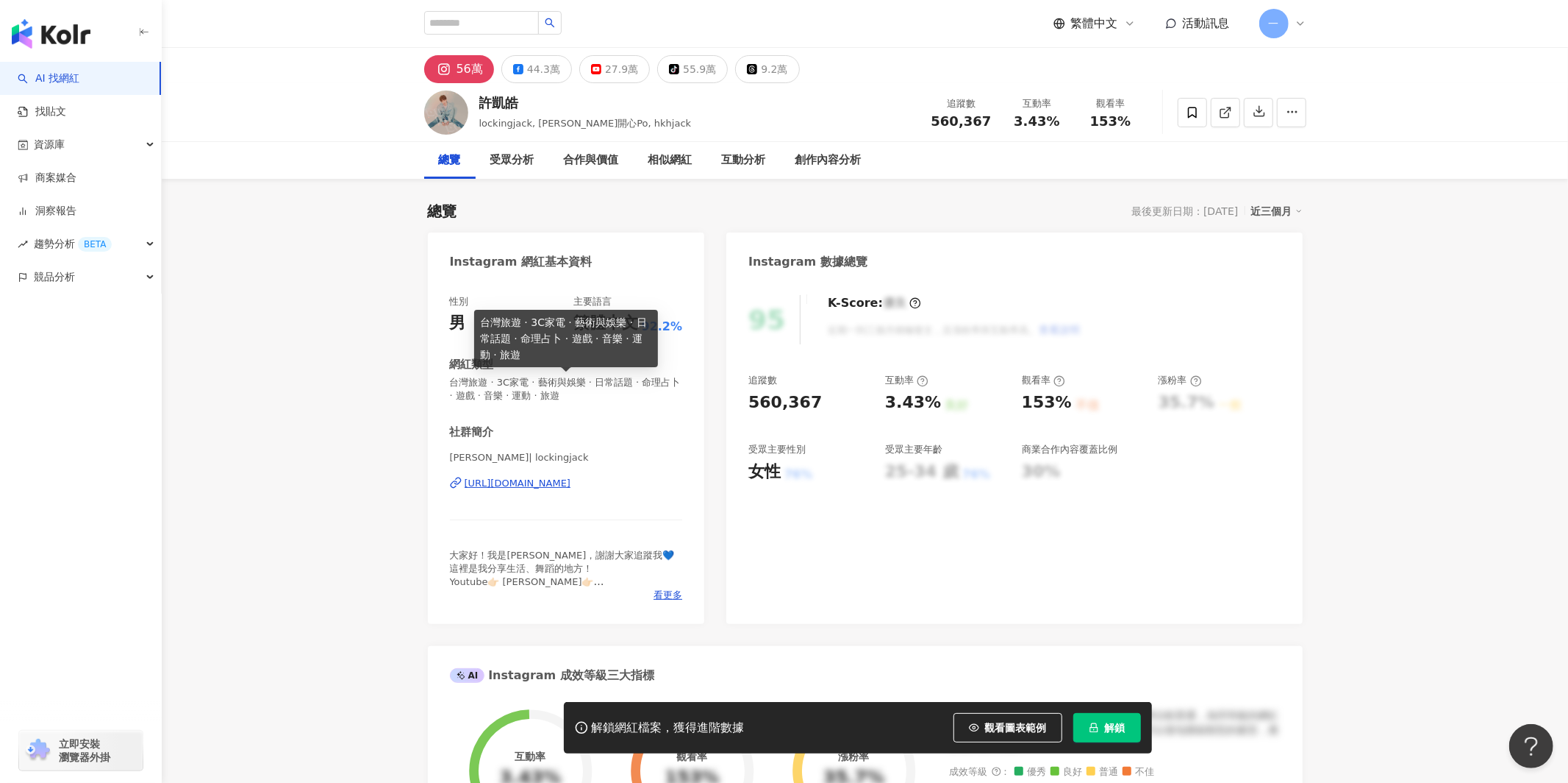
click at [571, 485] on div "https://www.instagram.com/lockingjack/" at bounding box center [518, 483] width 107 height 13
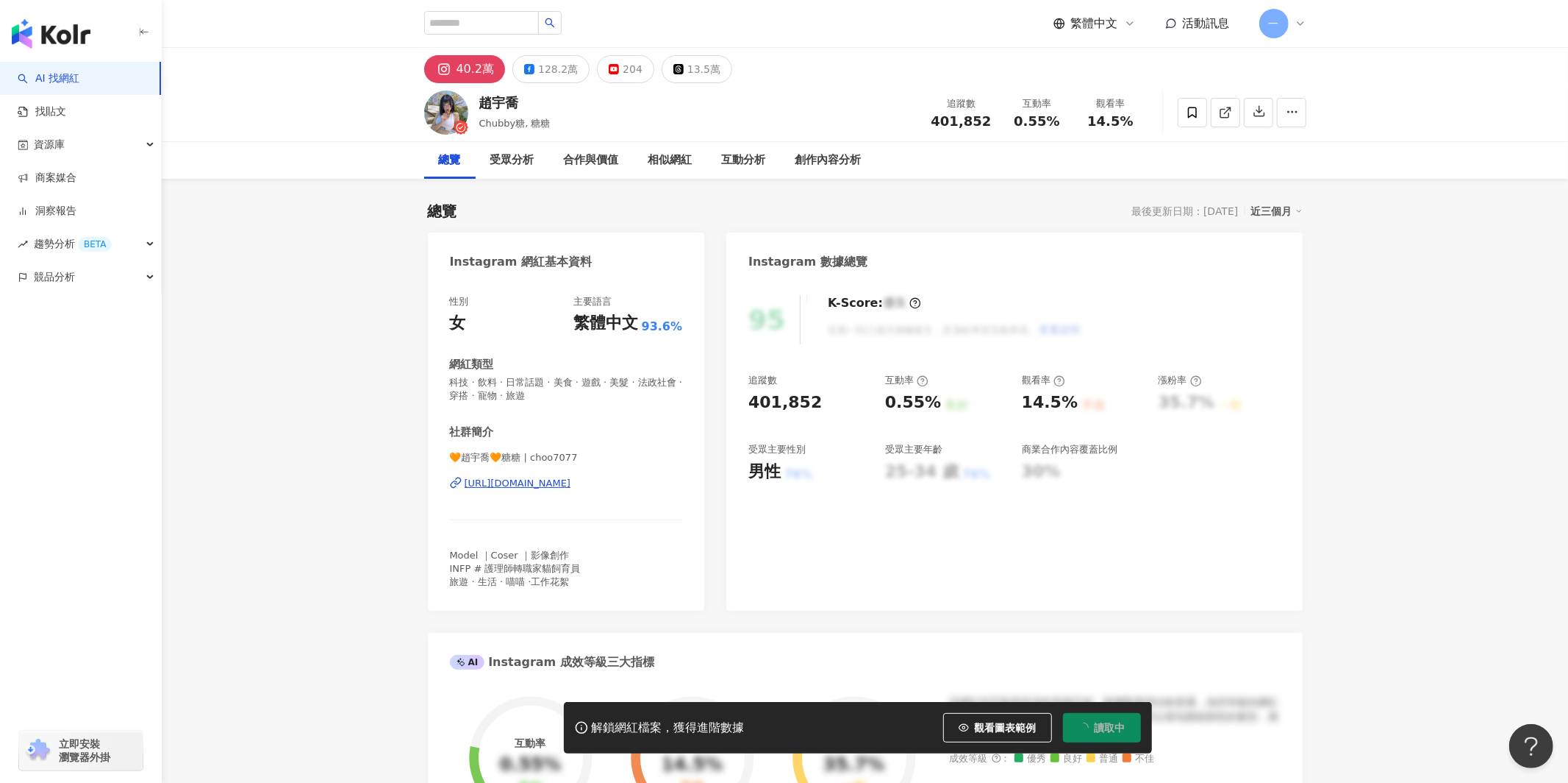
scroll to position [222, 0]
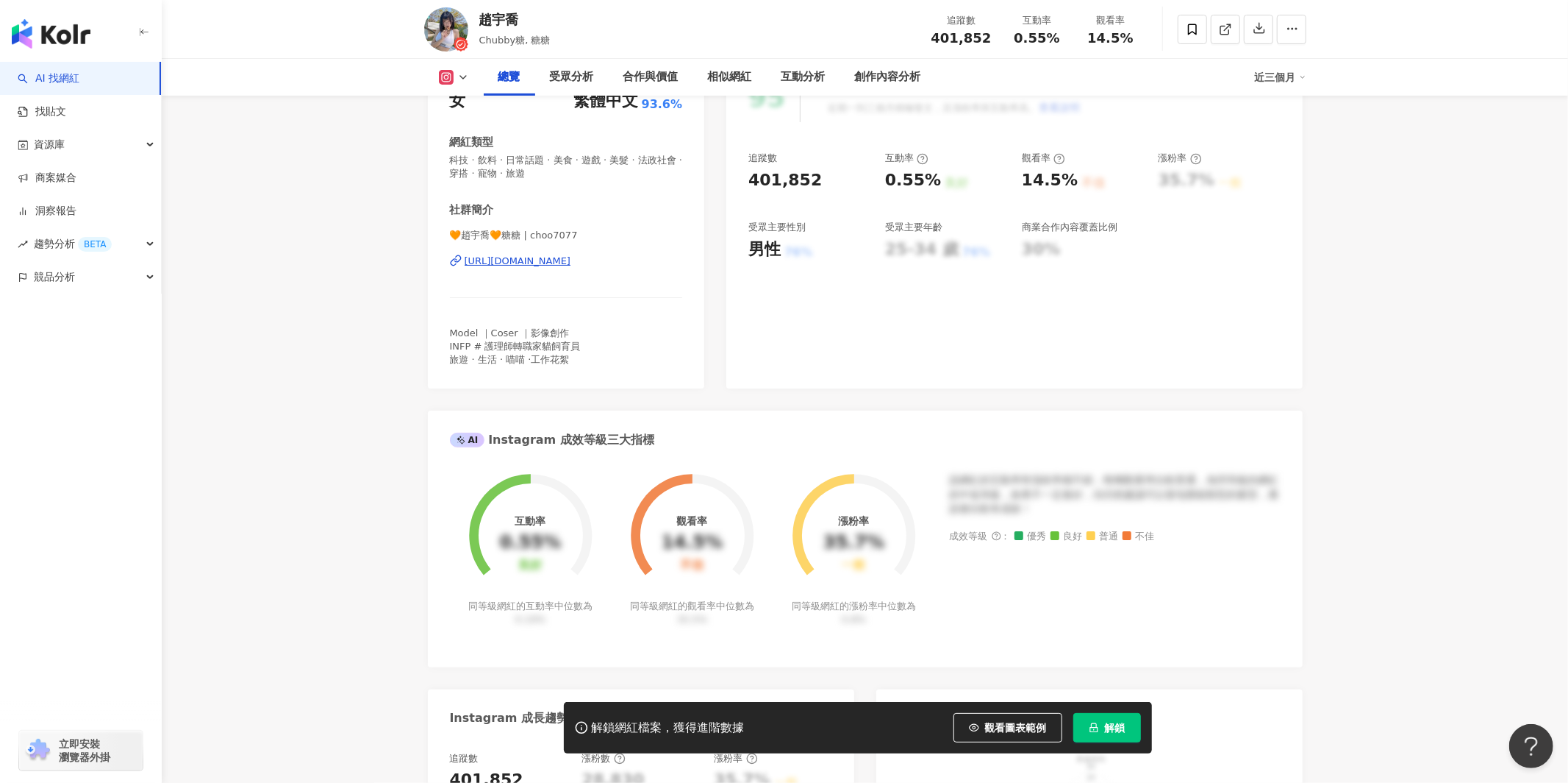
click at [560, 266] on div "[URL][DOMAIN_NAME]" at bounding box center [518, 261] width 107 height 13
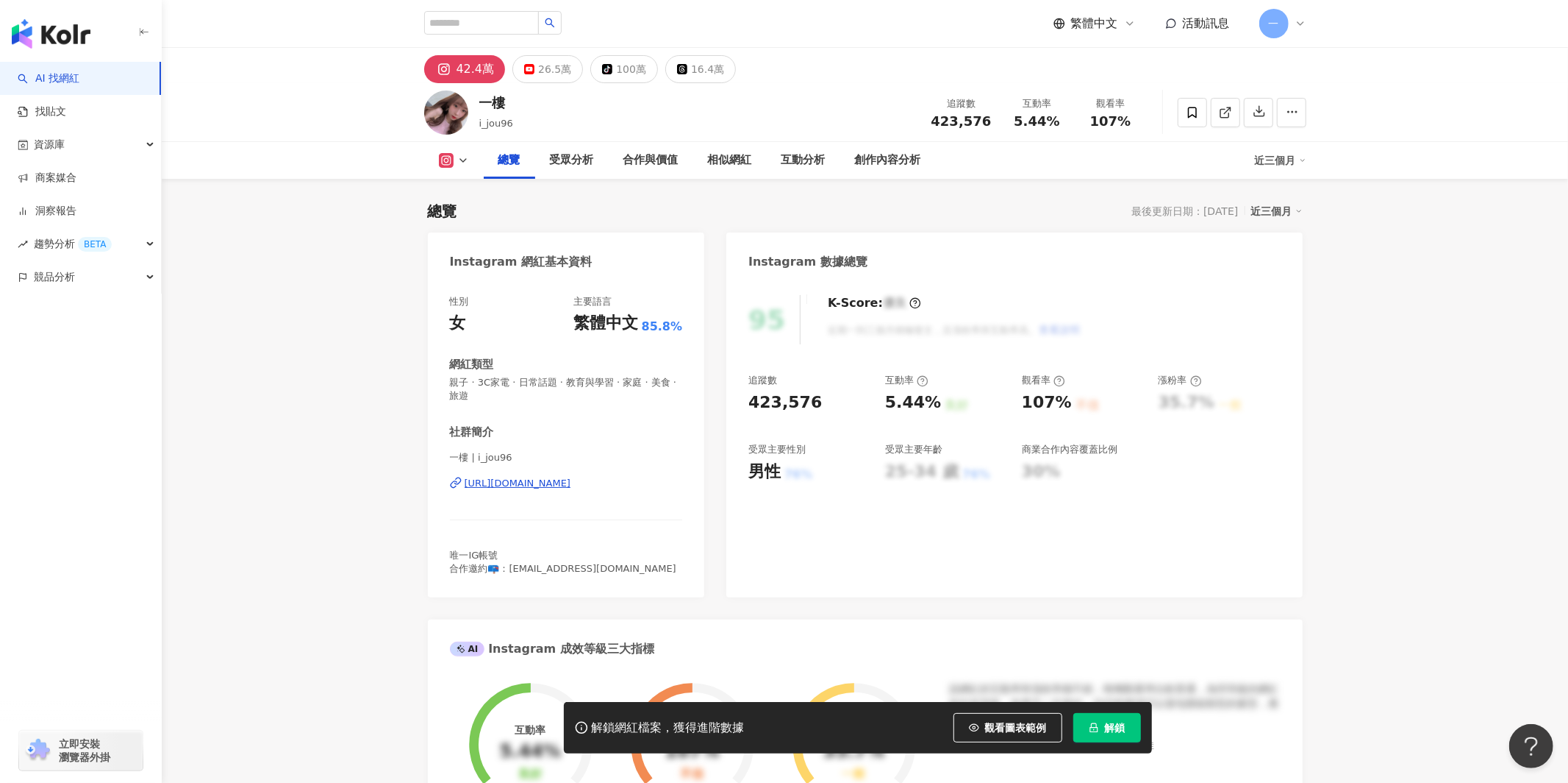
click at [506, 489] on div "[URL][DOMAIN_NAME]" at bounding box center [518, 483] width 107 height 13
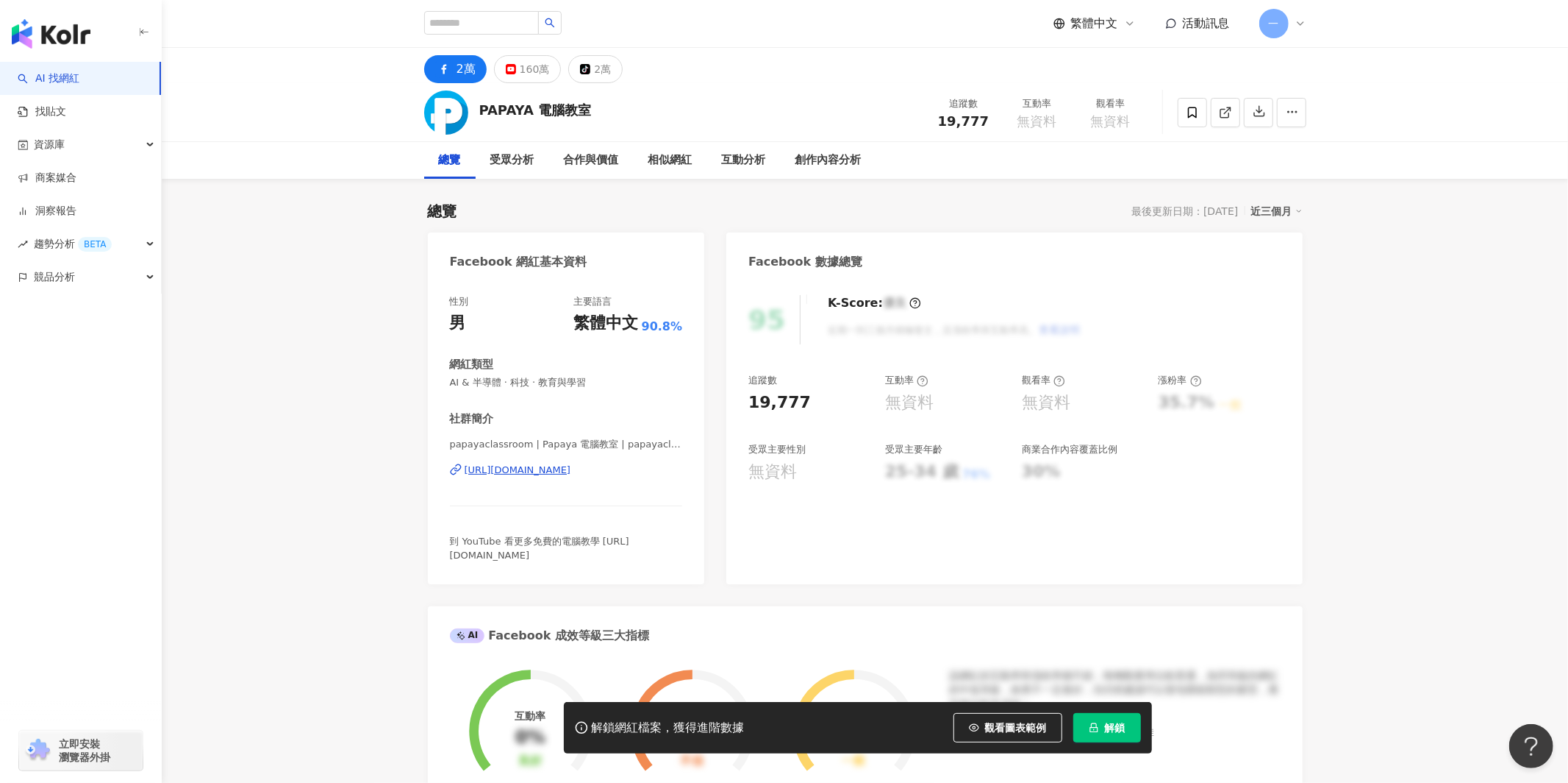
click at [556, 471] on div "https://www.facebook.com/100722108111230" at bounding box center [518, 469] width 107 height 13
click at [1178, 117] on span at bounding box center [1193, 113] width 30 height 30
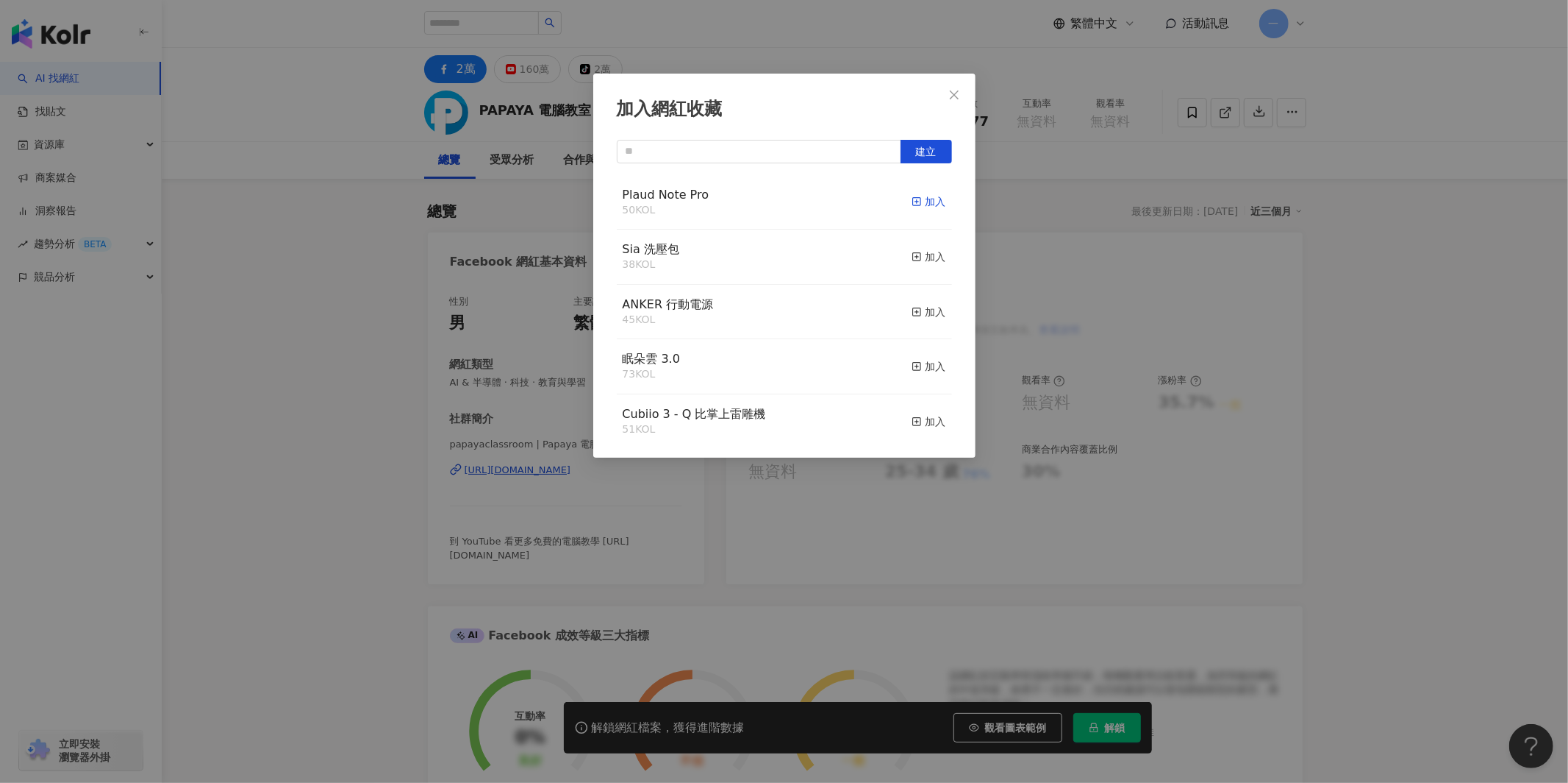
click at [933, 201] on div "加入" at bounding box center [929, 201] width 35 height 16
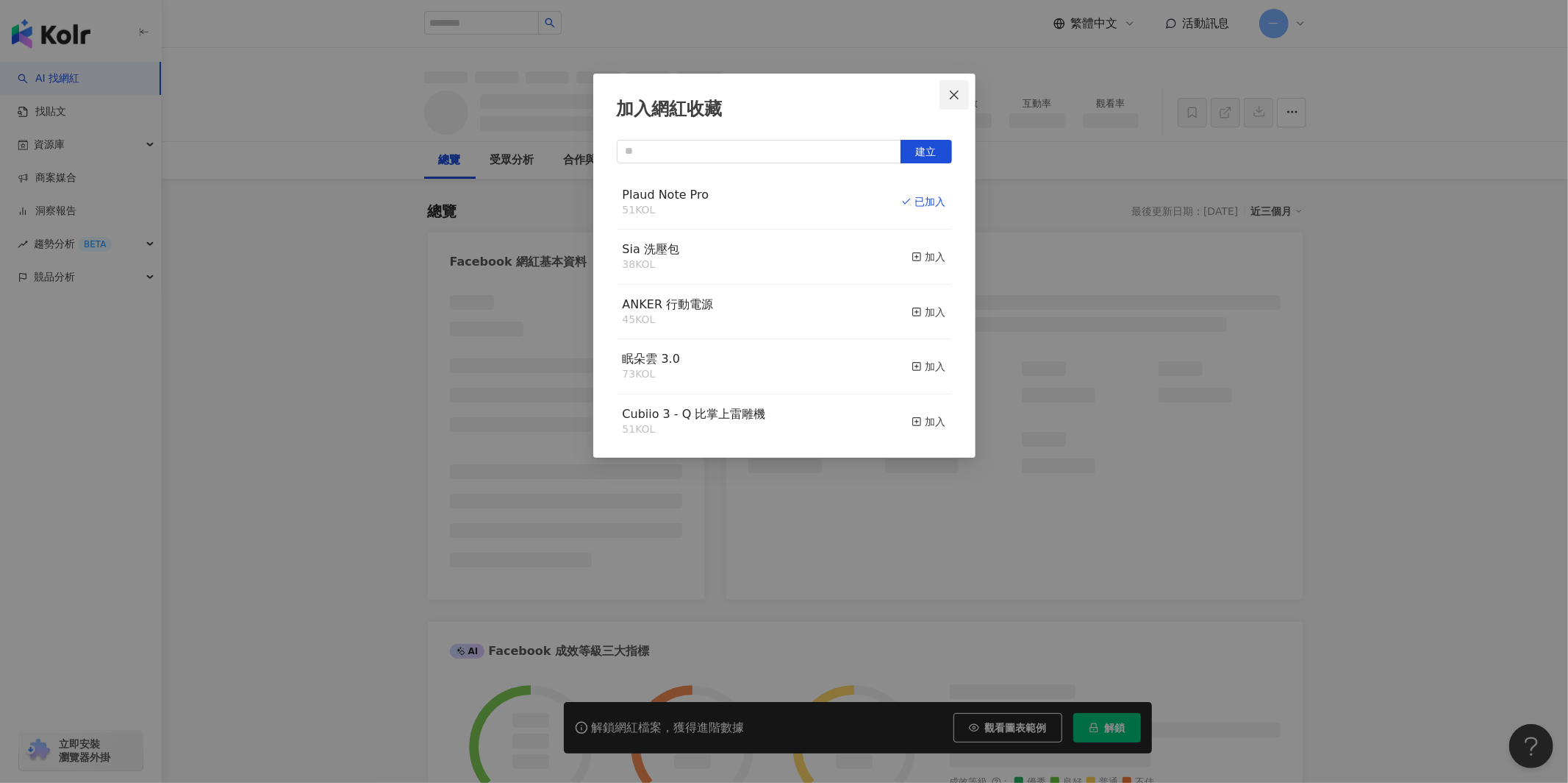
click at [962, 96] on span "Close" at bounding box center [954, 95] width 30 height 12
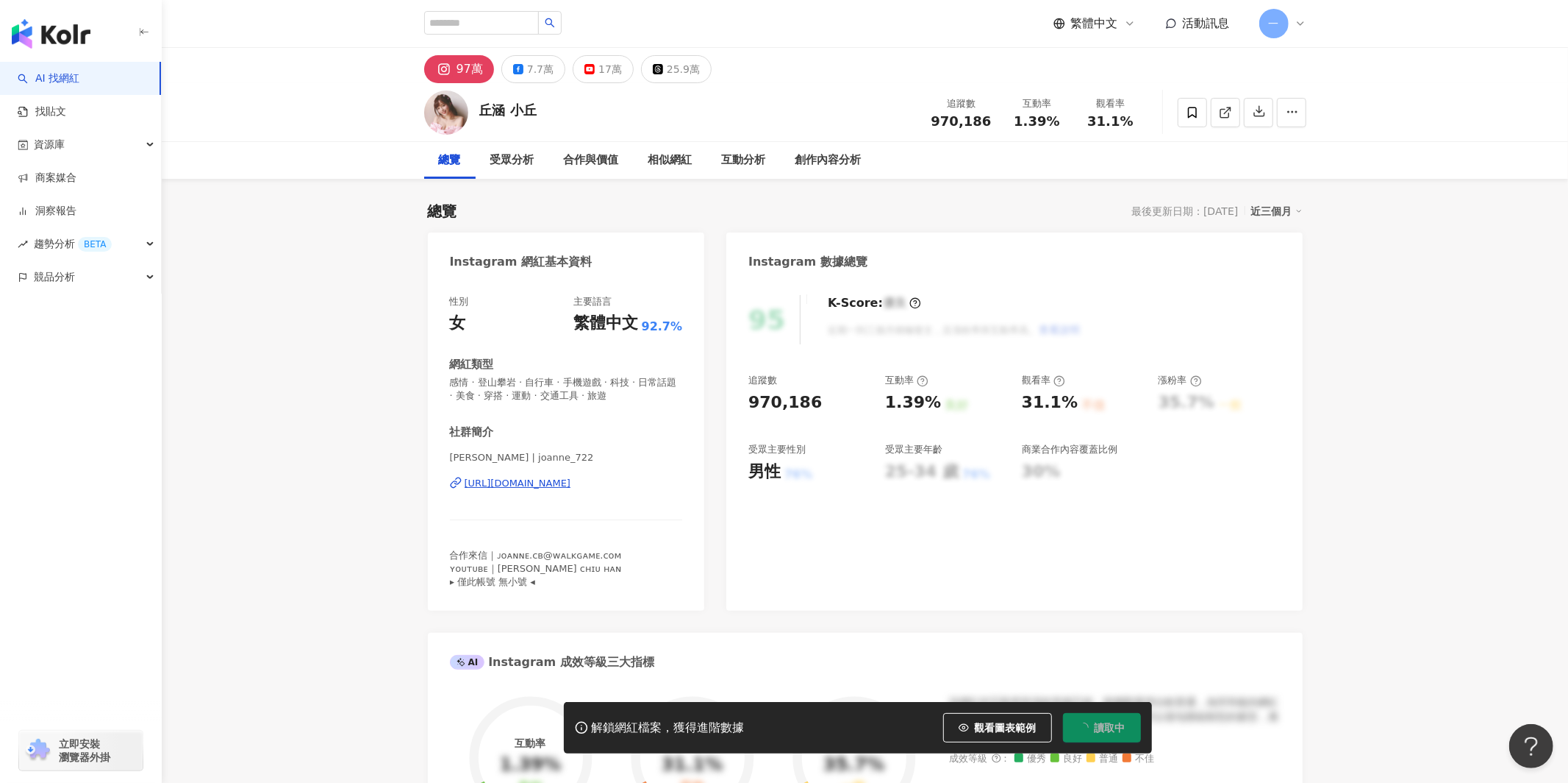
click at [570, 487] on div "[URL][DOMAIN_NAME]" at bounding box center [518, 483] width 107 height 13
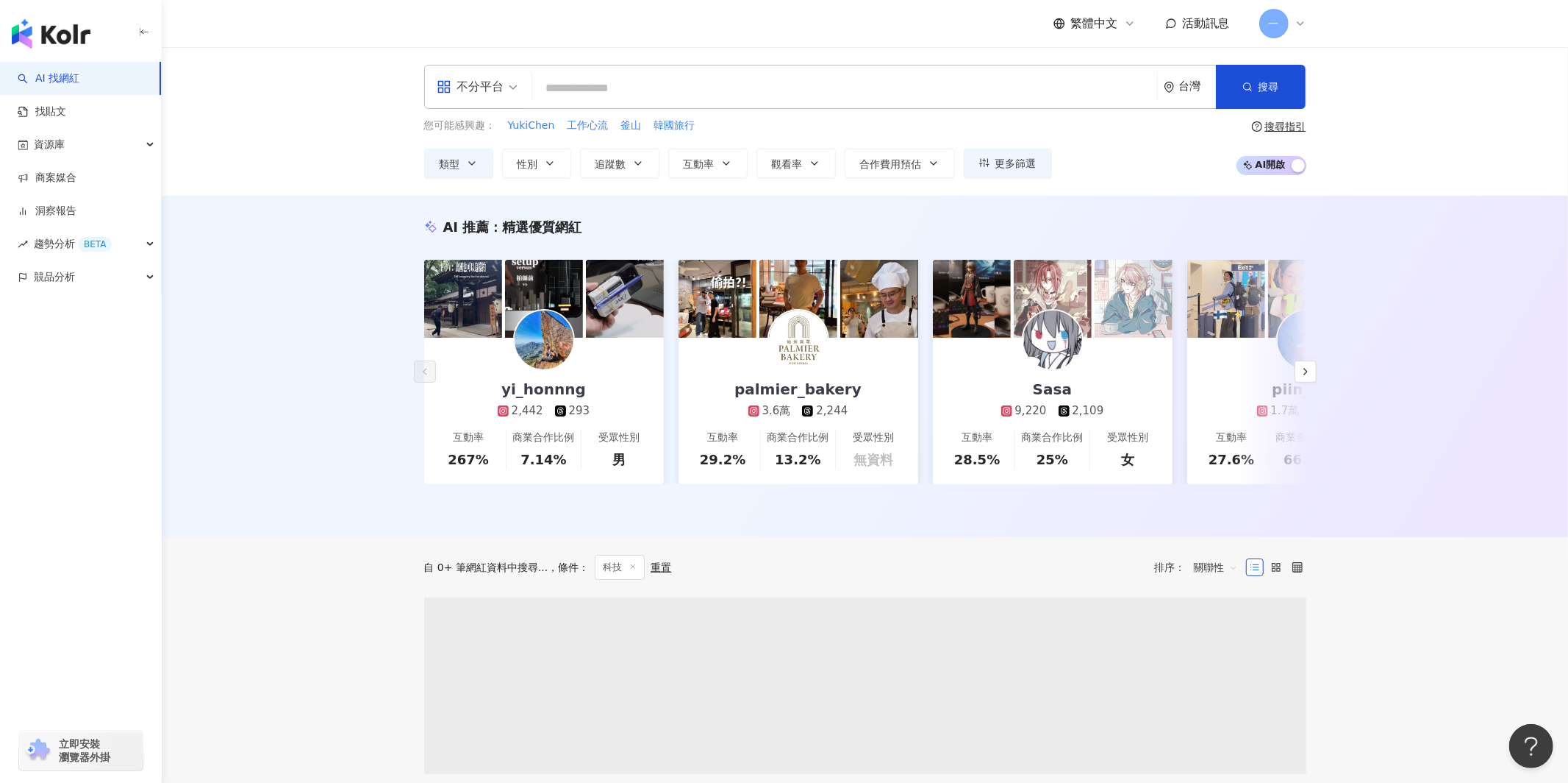
click at [616, 92] on input "search" at bounding box center [844, 88] width 613 height 28
type input "*"
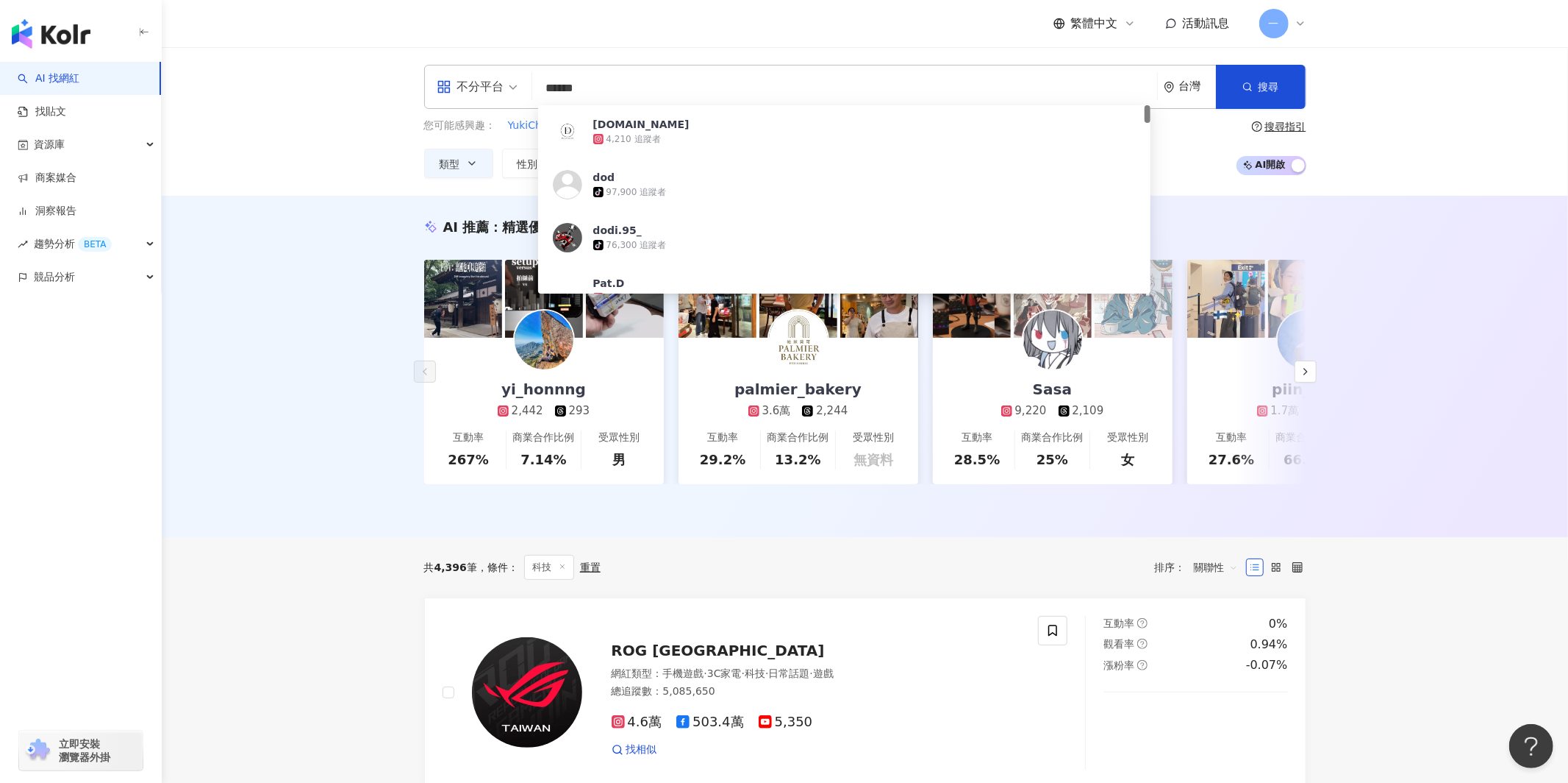
type input "*******"
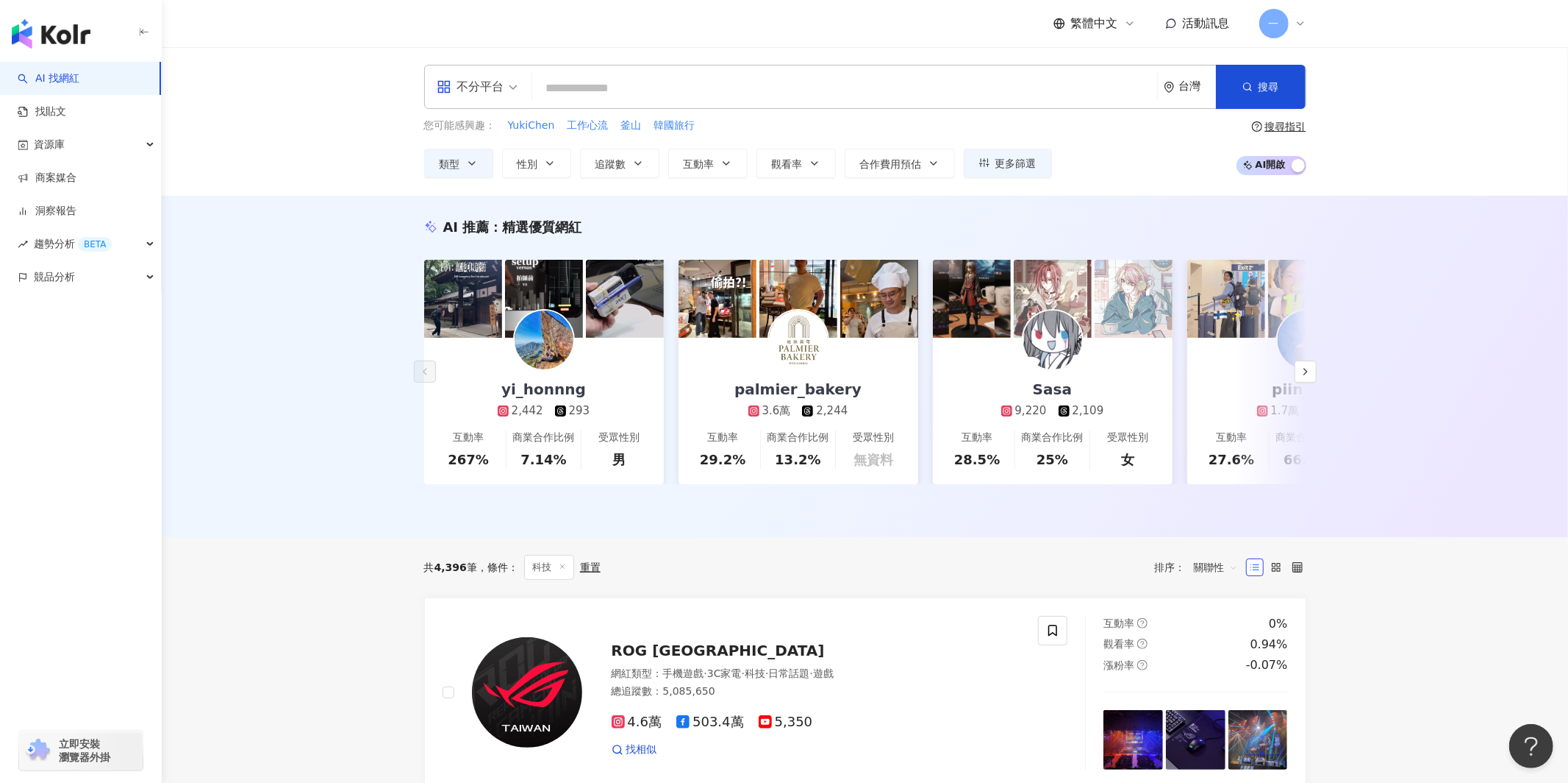
paste input "**********"
type input "**********"
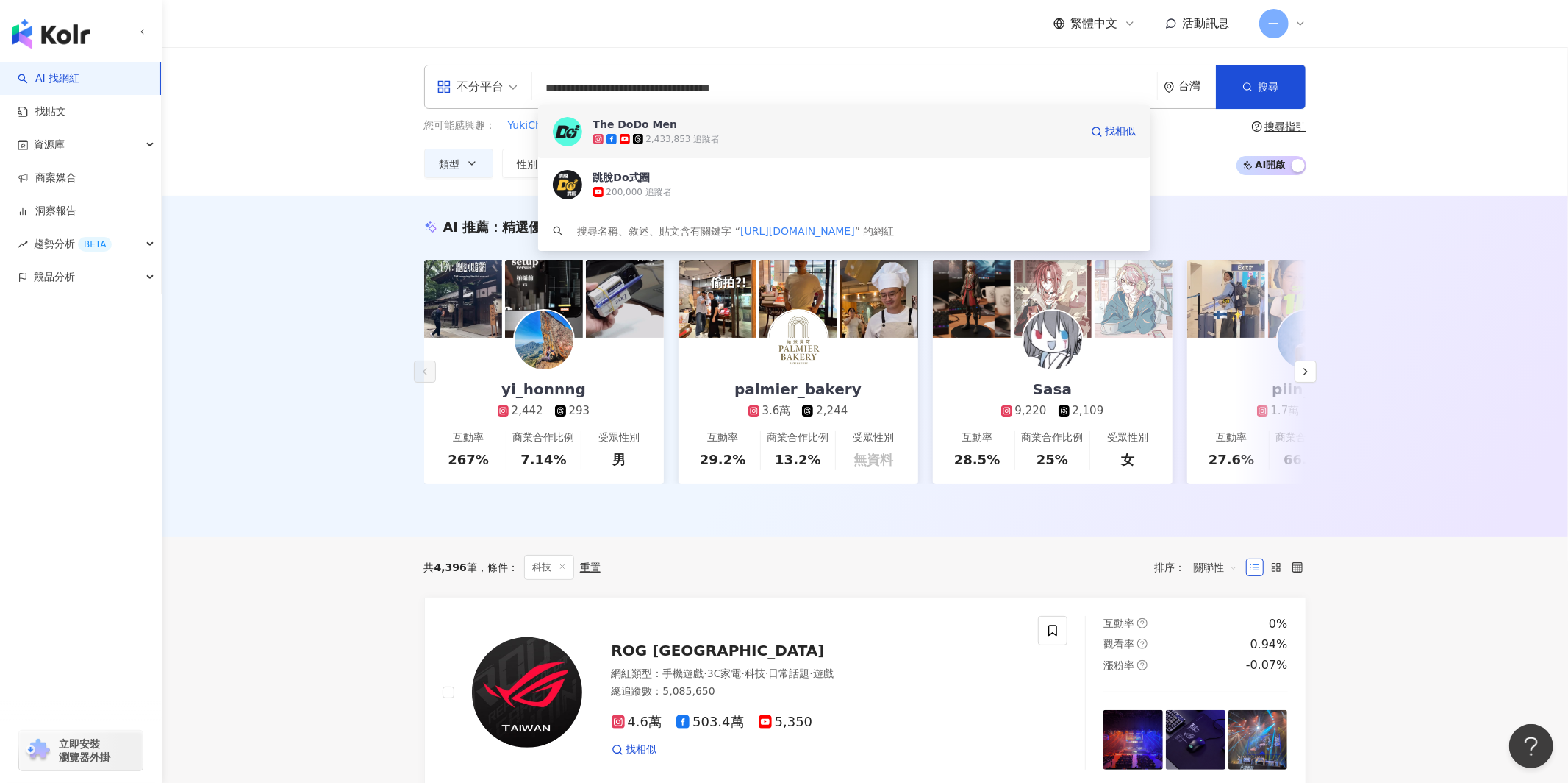
click at [992, 134] on div "2,433,853 追蹤者" at bounding box center [836, 138] width 486 height 15
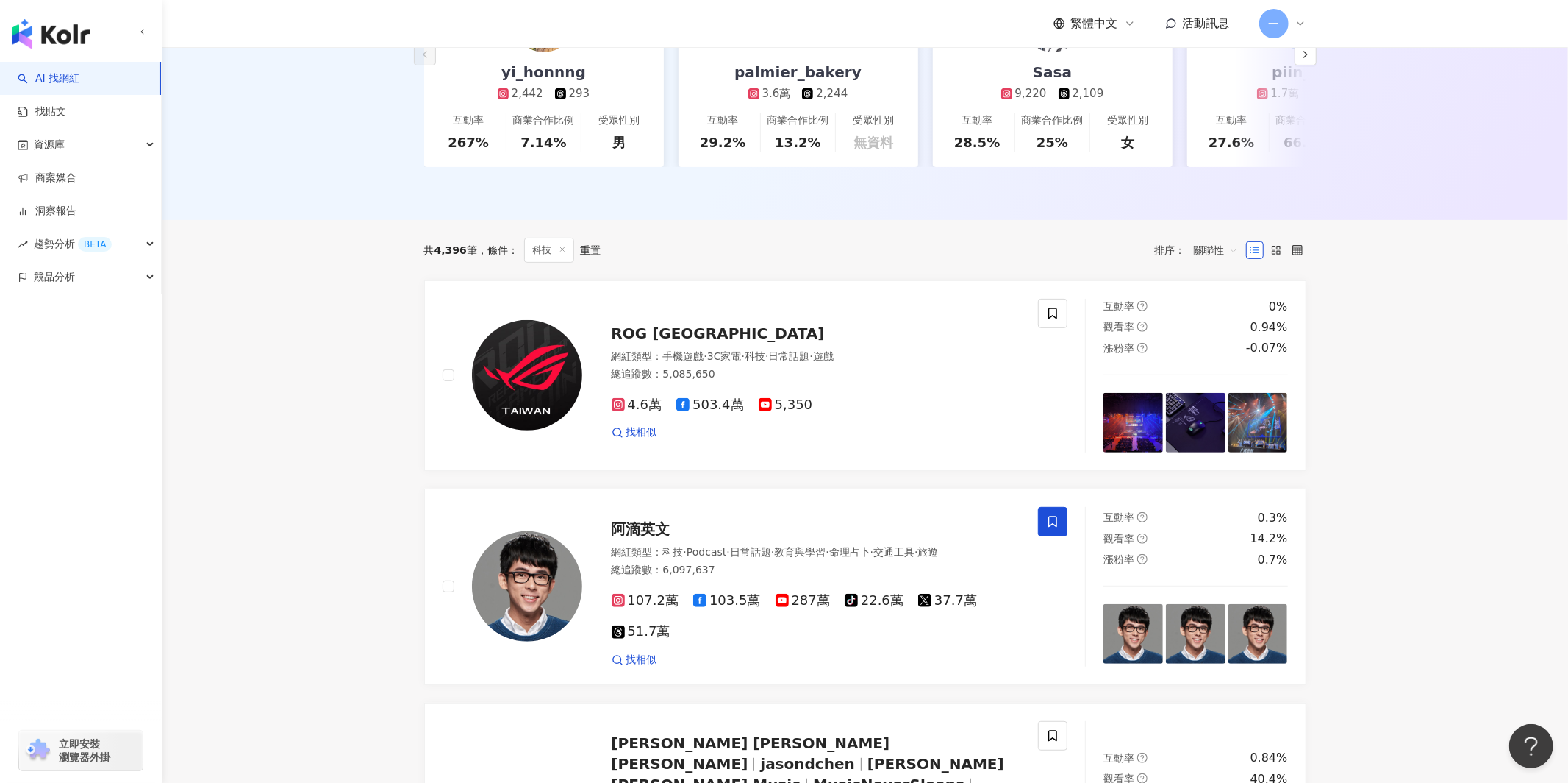
scroll to position [356, 0]
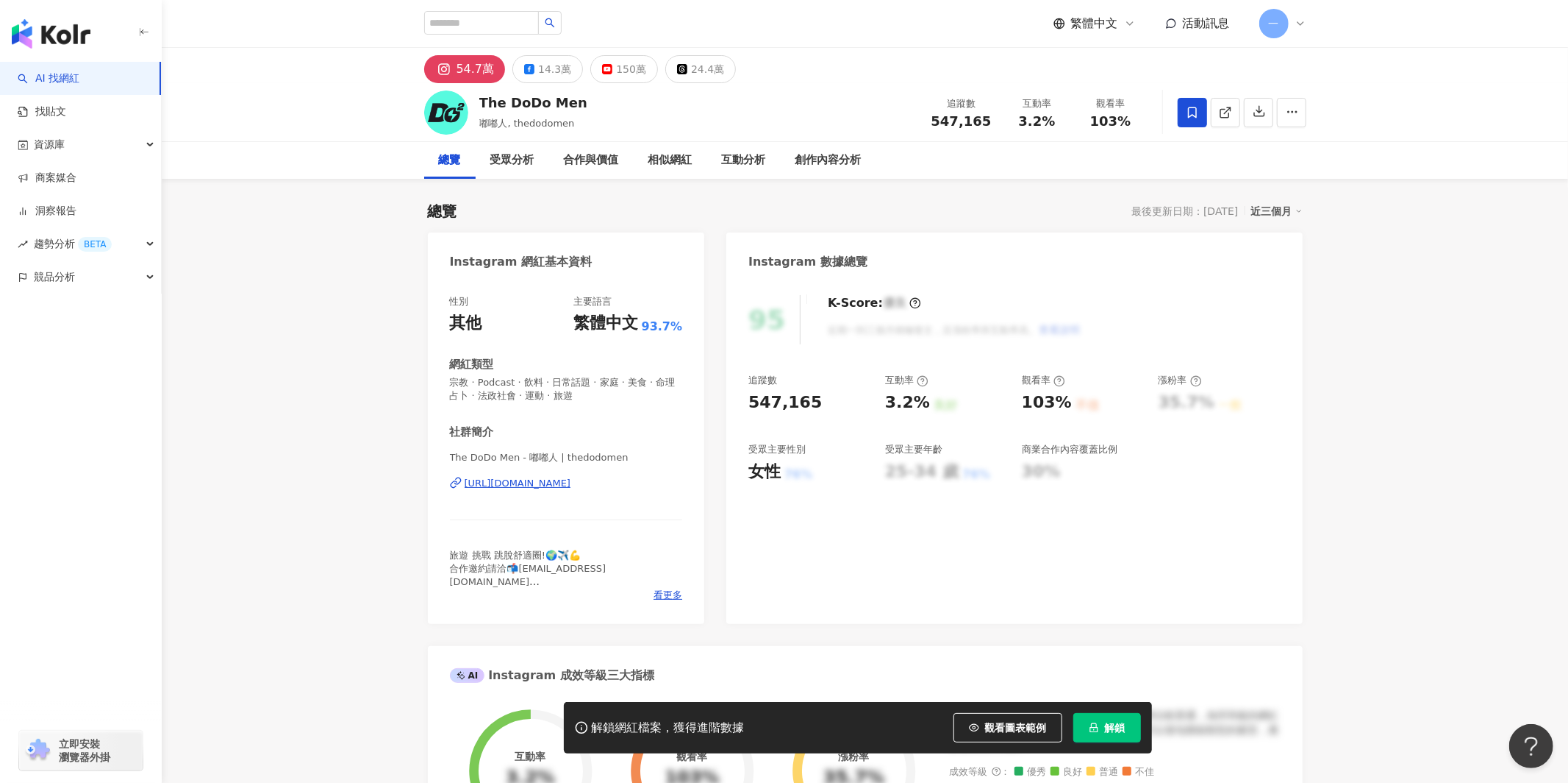
click at [1188, 104] on span at bounding box center [1193, 113] width 30 height 30
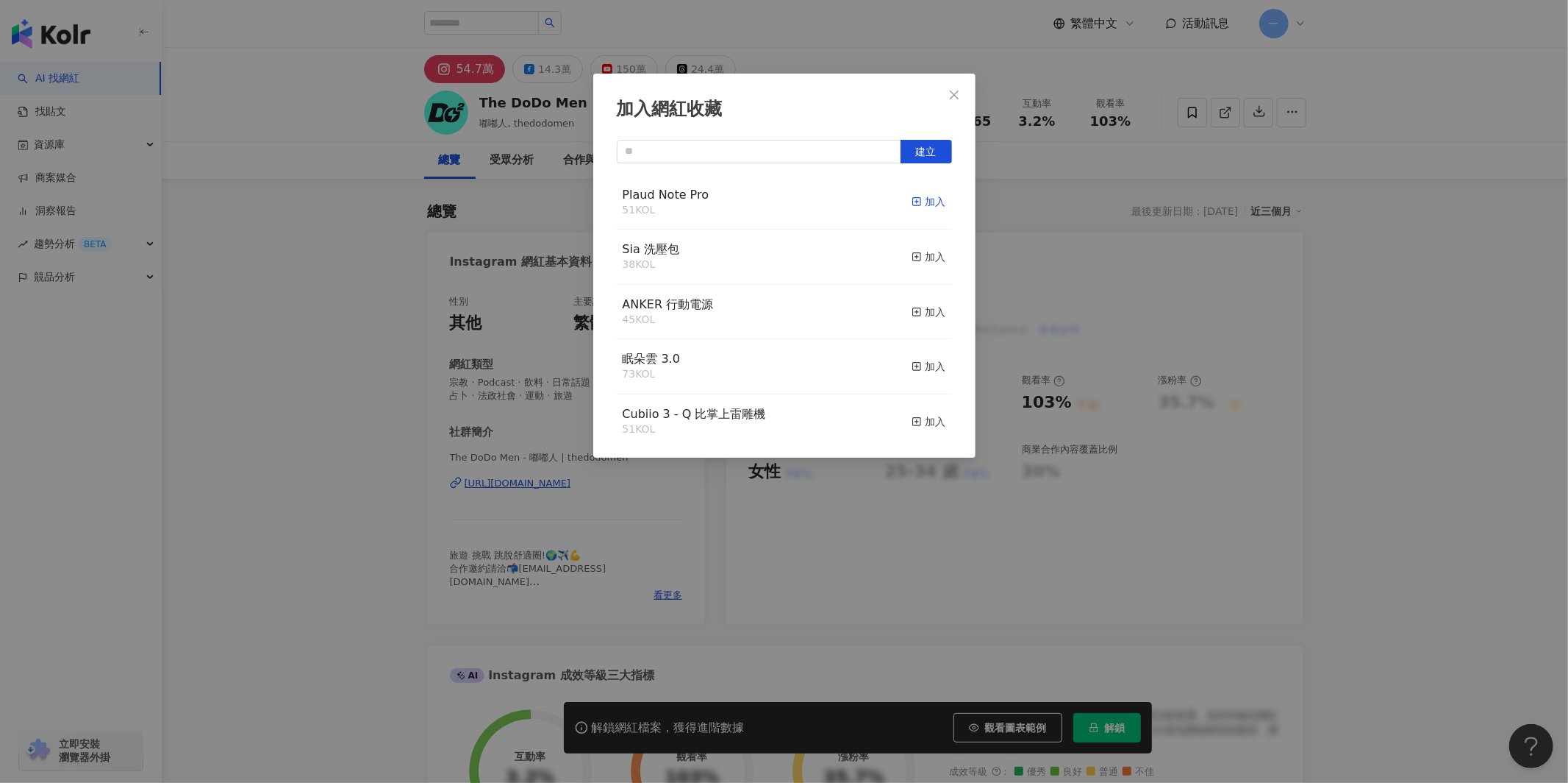
click at [937, 199] on div "加入" at bounding box center [929, 201] width 35 height 16
click at [948, 86] on button "Close" at bounding box center [954, 95] width 30 height 30
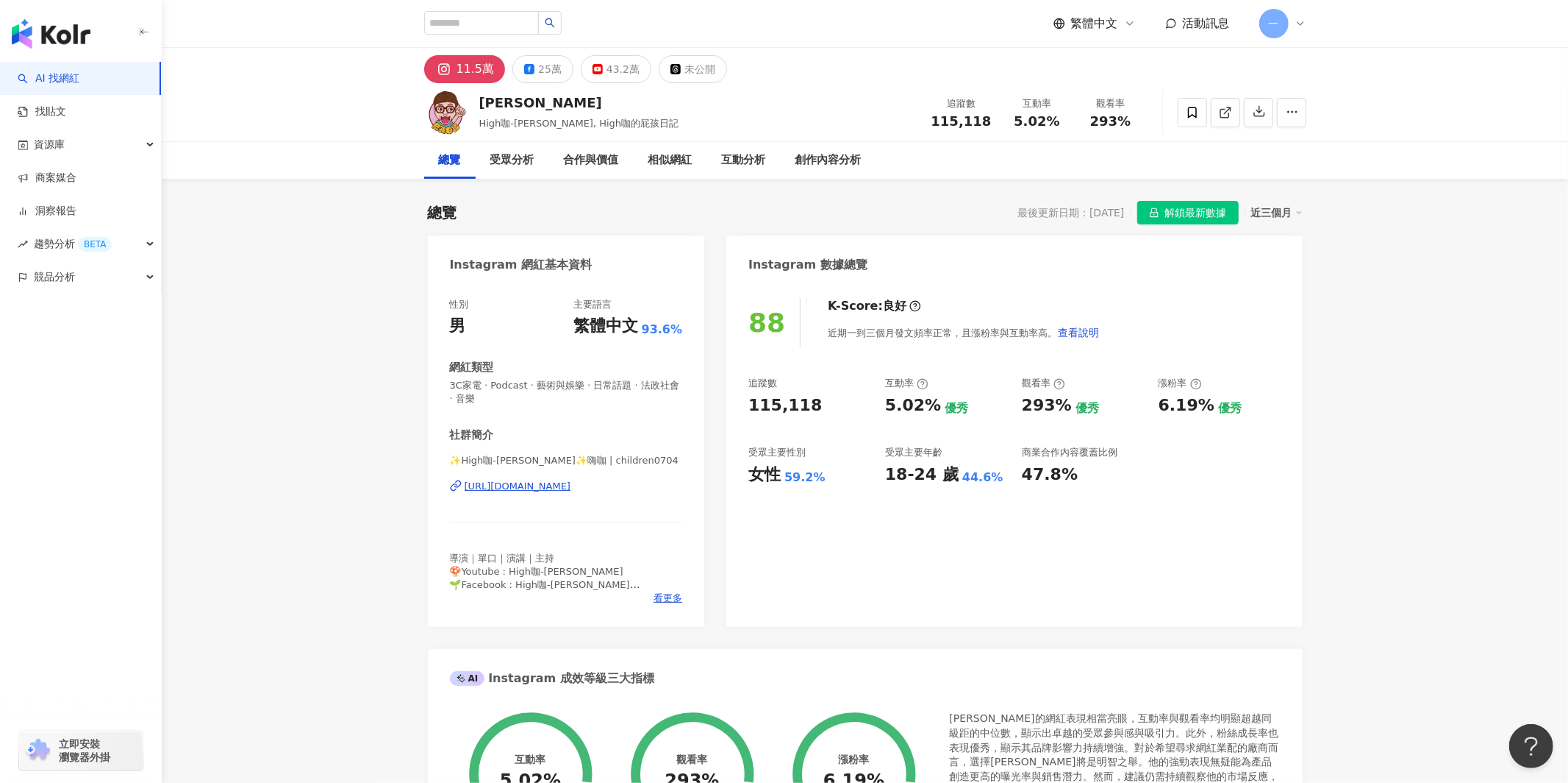
click at [538, 484] on div "[URL][DOMAIN_NAME]" at bounding box center [518, 486] width 107 height 13
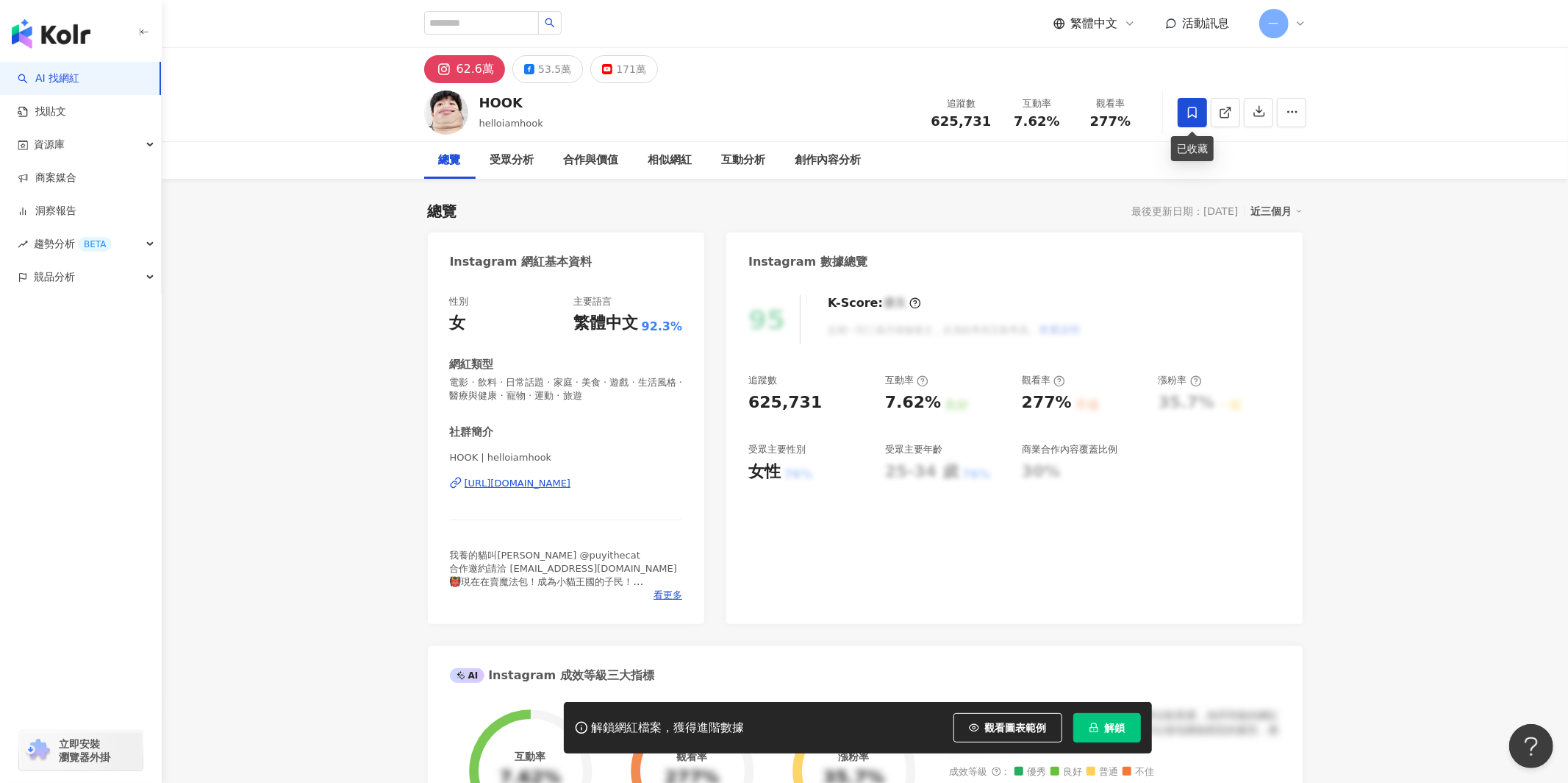
click at [1191, 106] on icon at bounding box center [1192, 112] width 13 height 13
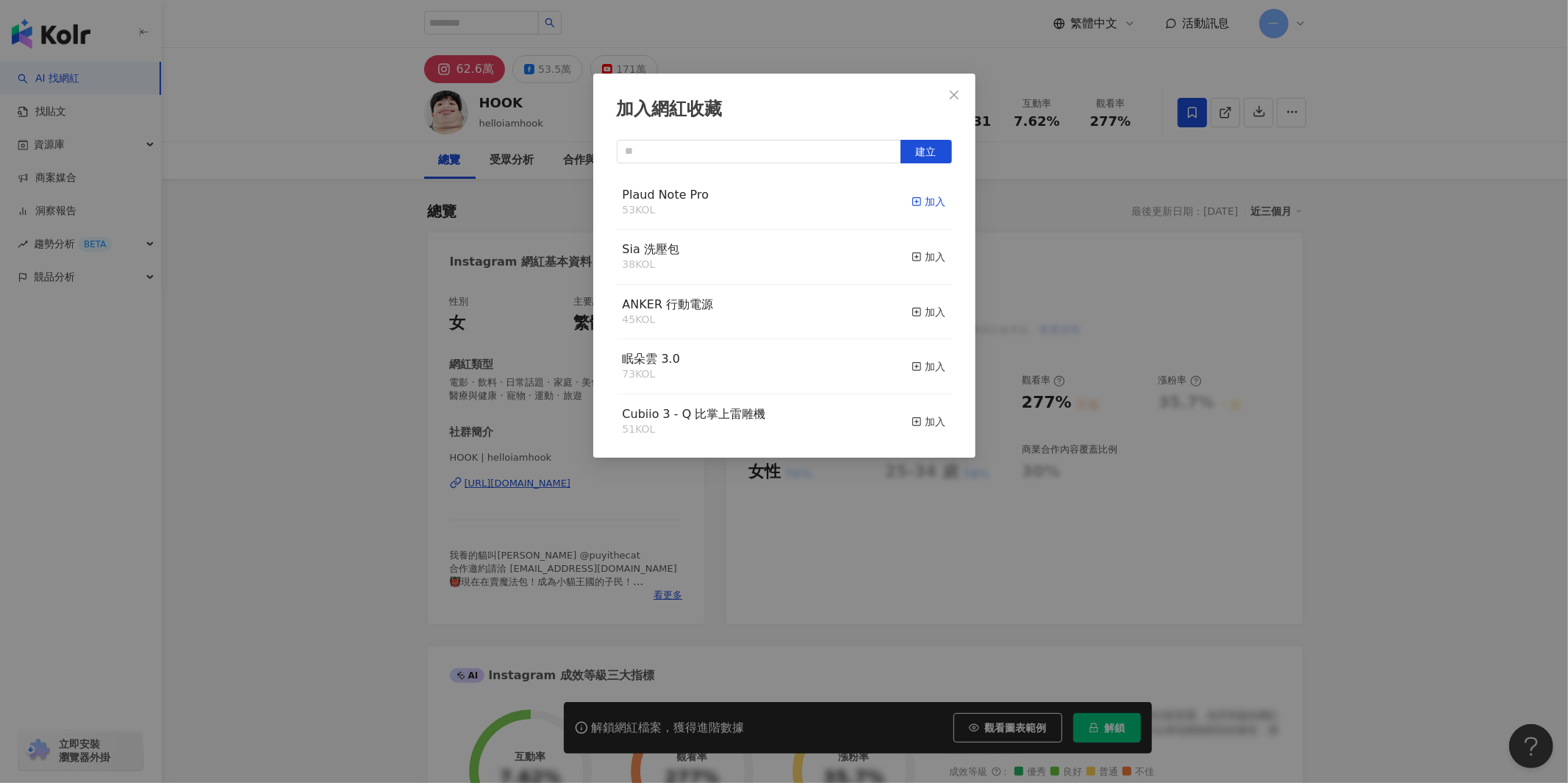
click at [933, 206] on div "加入" at bounding box center [929, 201] width 35 height 16
click at [952, 97] on icon "close" at bounding box center [954, 94] width 9 height 9
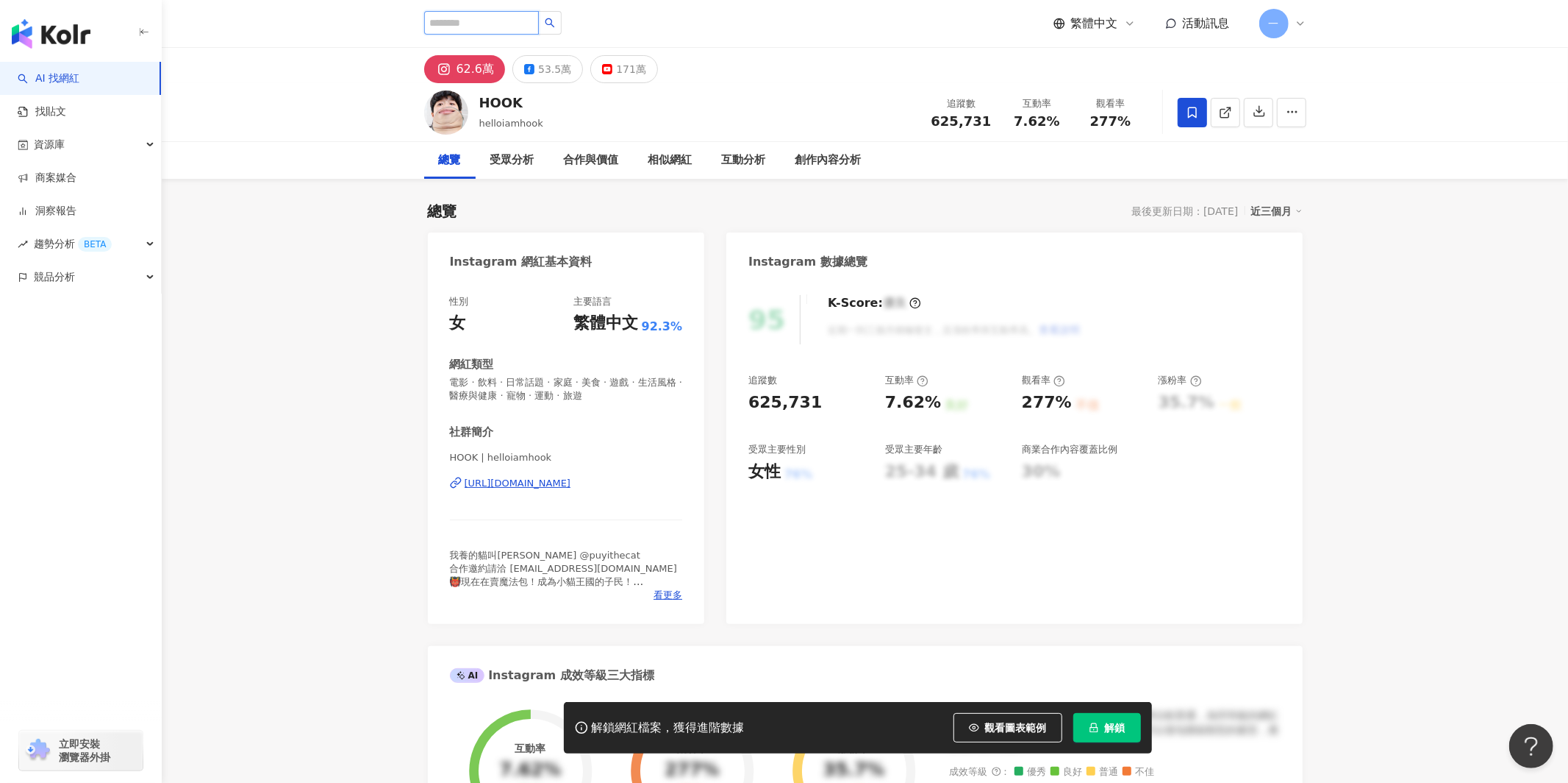
click at [493, 25] on input "search" at bounding box center [482, 23] width 114 height 24
type input "*"
type input "**"
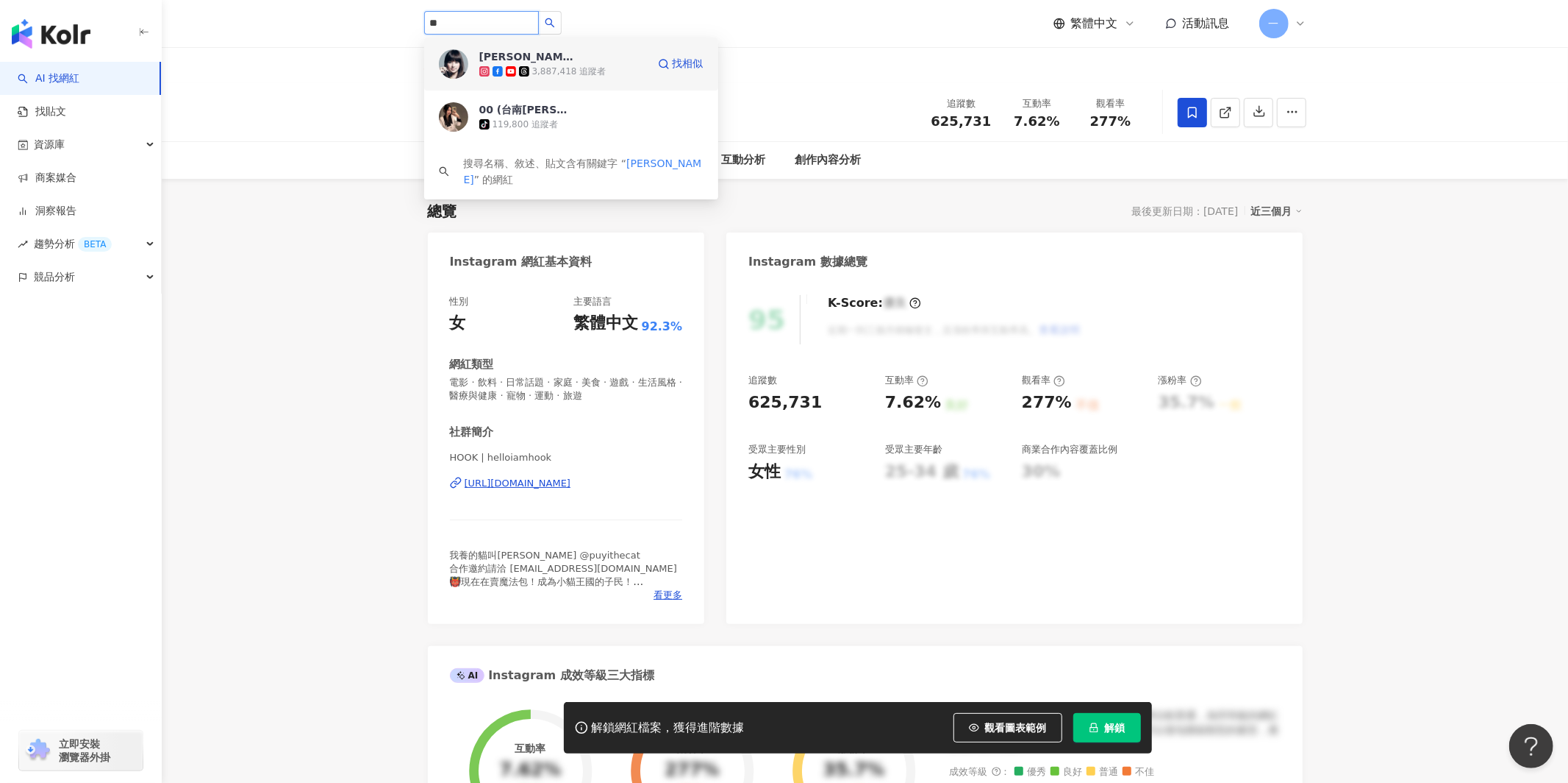
click at [595, 65] on div "3,887,418 追蹤者" at bounding box center [568, 71] width 74 height 13
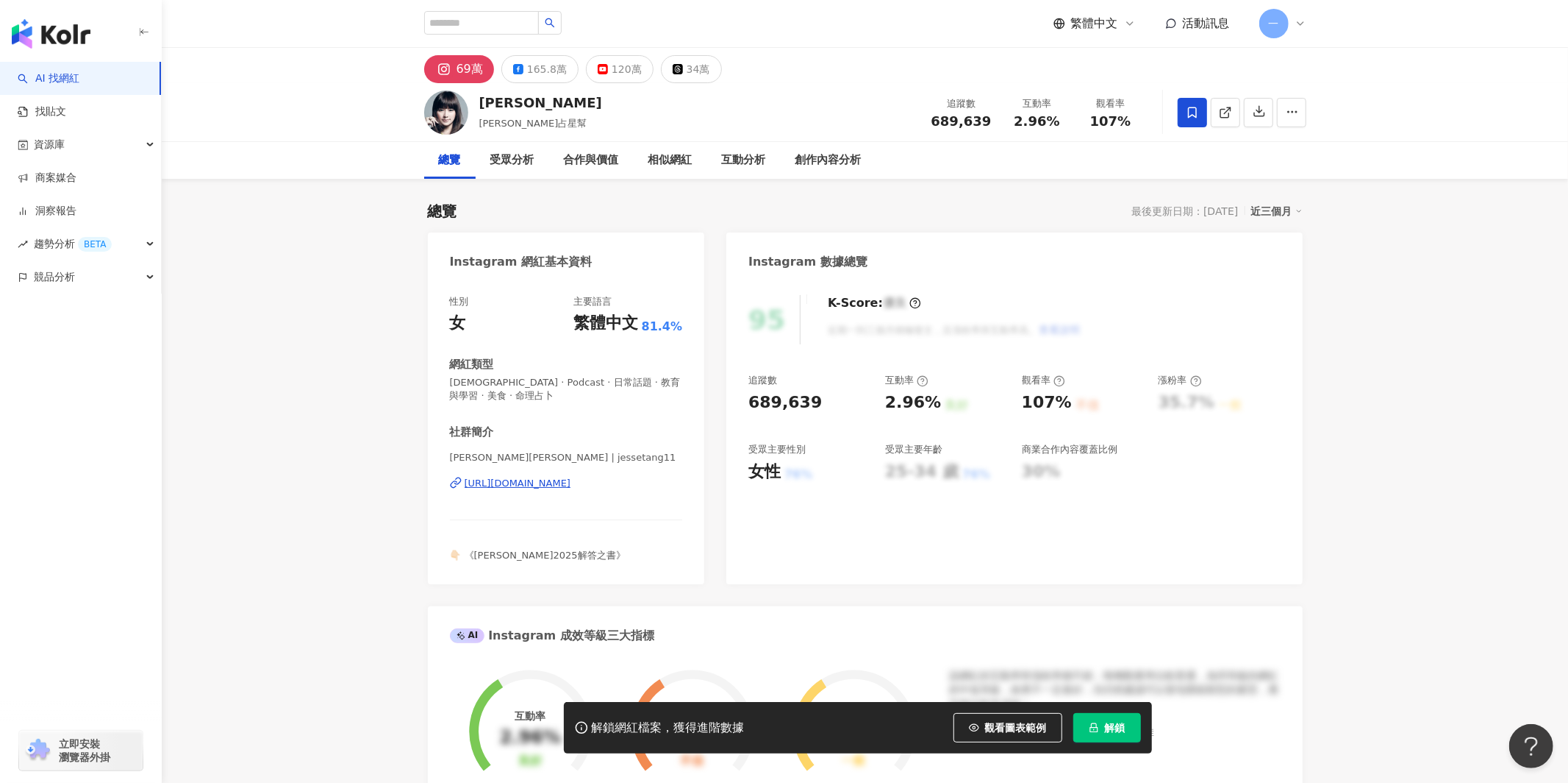
click at [1190, 108] on icon at bounding box center [1192, 112] width 13 height 13
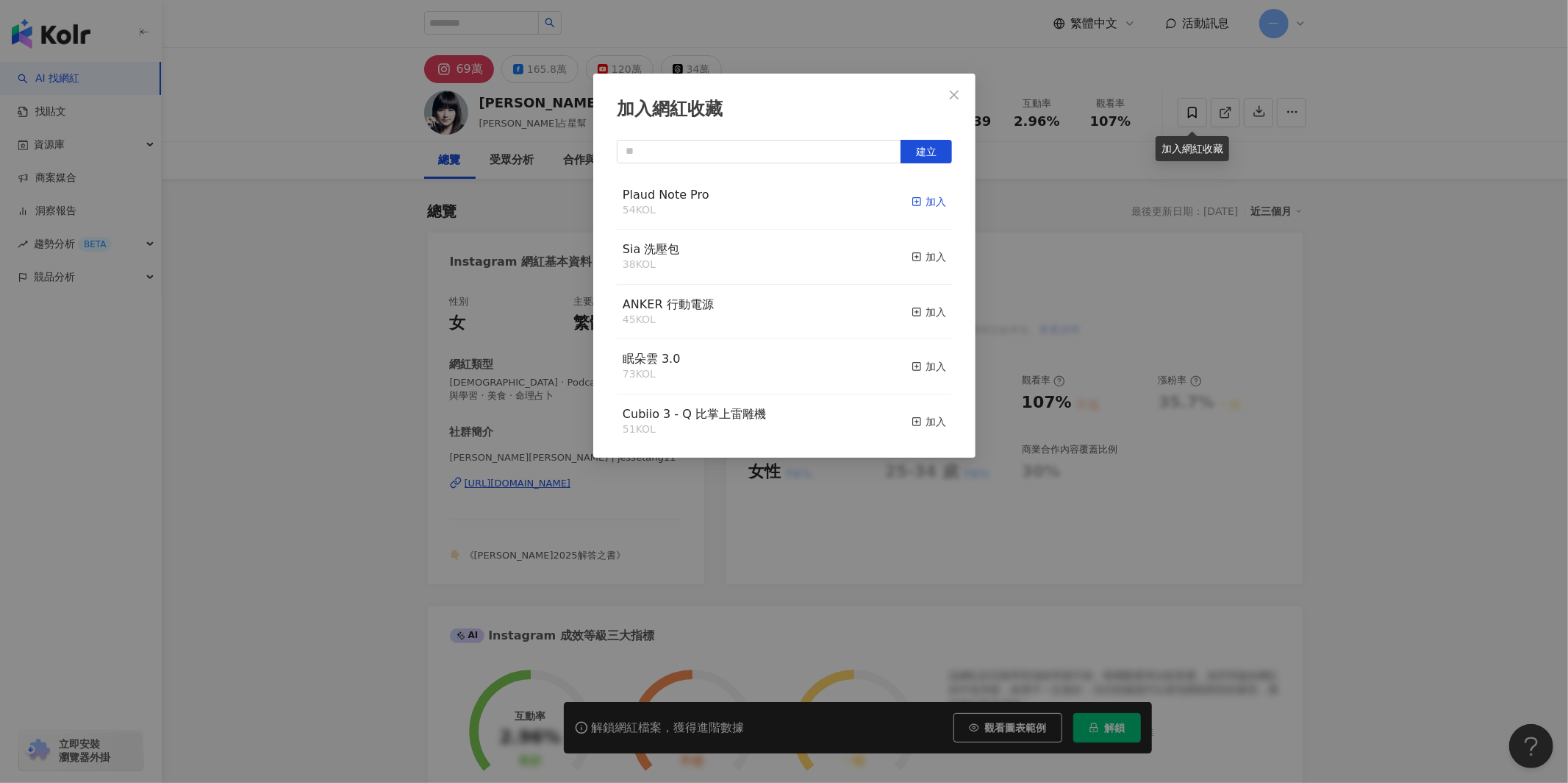
click at [930, 203] on div "加入" at bounding box center [929, 201] width 35 height 16
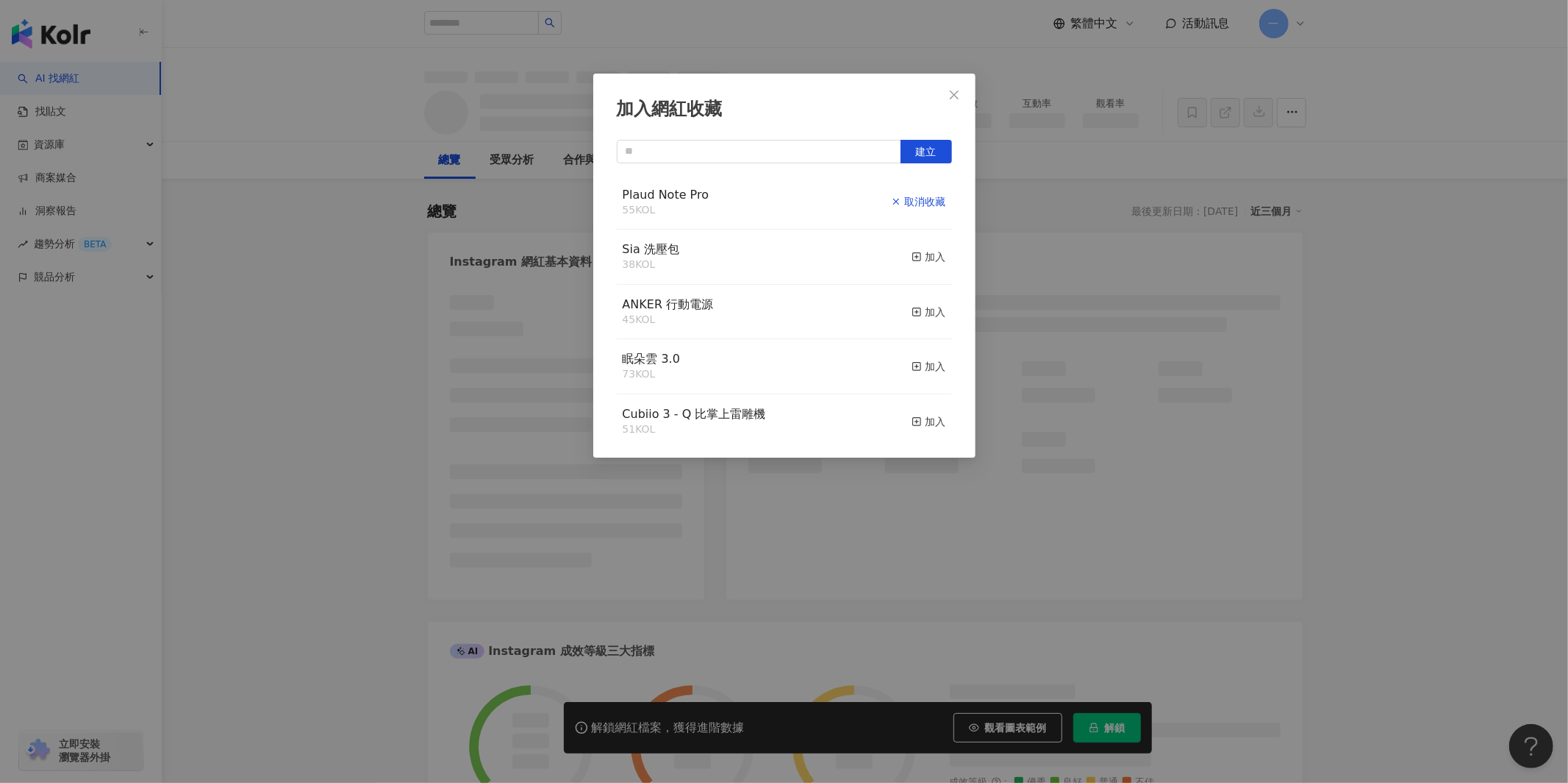
click at [969, 92] on div "加入網紅收藏 建立 Plaud Note Pro 55 KOL 取消收藏 Sia 洗壓包 38 KOL 加入 ANKER 行動電源 45 KOL 加入 眠朵雲…" at bounding box center [784, 266] width 382 height 384
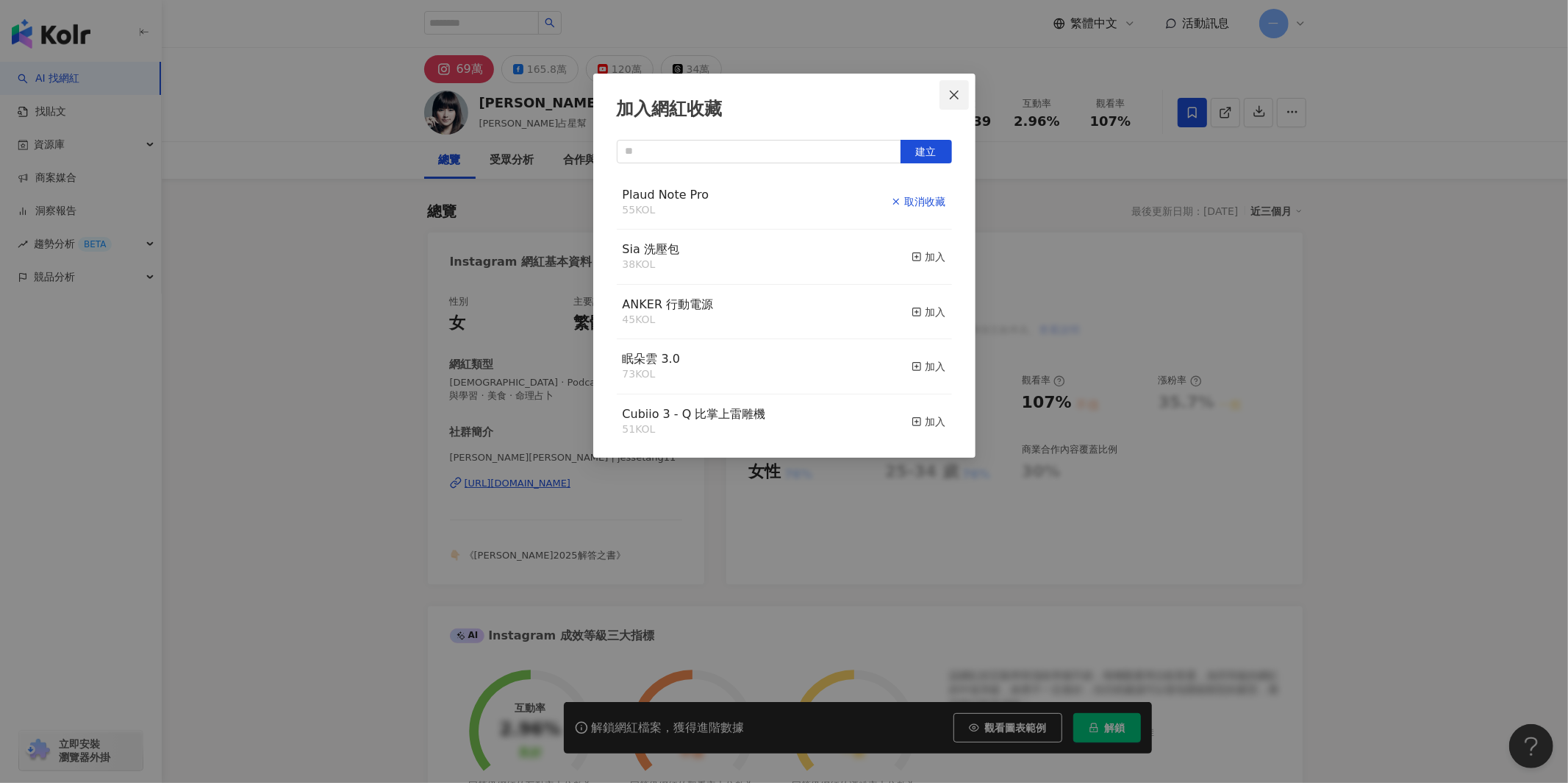
click at [950, 92] on icon "close" at bounding box center [954, 95] width 12 height 12
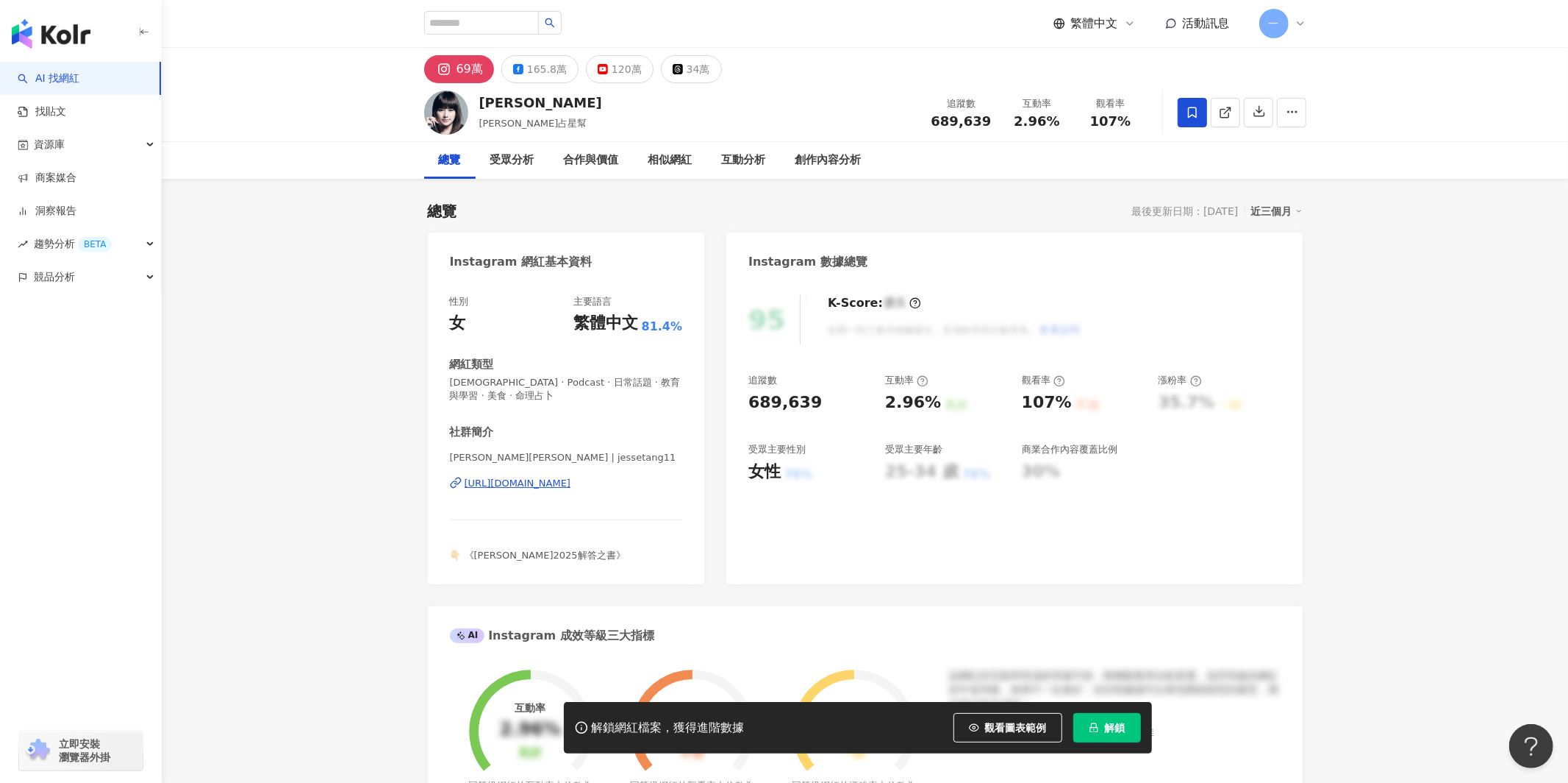
click at [494, 19] on div "加入網紅收藏 建立 Plaud Note Pro 55 KOL 已加入 Sia 洗壓包 38 KOL 加入 ANKER 行動電源 45 KOL 加入 眠朵雲 …" at bounding box center [784, 391] width 1568 height 783
click at [494, 19] on input "search" at bounding box center [482, 23] width 114 height 24
type input "*"
type input "****"
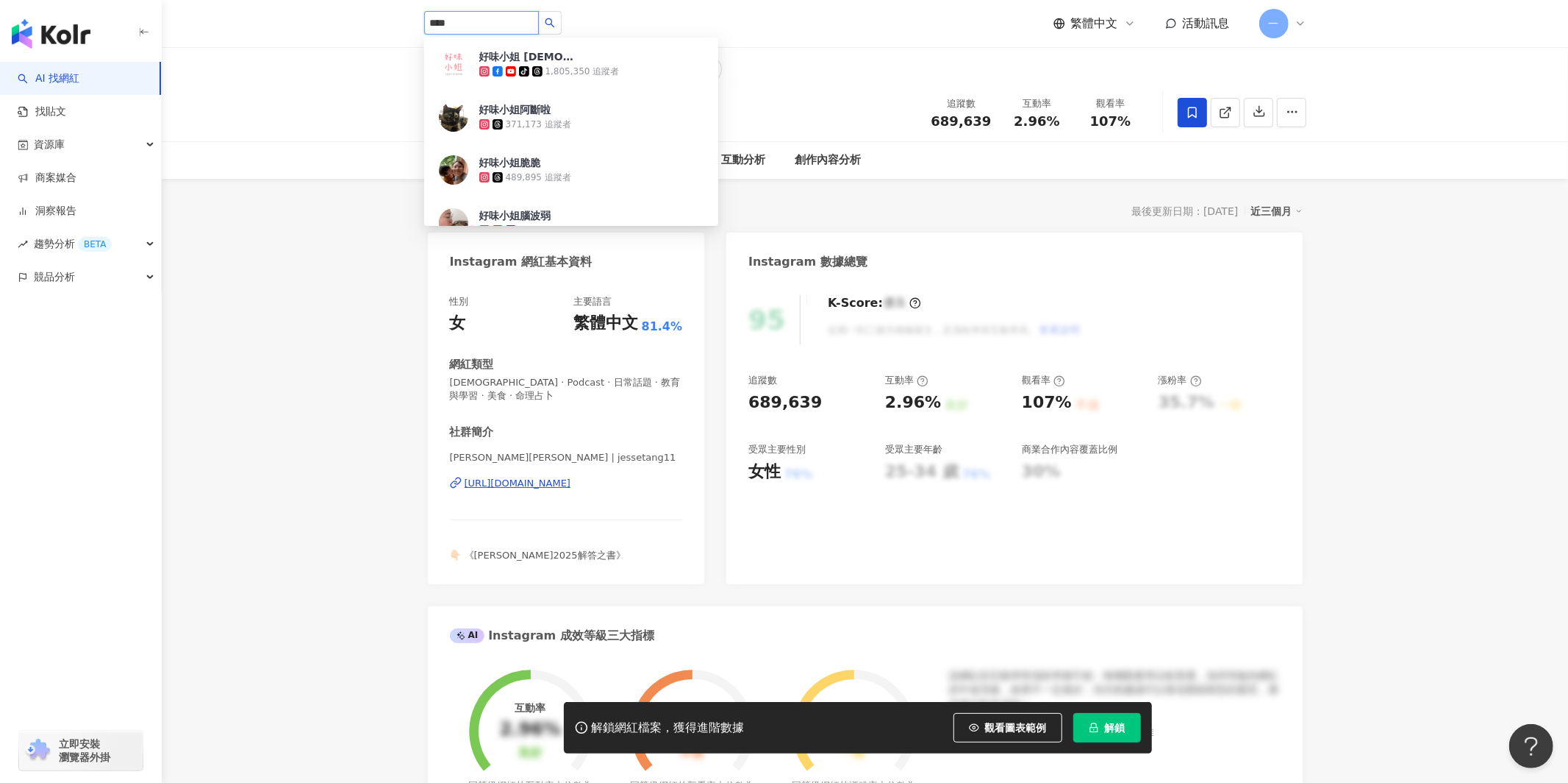
click at [604, 73] on div "1,805,350 追蹤者" at bounding box center [582, 71] width 74 height 13
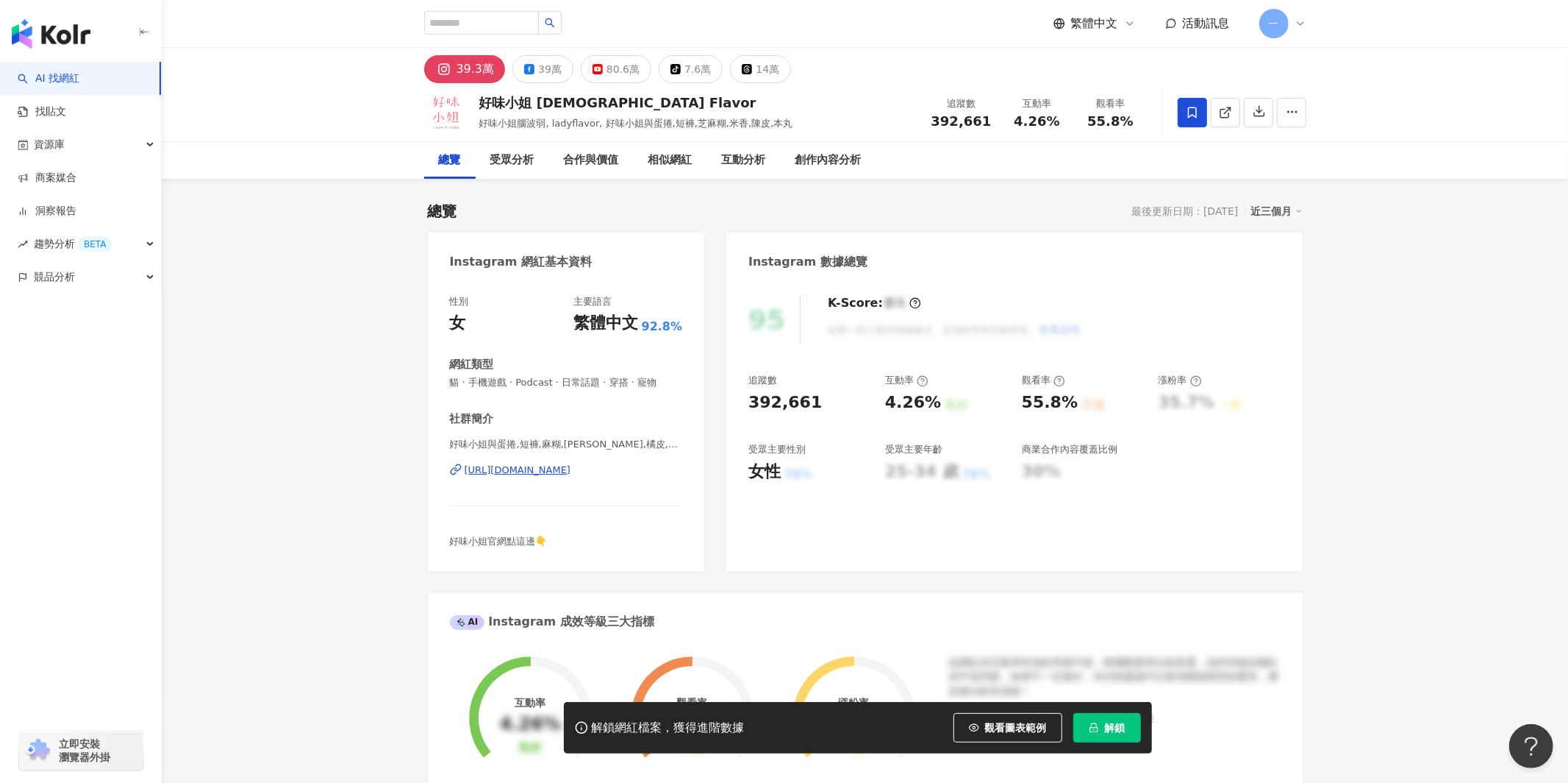
click at [1192, 110] on icon at bounding box center [1192, 112] width 13 height 13
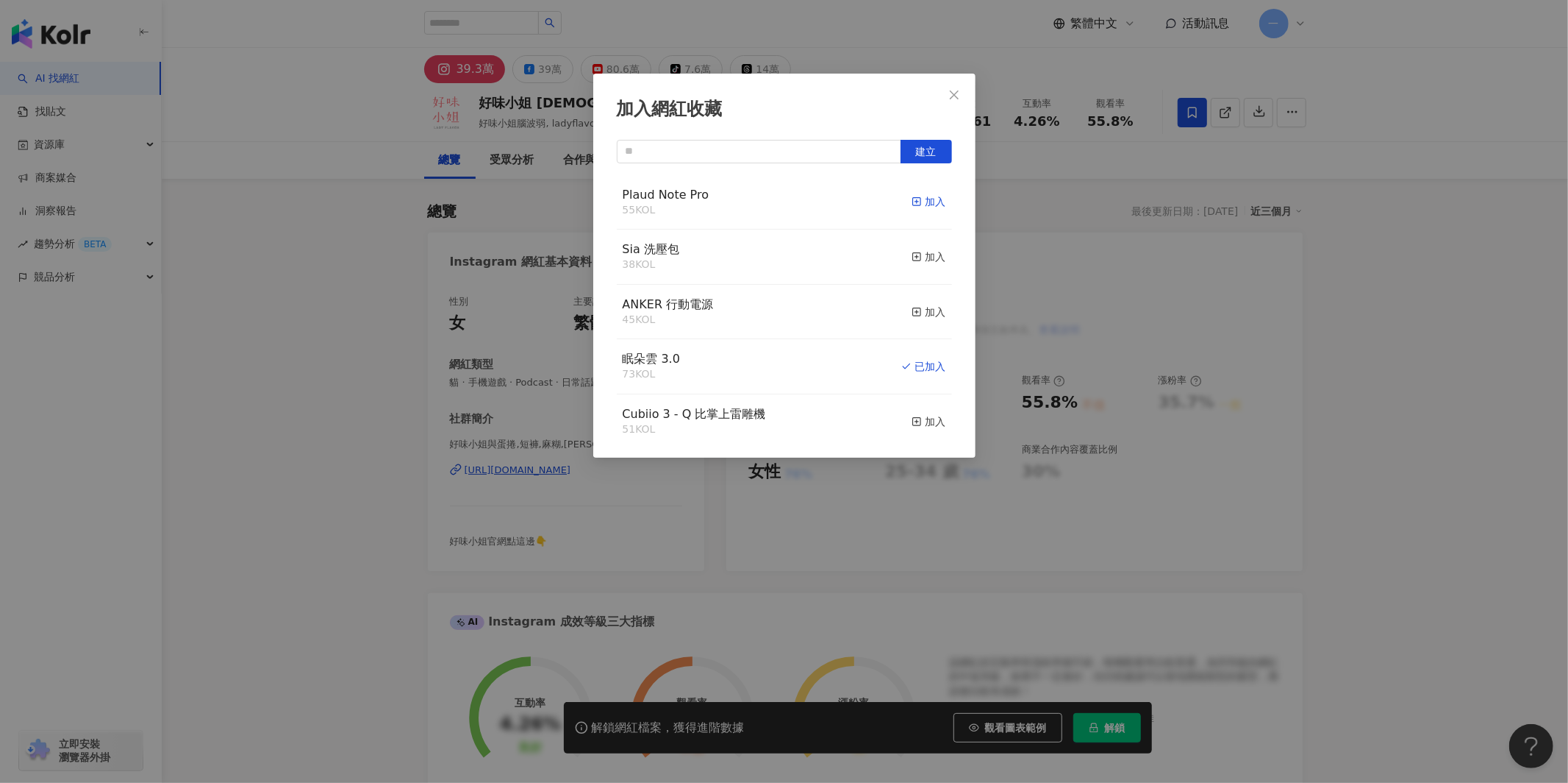
click at [929, 203] on div "加入" at bounding box center [929, 201] width 35 height 16
click at [960, 97] on span "Close" at bounding box center [954, 95] width 30 height 12
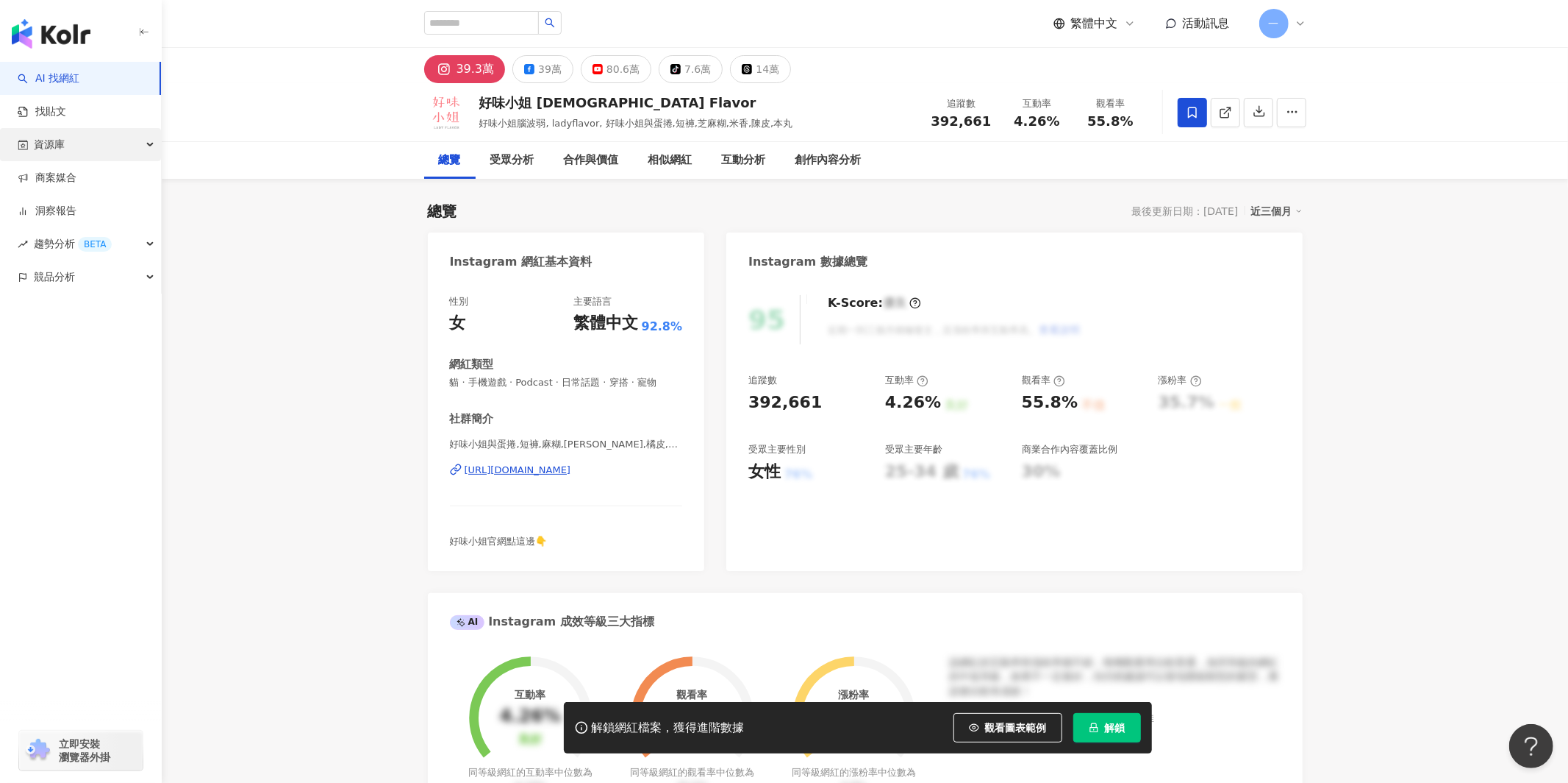
click at [76, 135] on div "資源庫" at bounding box center [80, 145] width 161 height 34
click at [59, 218] on link "網紅收藏" at bounding box center [56, 210] width 41 height 15
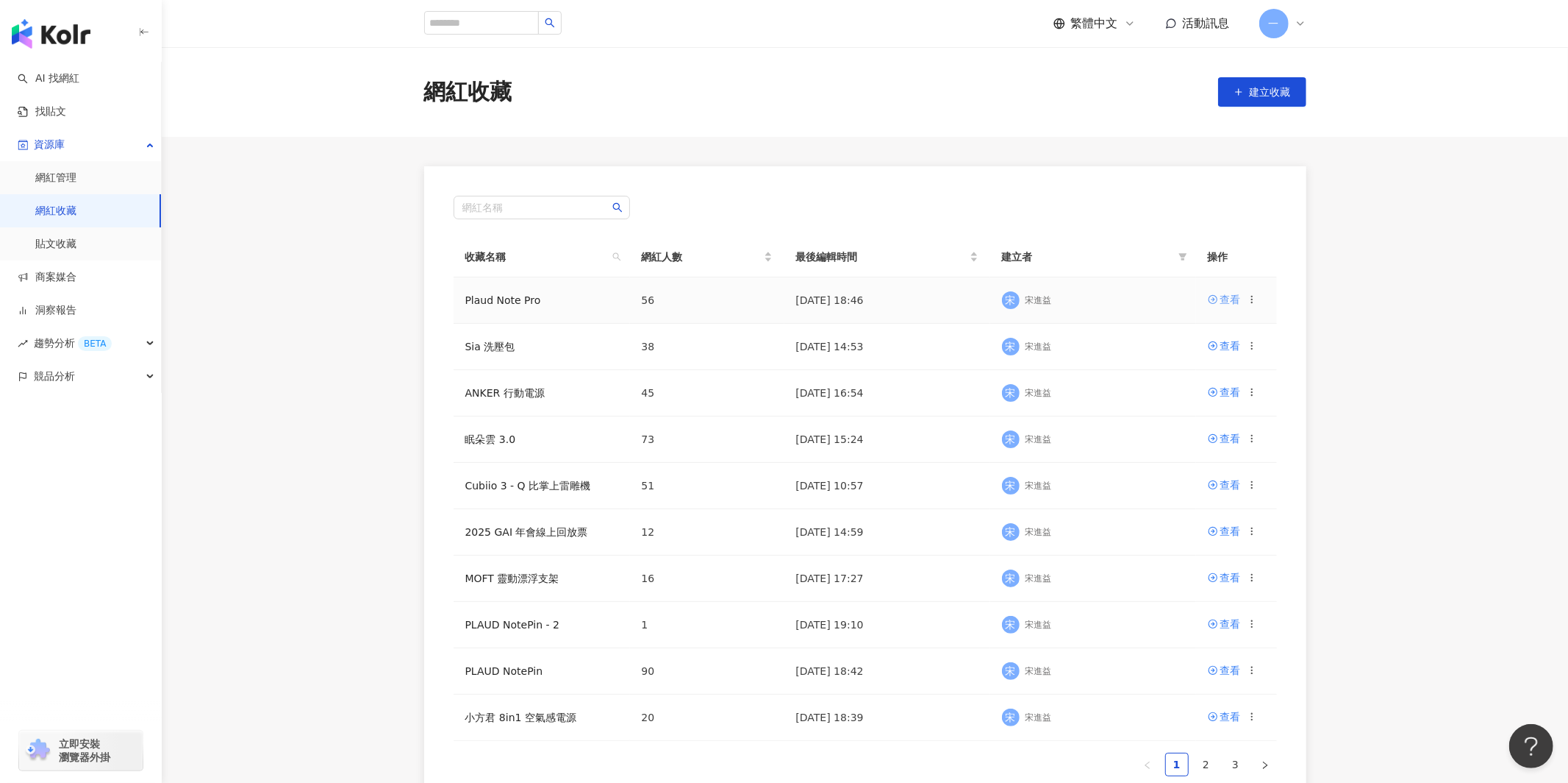
click at [1224, 298] on div "查看" at bounding box center [1231, 299] width 21 height 16
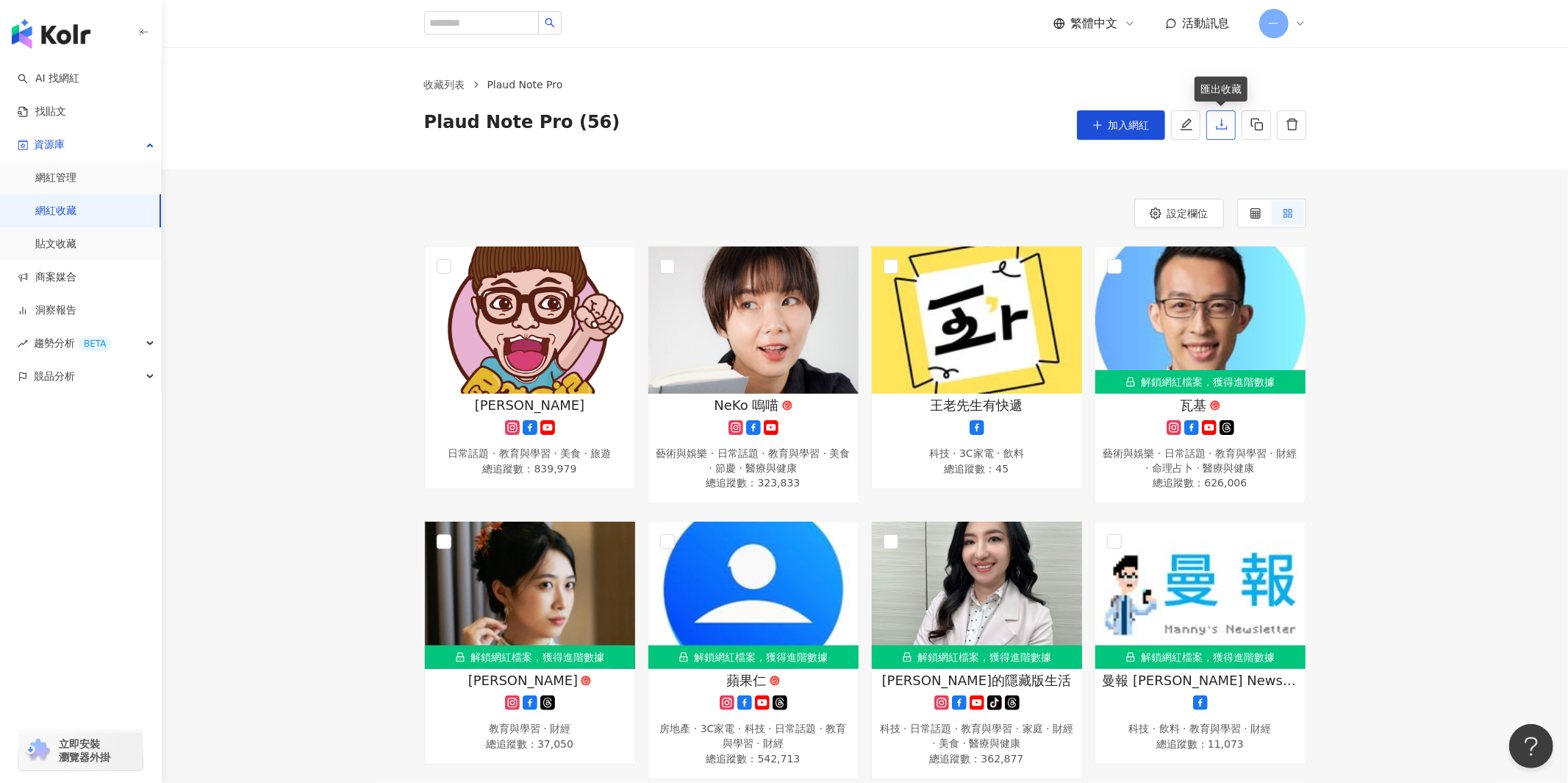
click at [1227, 125] on icon "download" at bounding box center [1222, 123] width 13 height 13
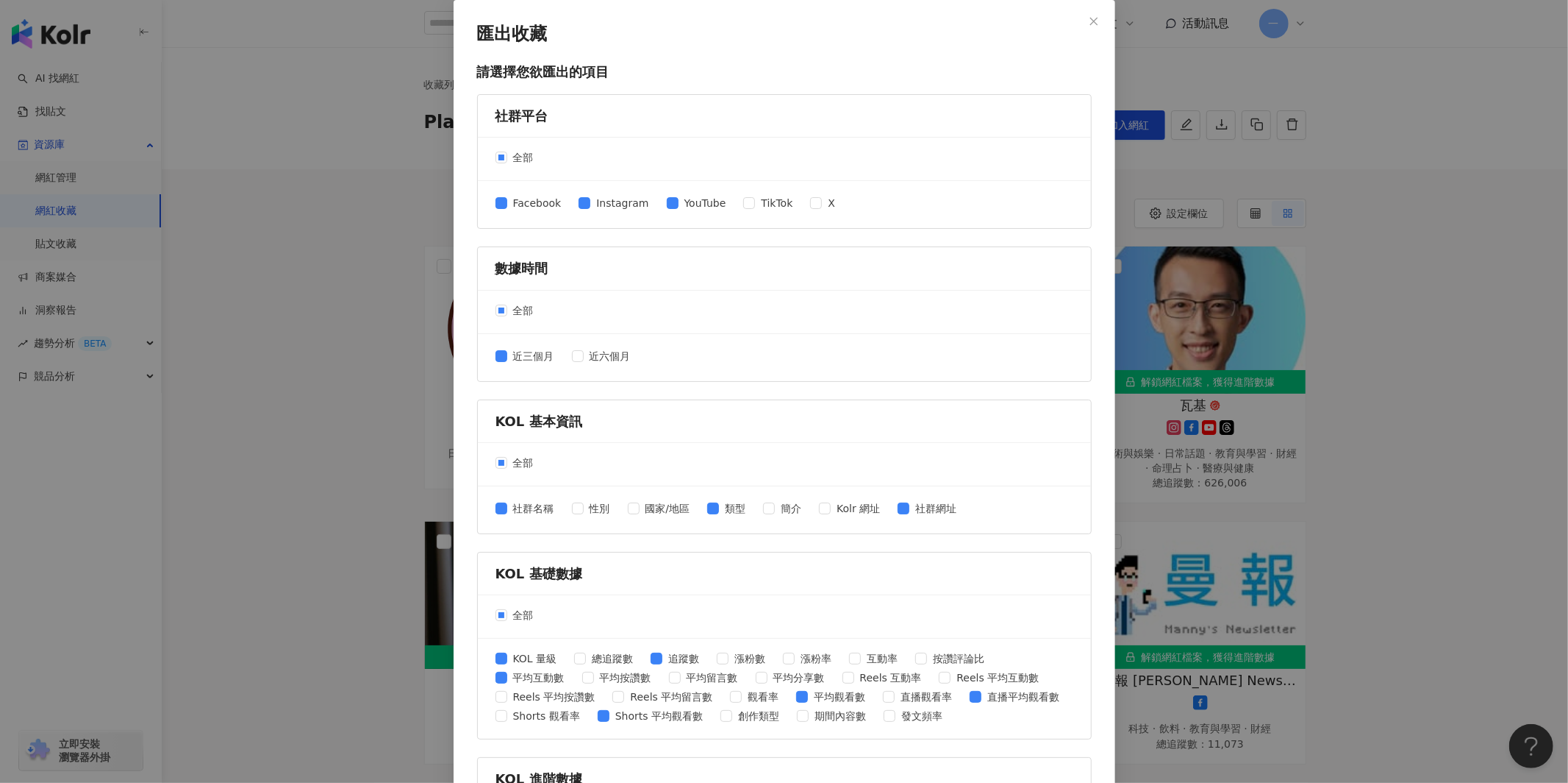
scroll to position [361, 0]
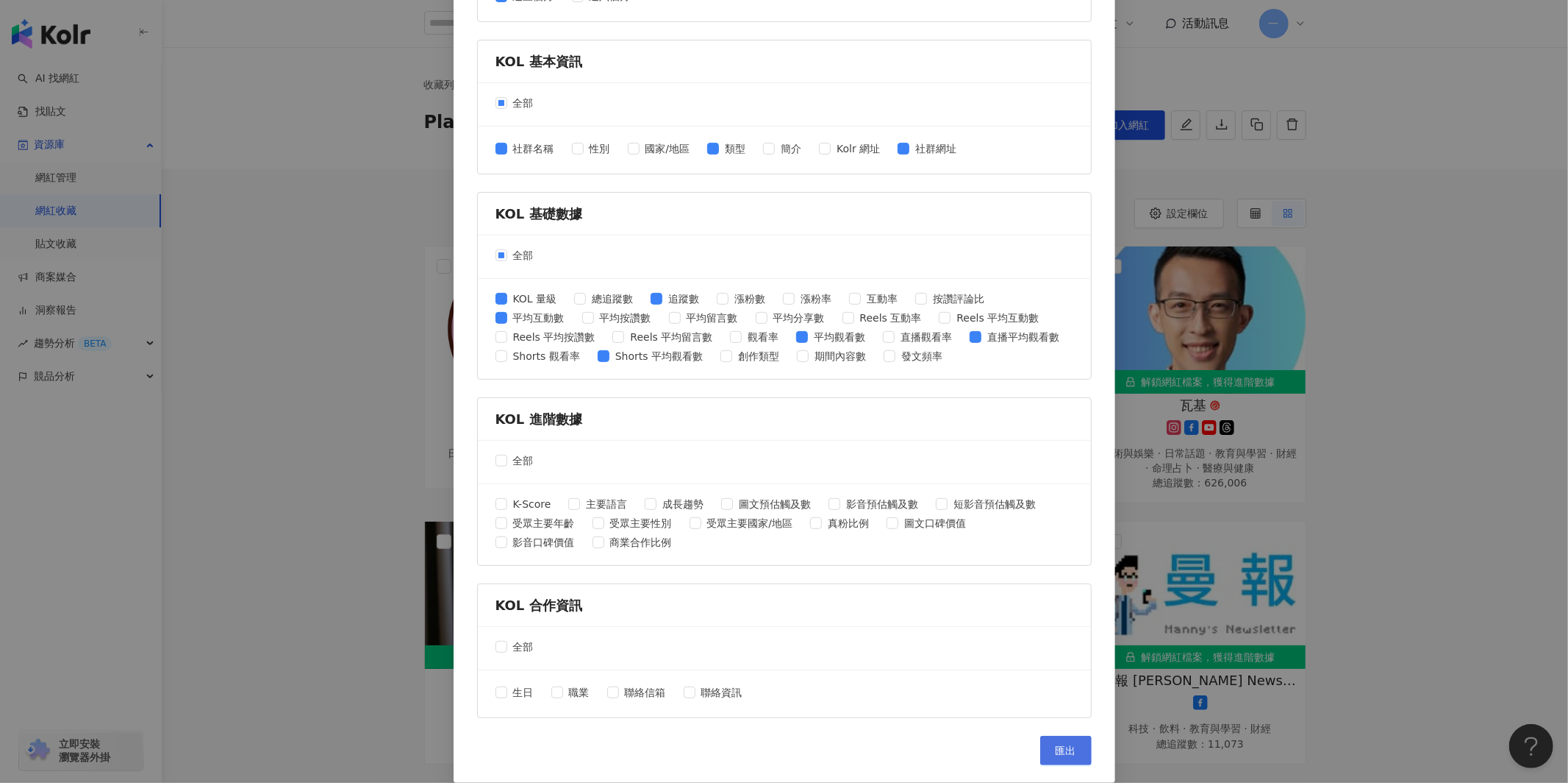
click at [1062, 740] on button "匯出" at bounding box center [1066, 750] width 51 height 30
click at [1429, 209] on div "匯出收藏 請選擇您欲匯出的項目 社群平台 全部 Facebook Instagram YouTube TikTok X 數據時間 全部 近三個月 近六個月 K…" at bounding box center [784, 391] width 1568 height 783
